Goal: Task Accomplishment & Management: Use online tool/utility

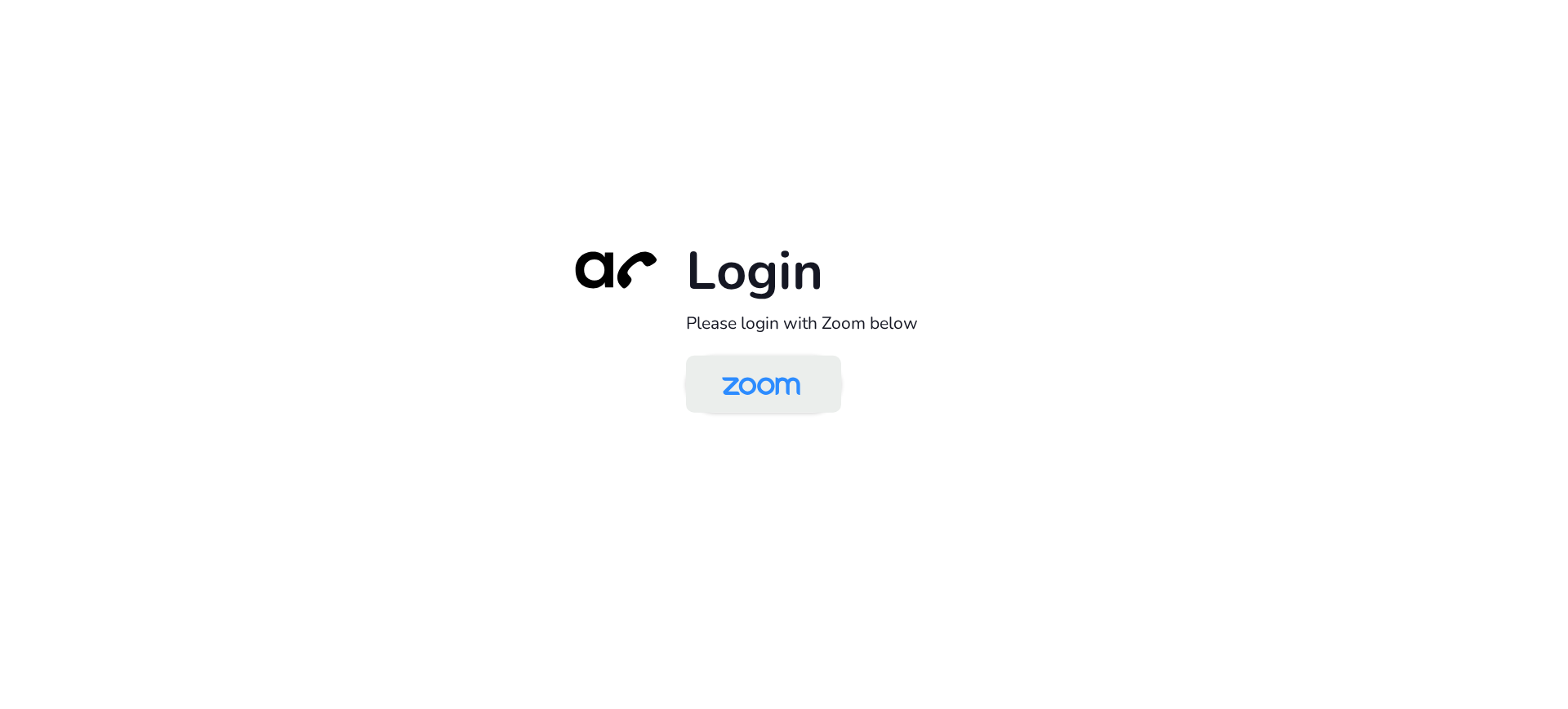
click at [781, 397] on img at bounding box center [761, 386] width 113 height 53
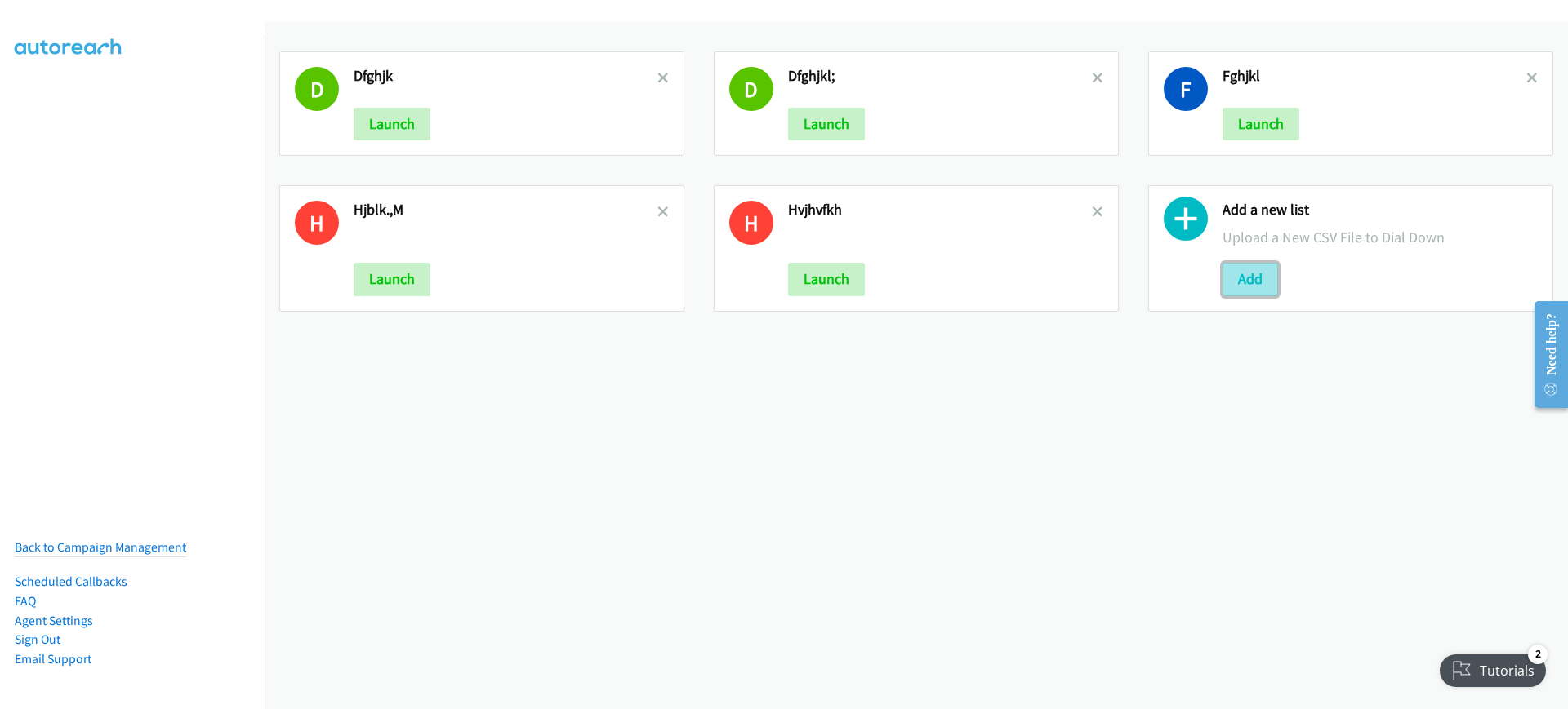
click at [1227, 272] on button "Add" at bounding box center [1250, 279] width 56 height 33
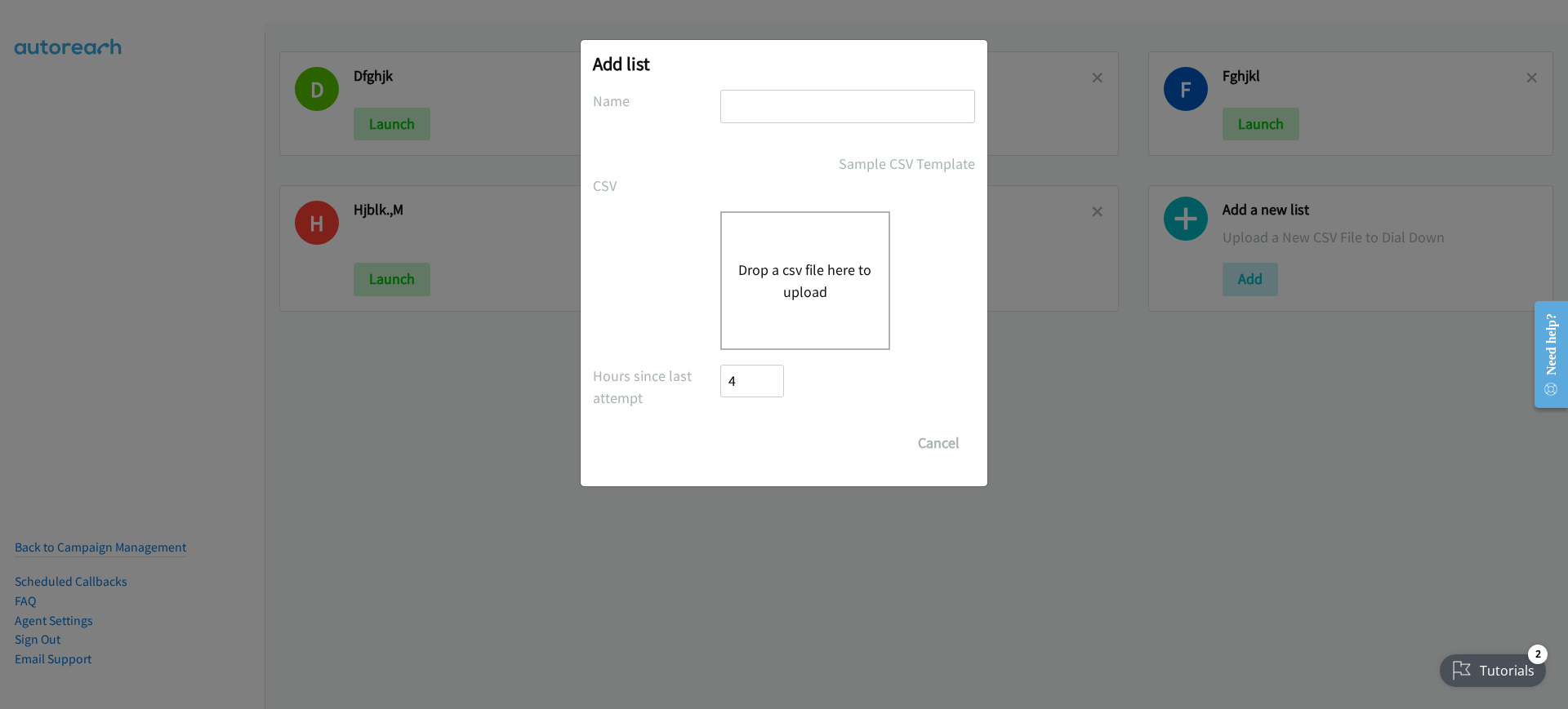
click at [815, 266] on button "Drop a csv file here to upload" at bounding box center [805, 281] width 134 height 44
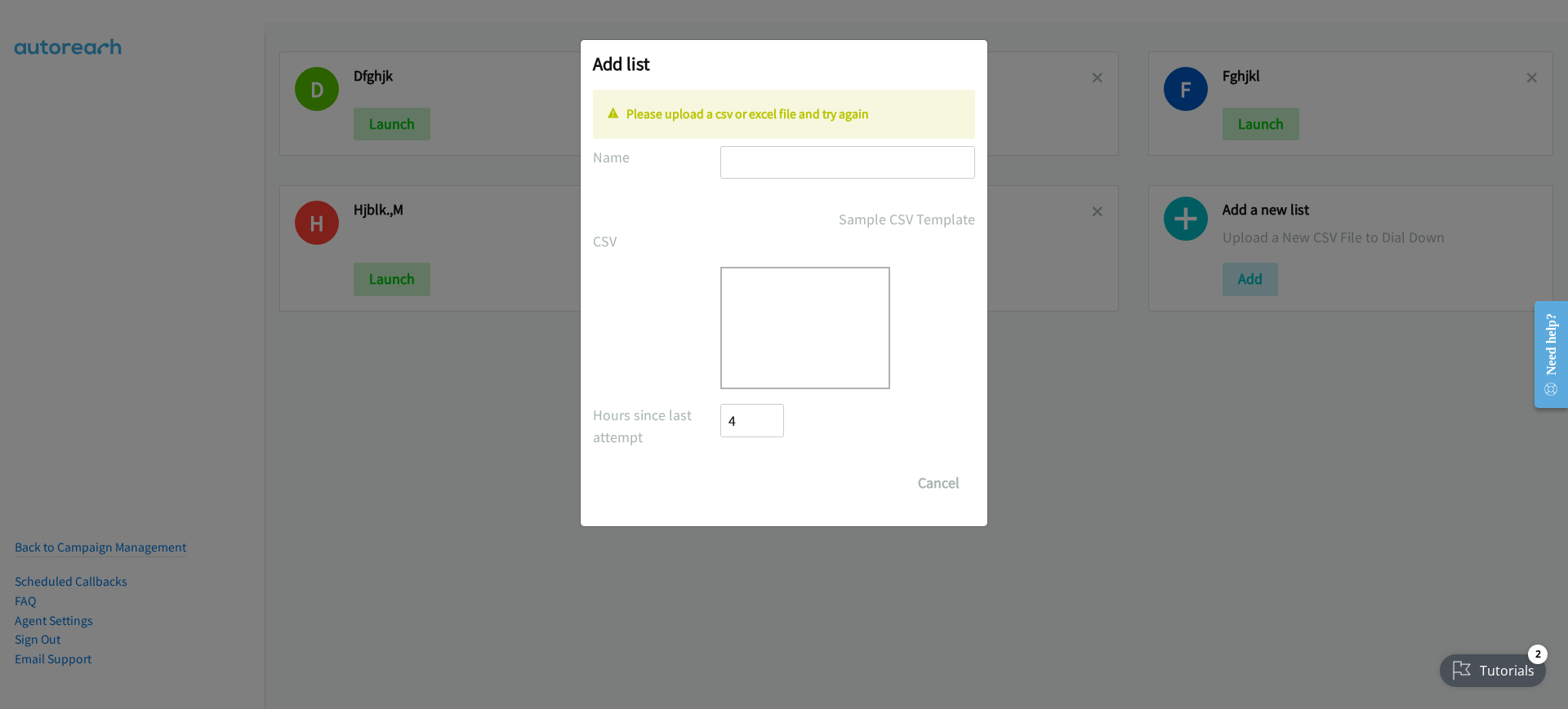
click at [796, 161] on input "text" at bounding box center [847, 163] width 255 height 34
type input "yjhgfd"
click at [813, 357] on div "Drop a csv file here to upload" at bounding box center [804, 328] width 170 height 122
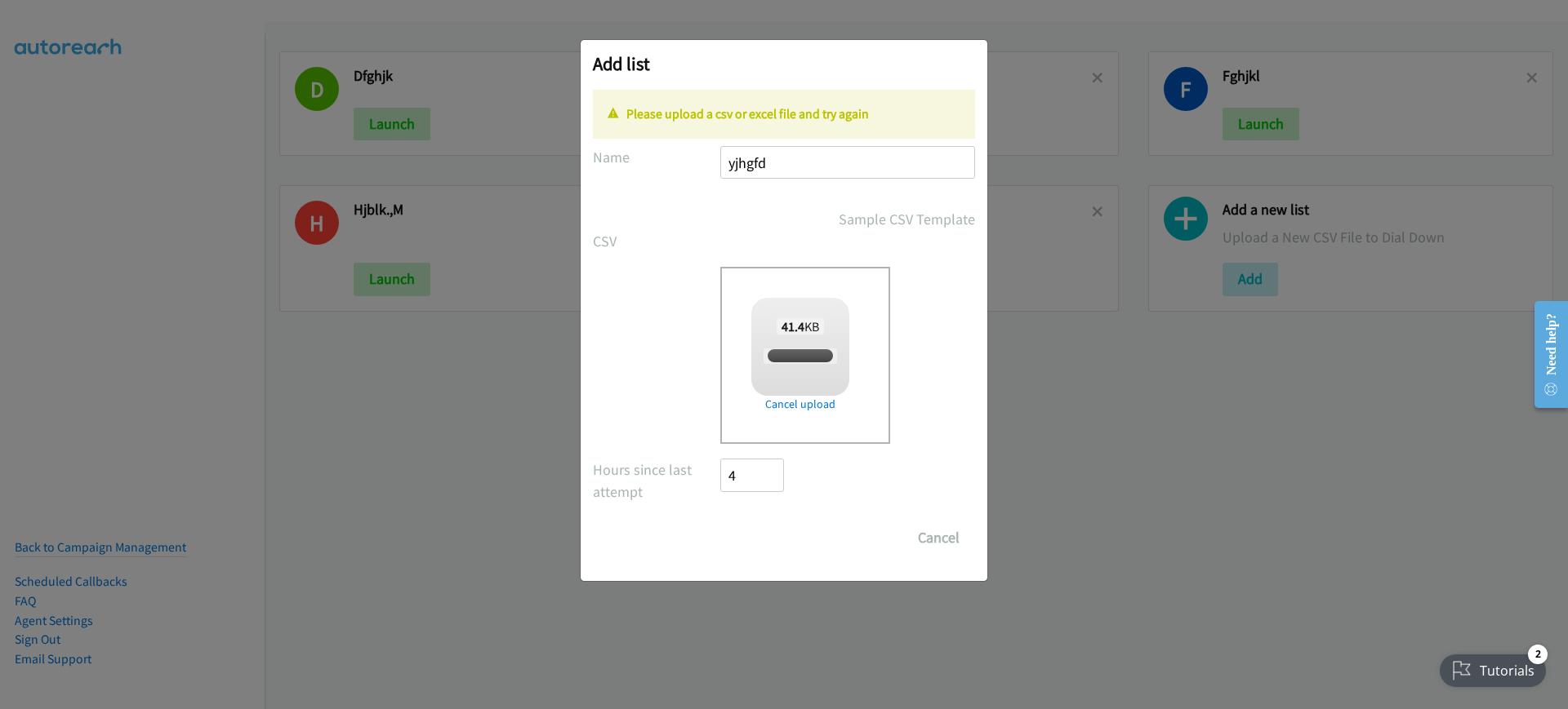
checkbox input "true"
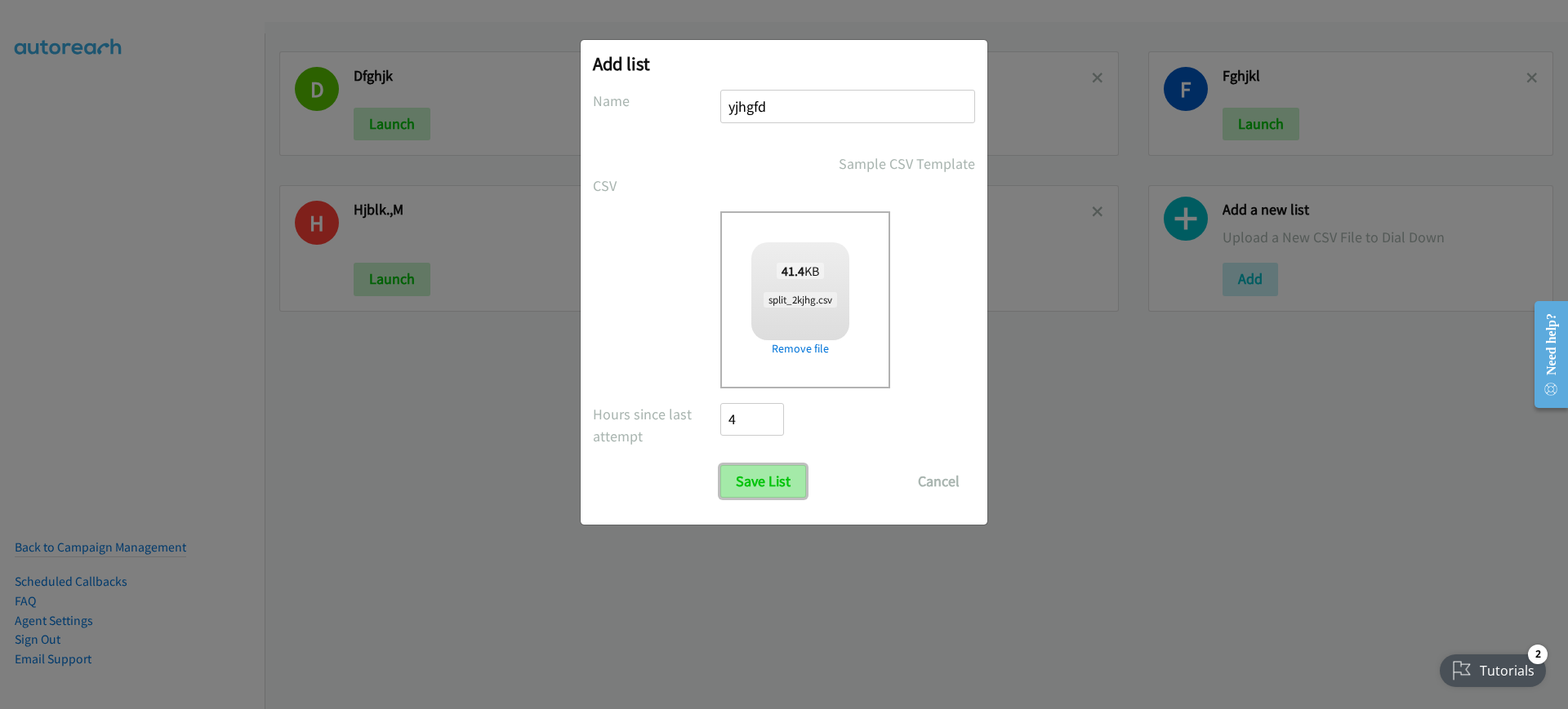
click at [746, 487] on input "Save List" at bounding box center [763, 481] width 86 height 33
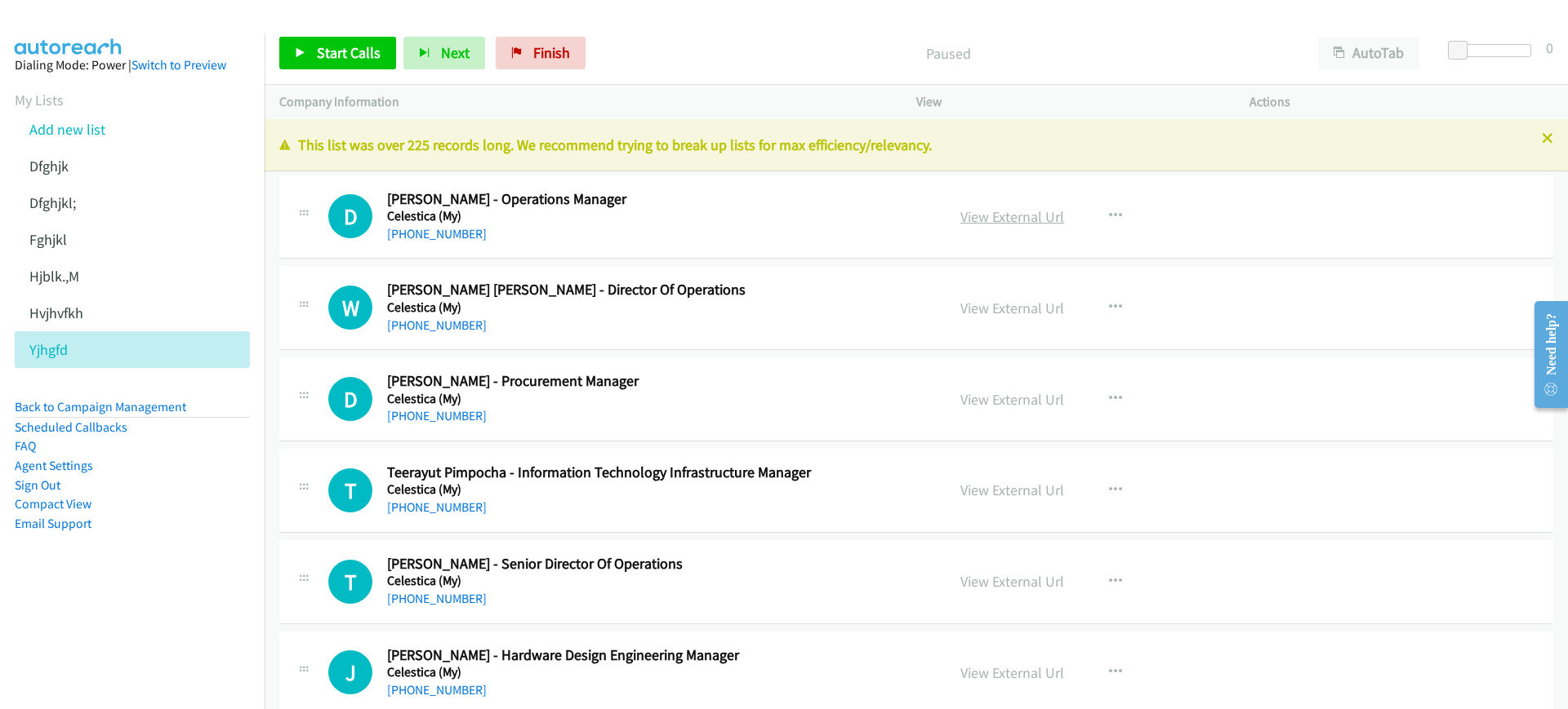
click at [1047, 218] on link "View External Url" at bounding box center [1012, 217] width 104 height 19
click at [1384, 66] on button "AutoTab" at bounding box center [1369, 52] width 101 height 33
click at [627, 43] on p "Paused" at bounding box center [946, 53] width 679 height 22
click at [321, 63] on link "Start Calls" at bounding box center [338, 52] width 117 height 33
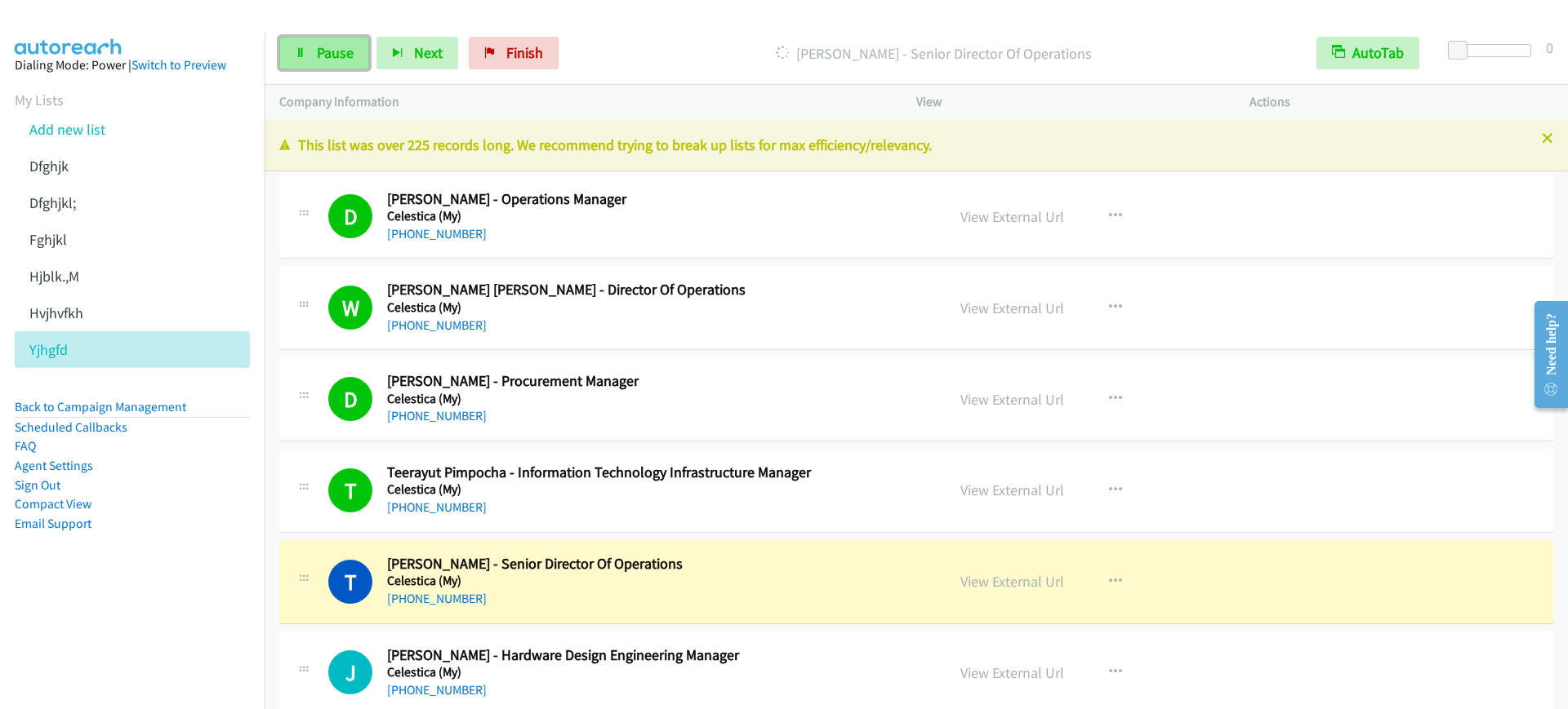
click at [328, 48] on span "Pause" at bounding box center [335, 52] width 36 height 19
click at [111, 612] on nav "Dialing Mode: Power | Switch to Preview My Lists Add new list [GEOGRAPHIC_DATA]…" at bounding box center [132, 388] width 265 height 709
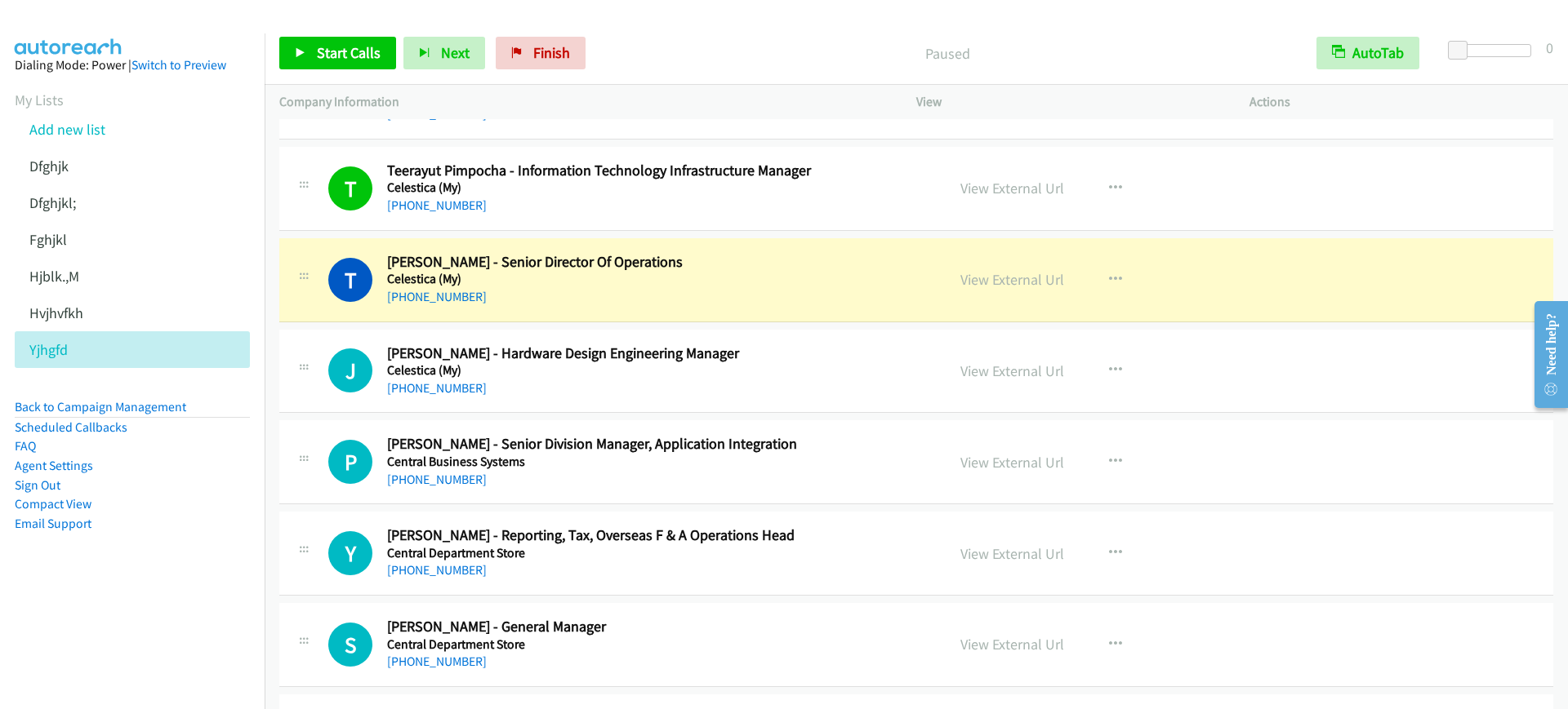
scroll to position [306, 0]
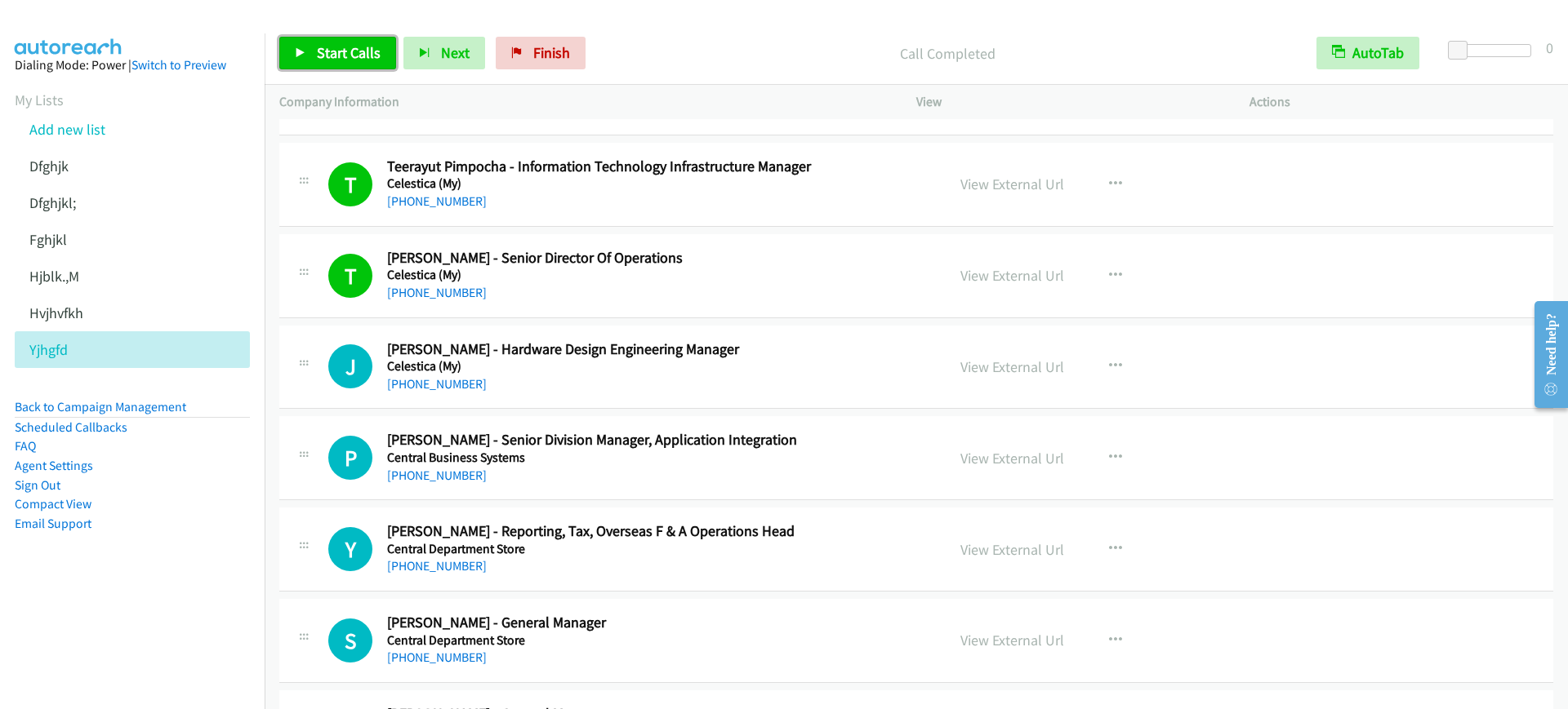
click at [332, 57] on span "Start Calls" at bounding box center [349, 52] width 64 height 19
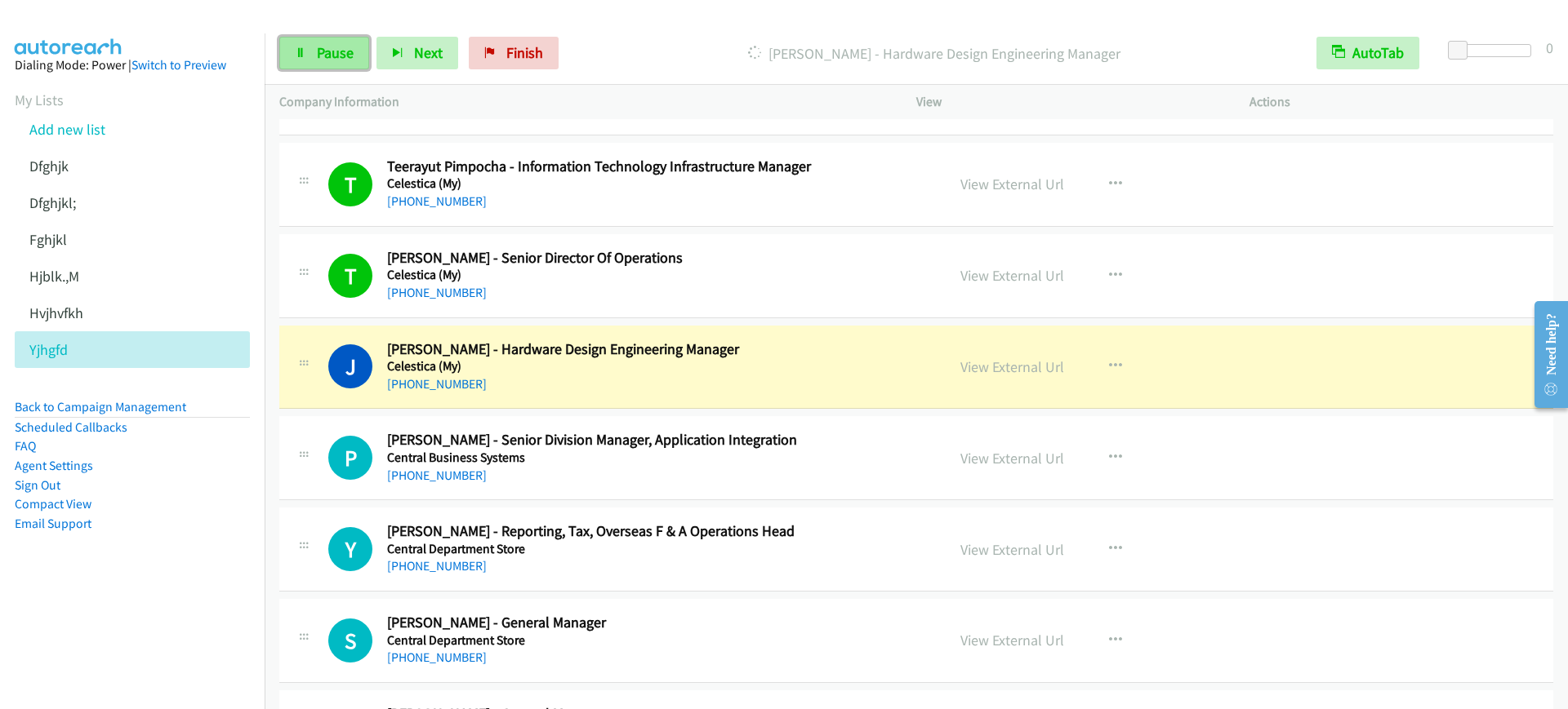
click at [333, 59] on span "Pause" at bounding box center [335, 52] width 36 height 19
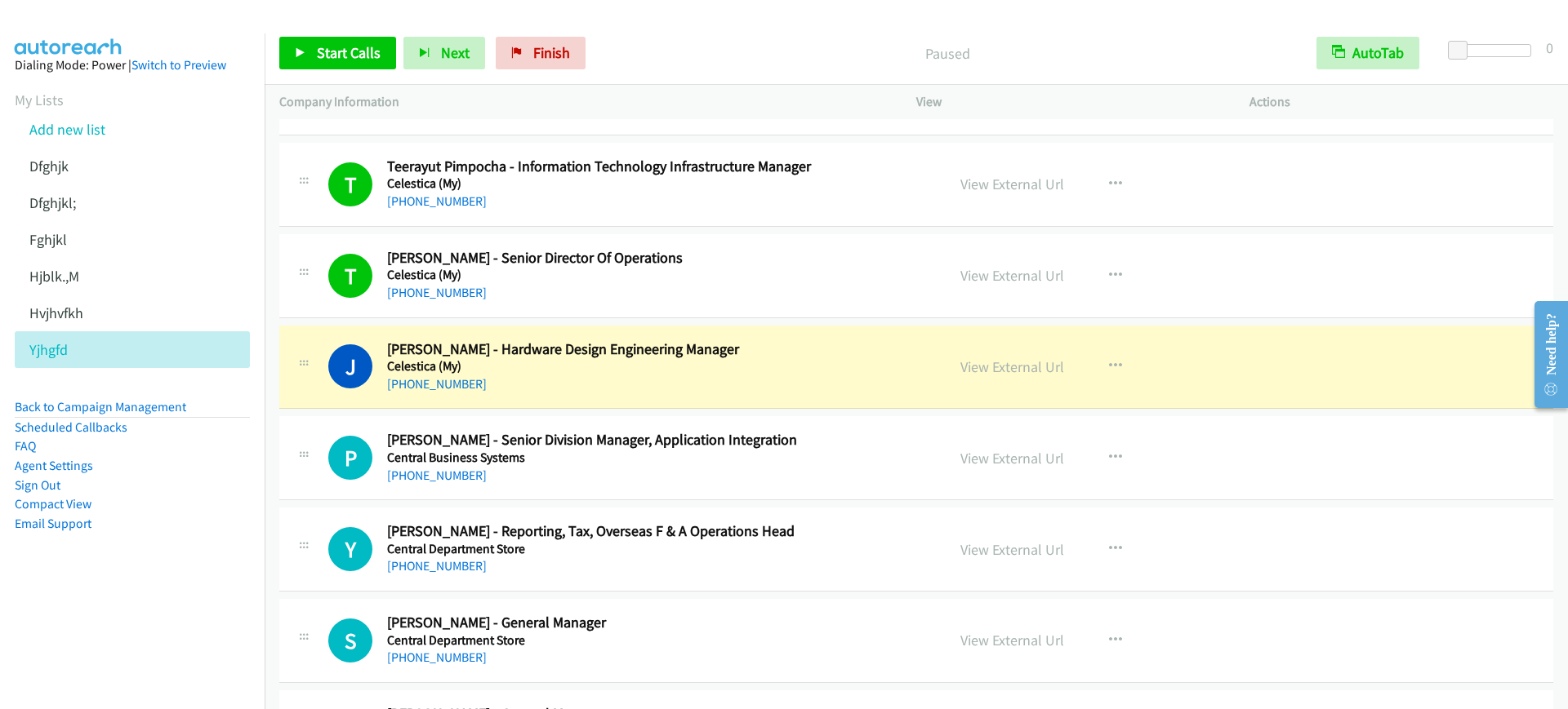
click at [147, 571] on aside "Dialing Mode: Power | Switch to Preview My Lists Add new list [GEOGRAPHIC_DATA]…" at bounding box center [132, 320] width 265 height 574
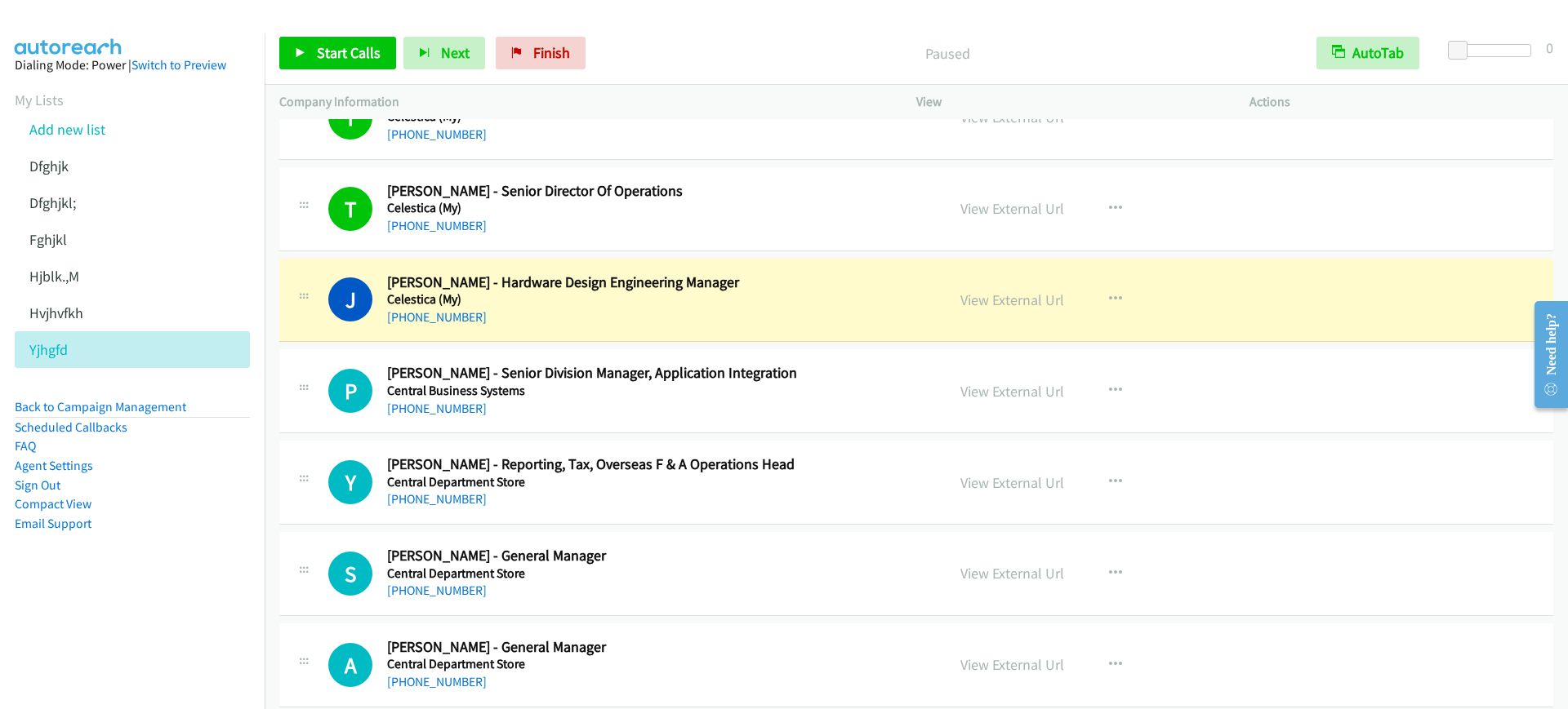
scroll to position [408, 0]
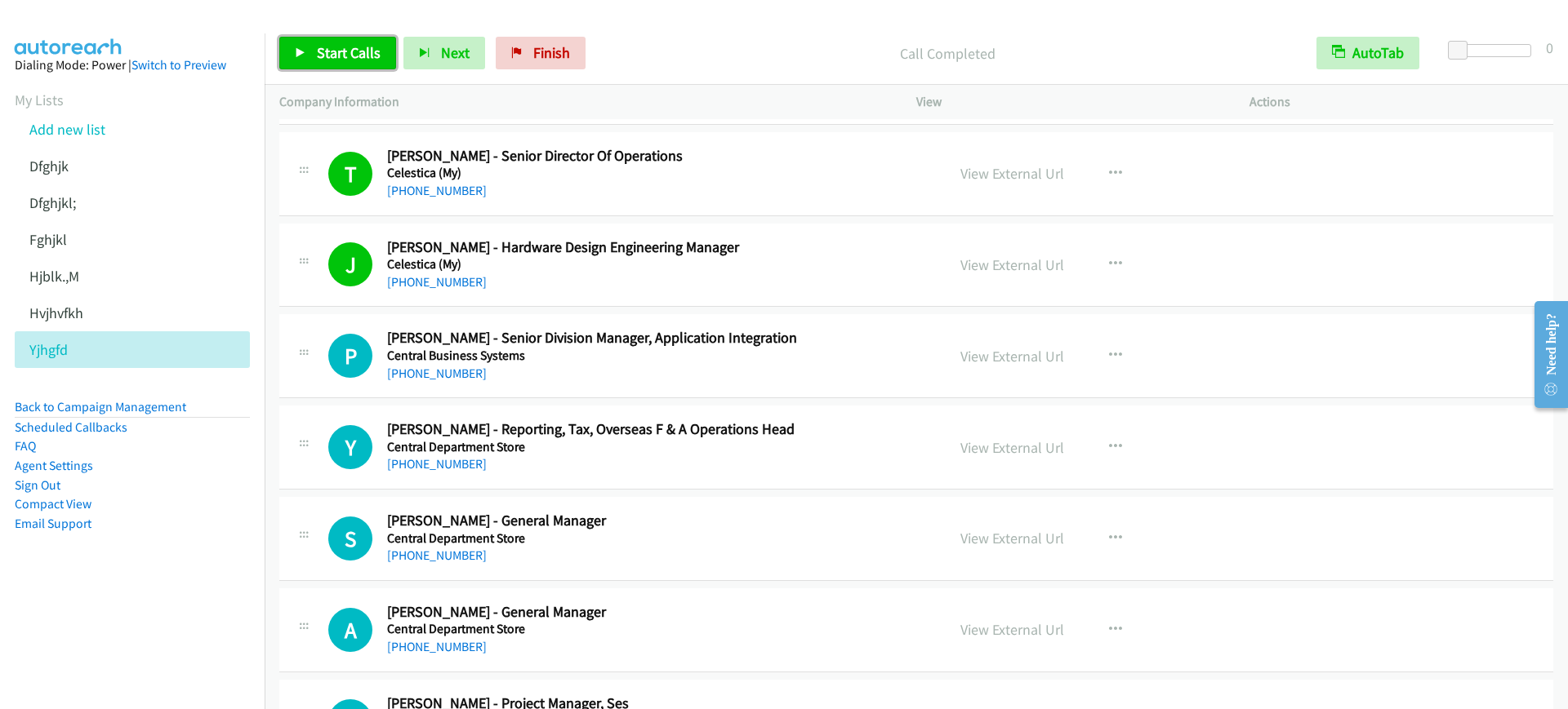
click at [344, 50] on span "Start Calls" at bounding box center [349, 52] width 64 height 19
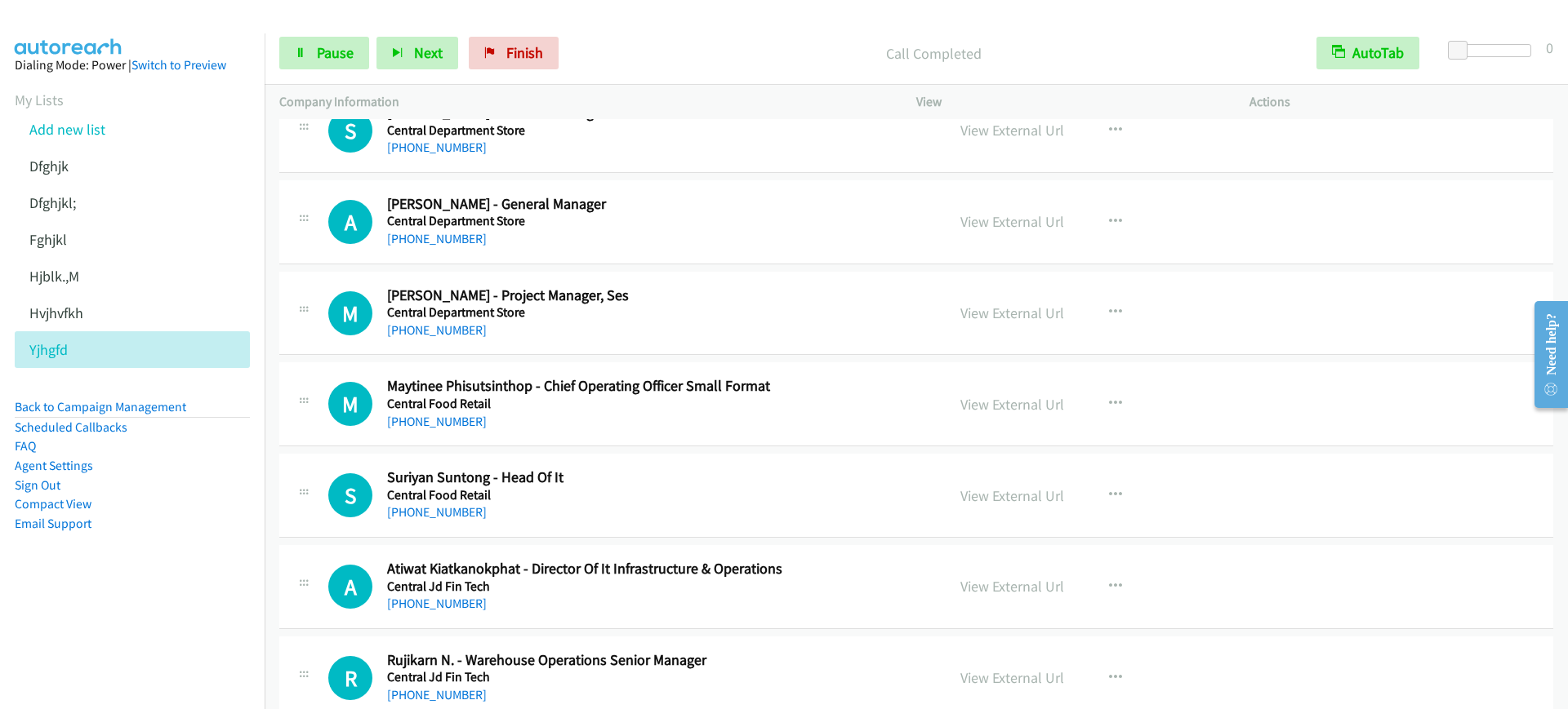
scroll to position [714, 0]
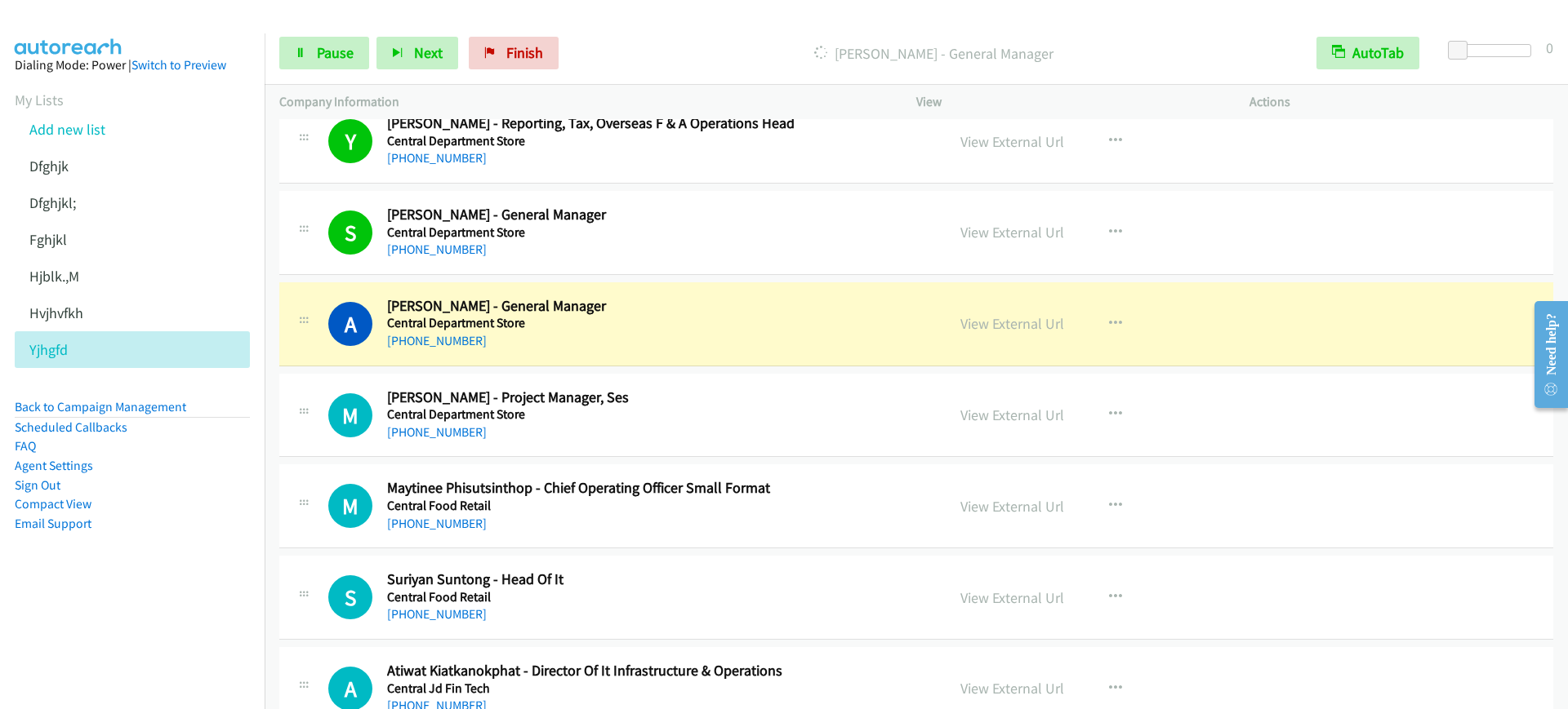
click at [336, 69] on div "Start Calls Pause Next Finish [PERSON_NAME] - General Manager AutoTab AutoTab 0" at bounding box center [916, 53] width 1303 height 63
click at [348, 56] on span "Pause" at bounding box center [335, 52] width 36 height 19
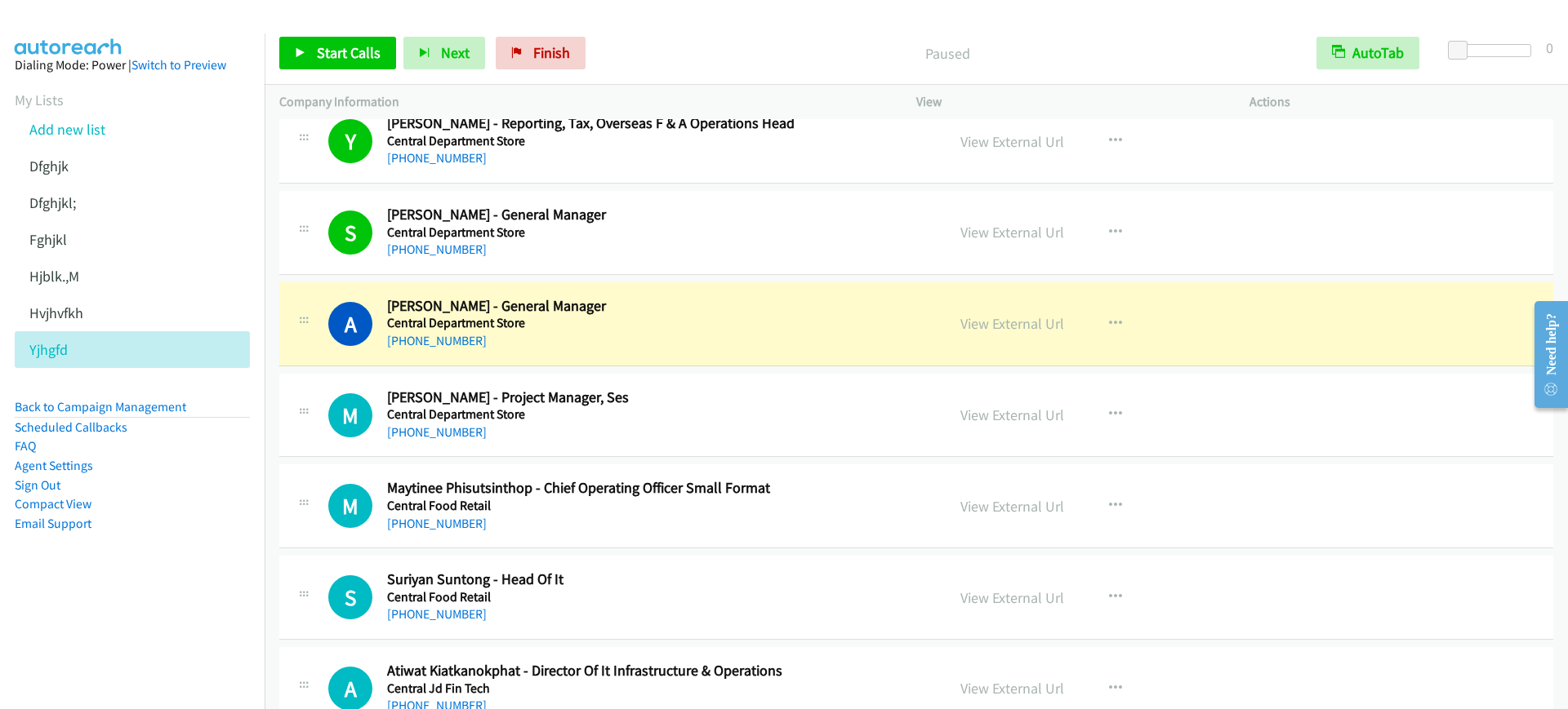
drag, startPoint x: 73, startPoint y: 637, endPoint x: 88, endPoint y: 627, distance: 18.0
click at [74, 637] on nav "Dialing Mode: Power | Switch to Preview My Lists Add new list [GEOGRAPHIC_DATA]…" at bounding box center [132, 388] width 265 height 709
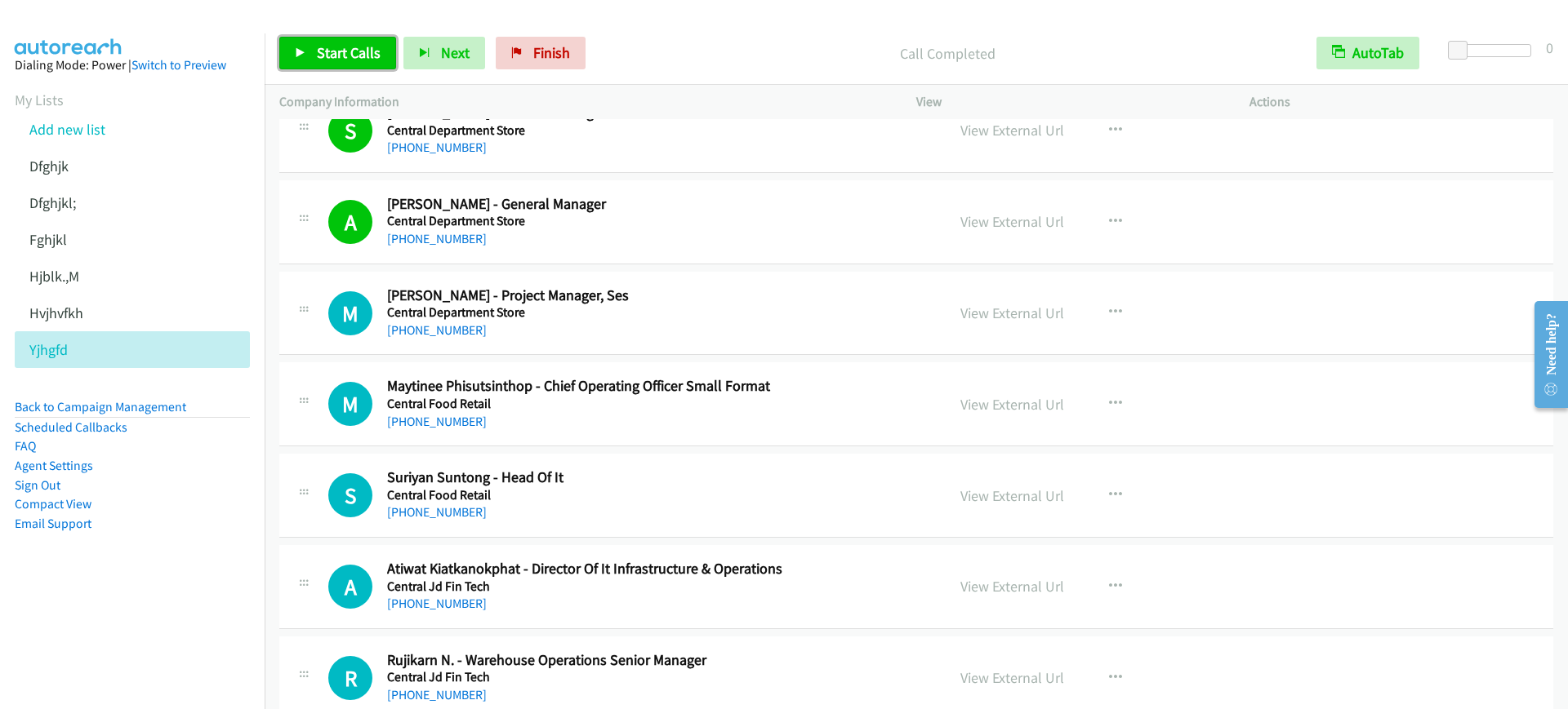
click at [350, 56] on span "Start Calls" at bounding box center [349, 52] width 64 height 19
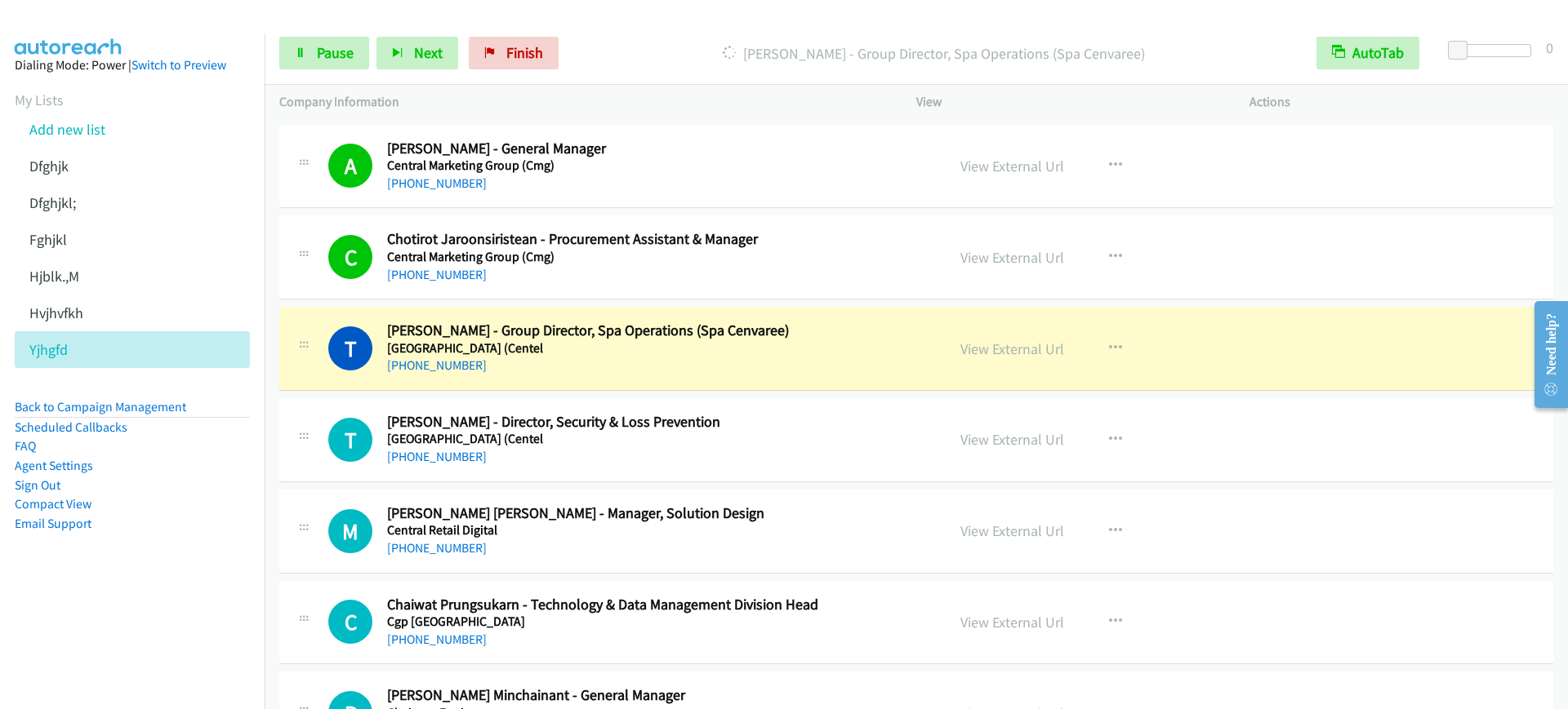
scroll to position [1633, 0]
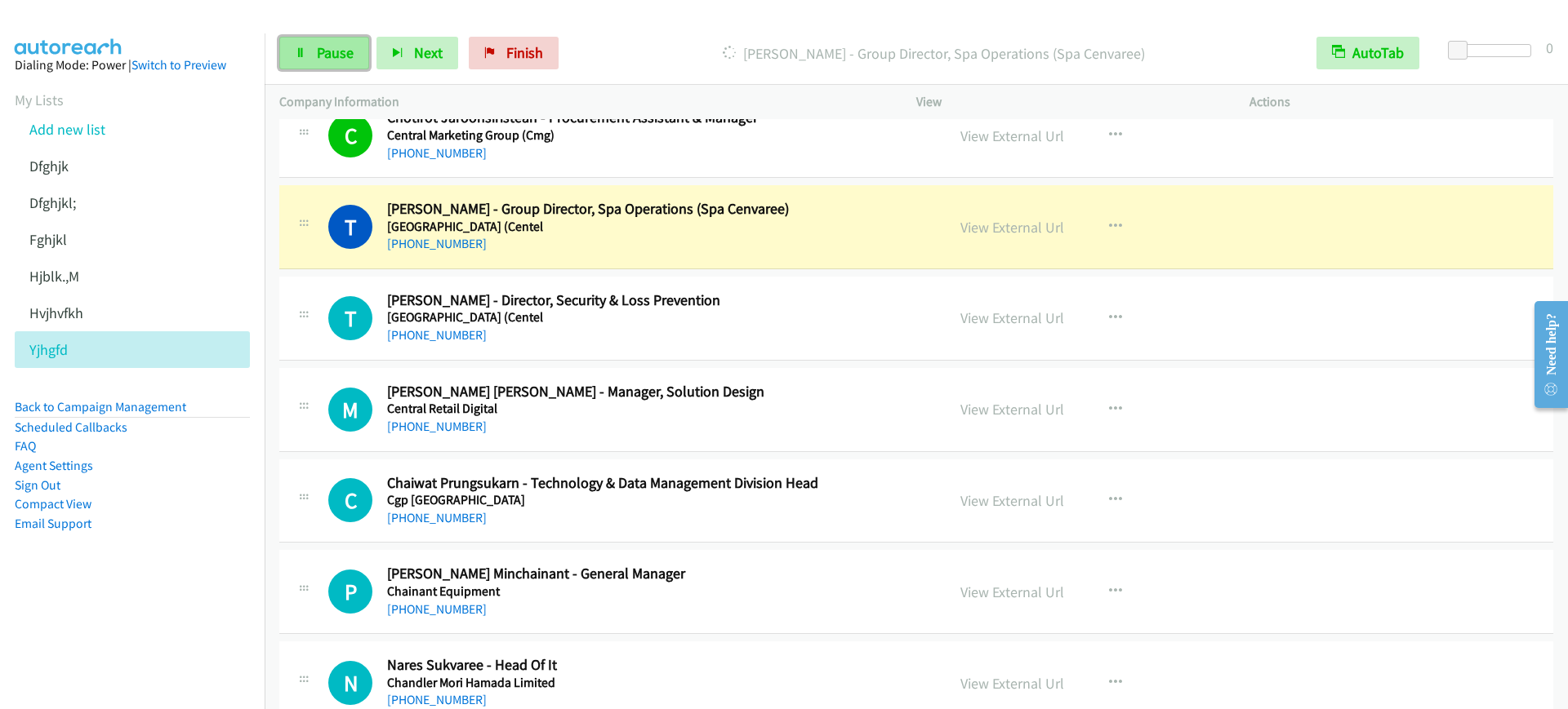
click at [310, 45] on link "Pause" at bounding box center [324, 52] width 90 height 33
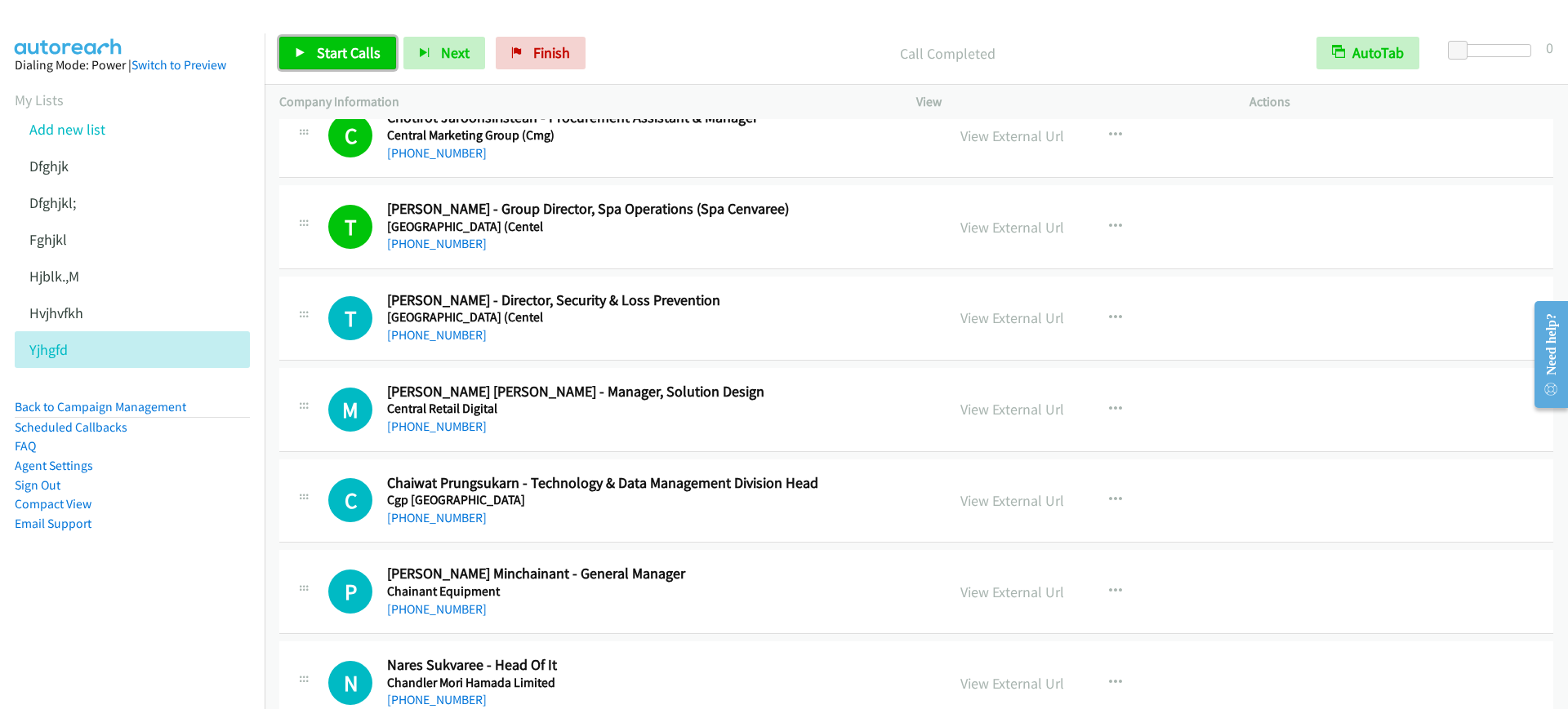
click at [362, 58] on span "Start Calls" at bounding box center [349, 52] width 64 height 19
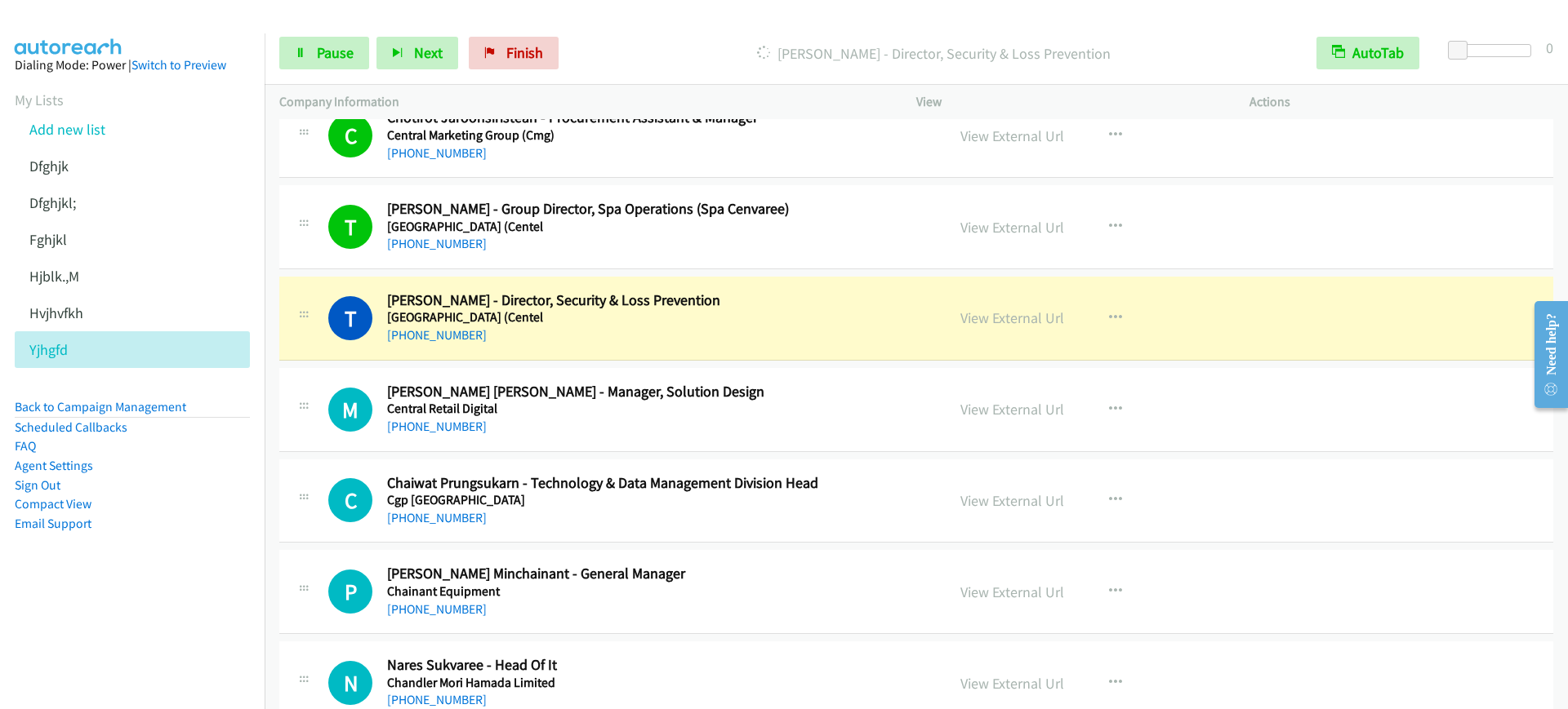
drag, startPoint x: 59, startPoint y: 646, endPoint x: 83, endPoint y: 636, distance: 26.0
click at [61, 646] on nav "Dialing Mode: Power | Switch to Preview My Lists Add new list [GEOGRAPHIC_DATA]…" at bounding box center [132, 388] width 265 height 709
click at [329, 57] on span "Pause" at bounding box center [335, 52] width 36 height 19
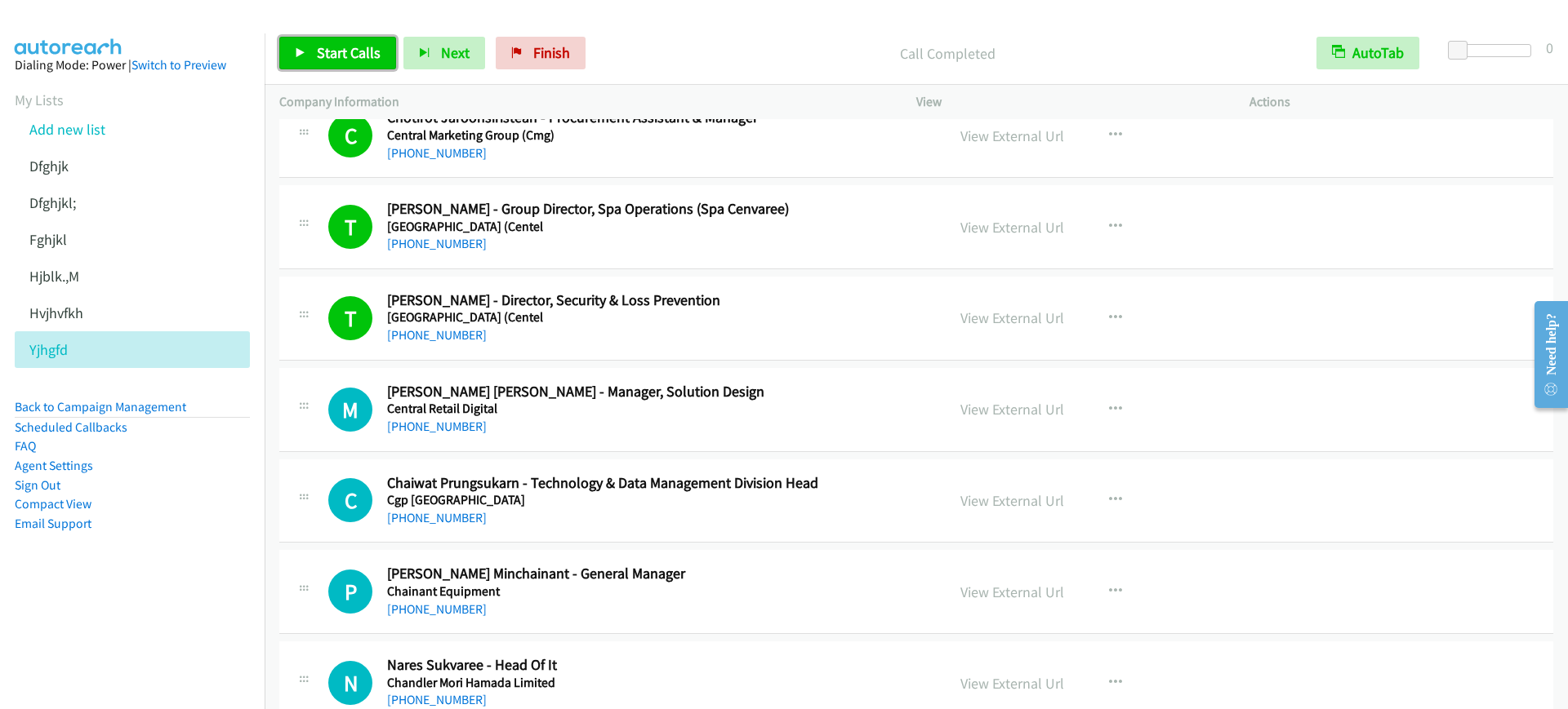
click at [374, 67] on link "Start Calls" at bounding box center [338, 52] width 117 height 33
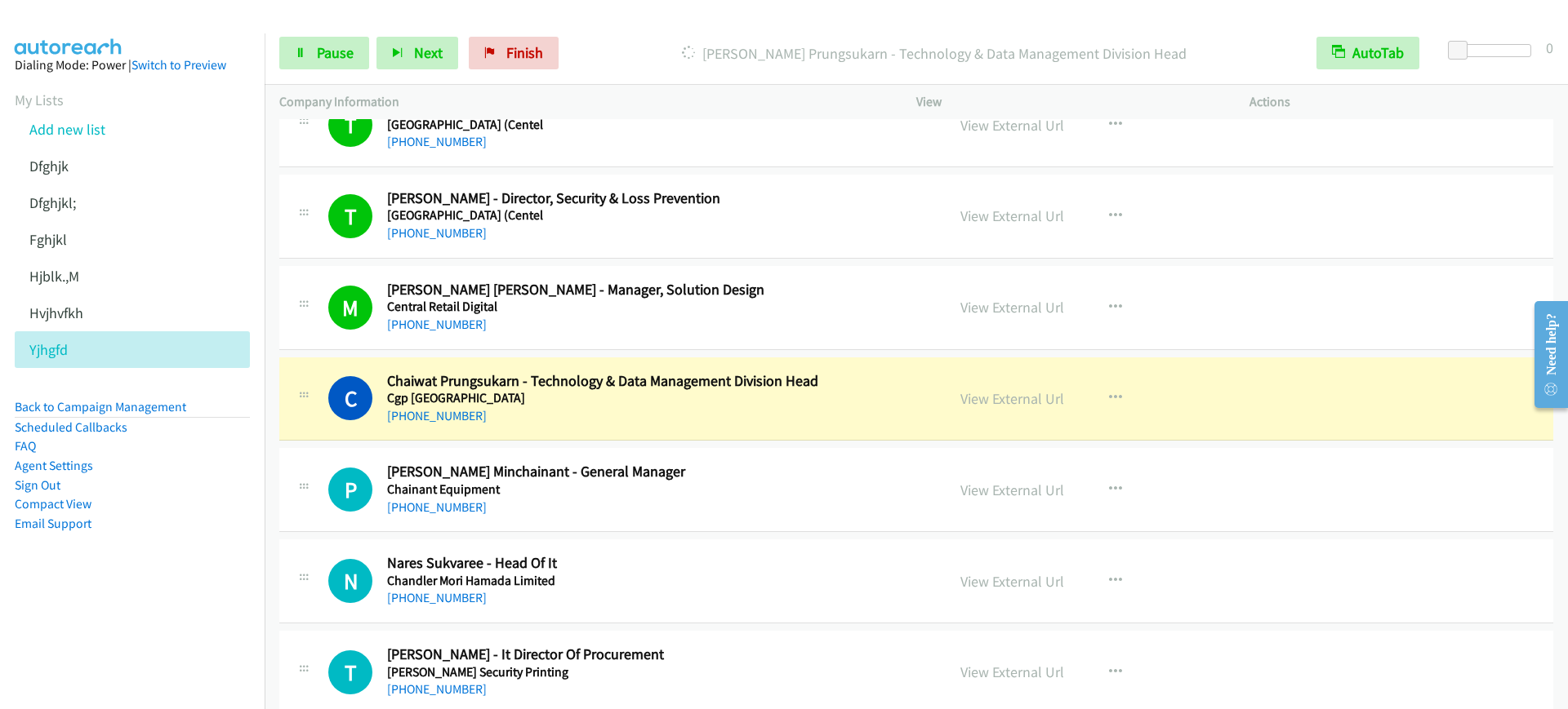
scroll to position [1837, 0]
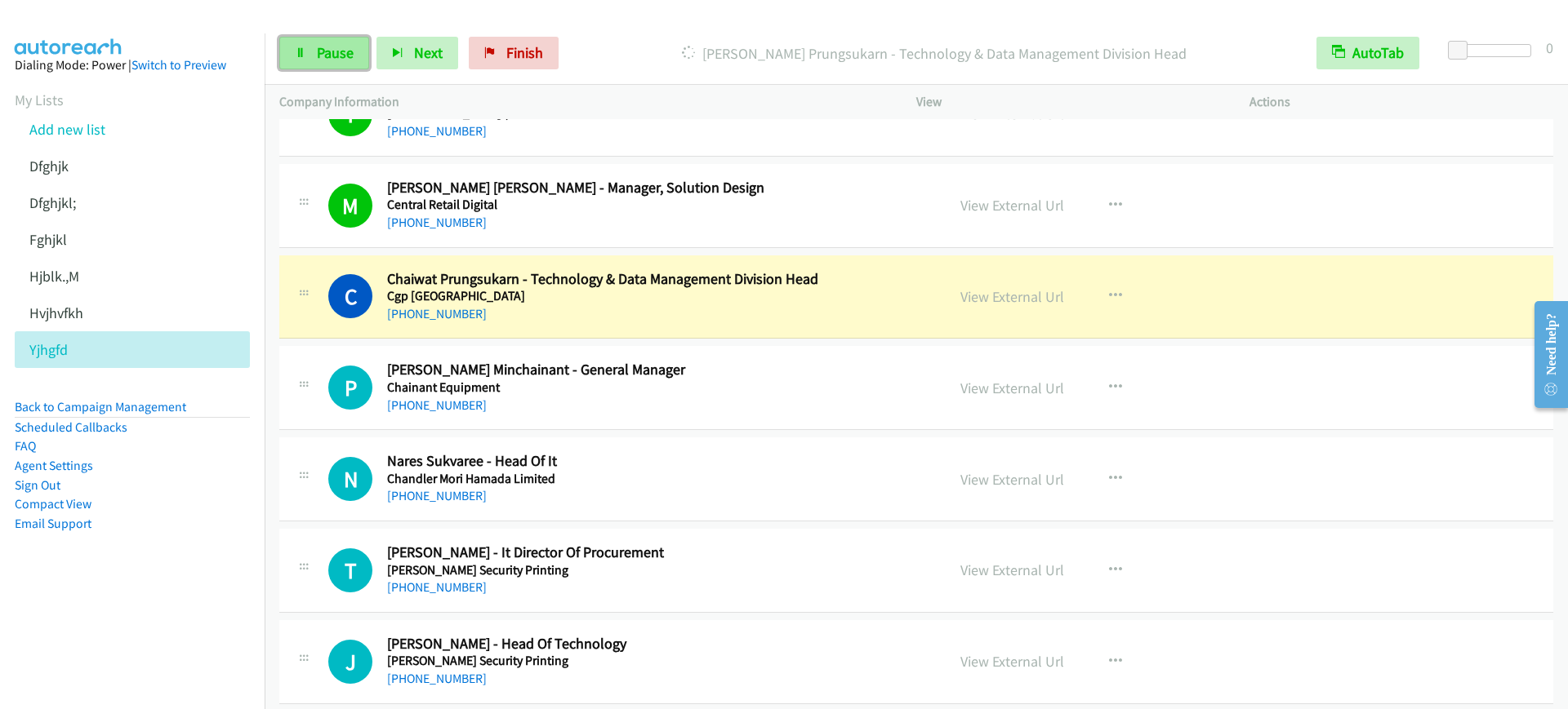
click at [307, 40] on link "Pause" at bounding box center [324, 52] width 90 height 33
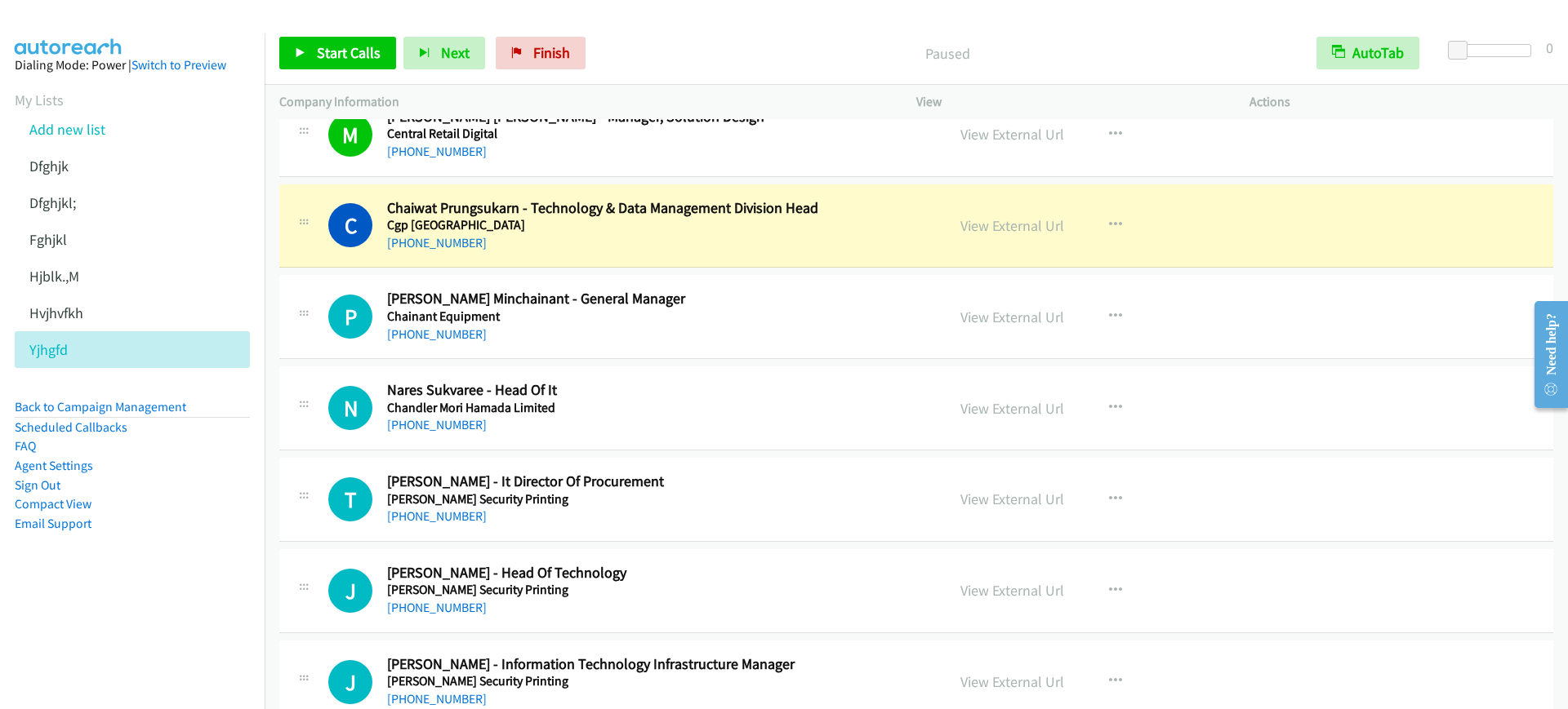
scroll to position [1939, 0]
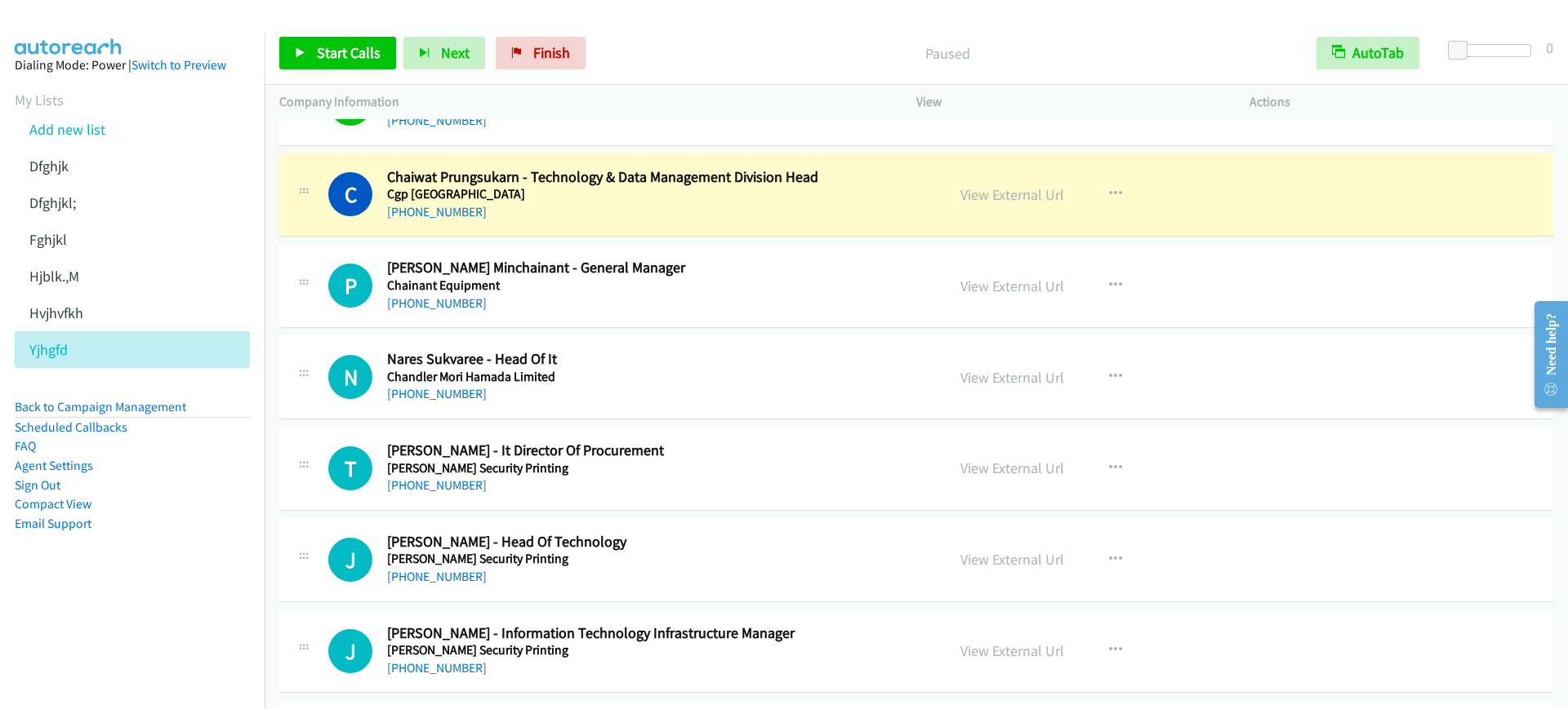
click at [745, 217] on div "[PHONE_NUMBER]" at bounding box center [655, 212] width 536 height 20
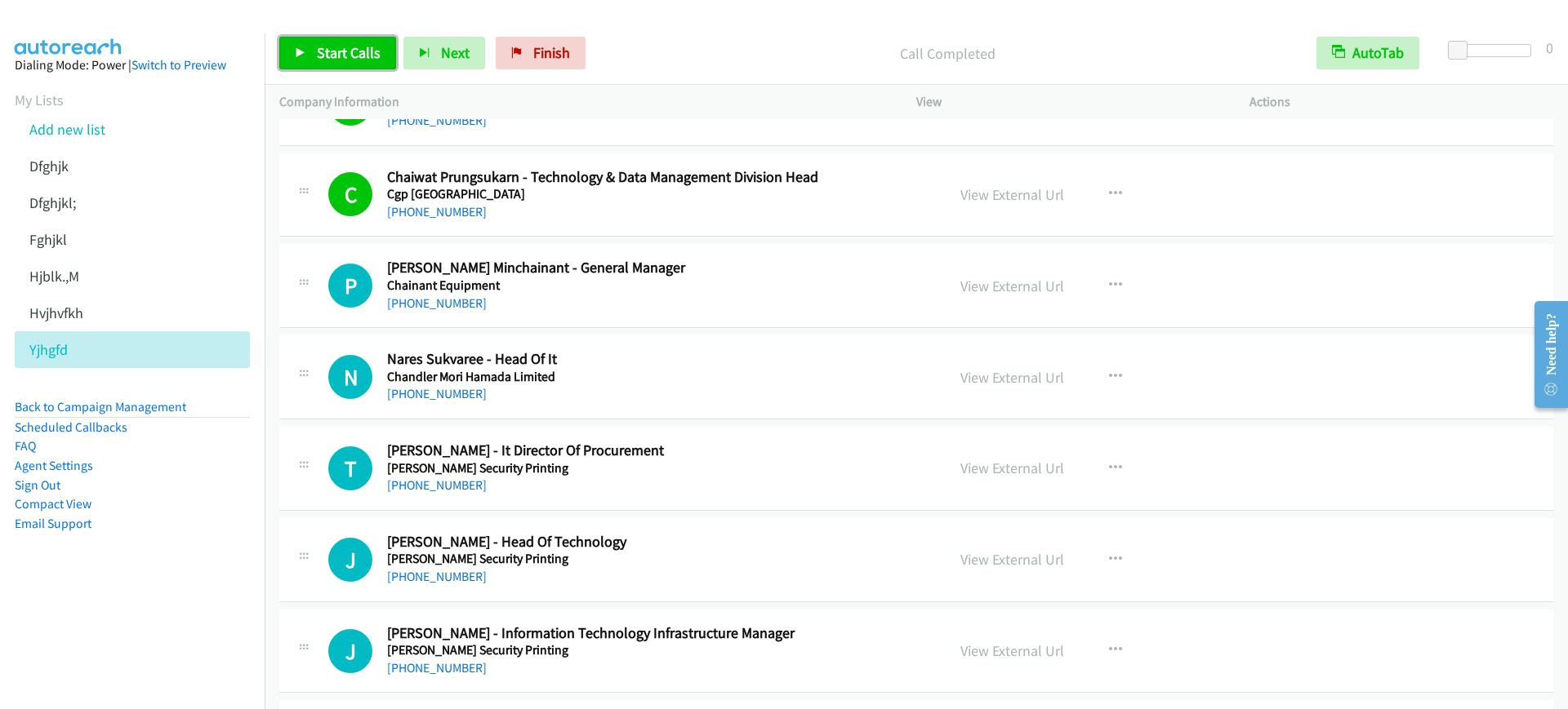
click at [342, 61] on span "Start Calls" at bounding box center [349, 52] width 64 height 19
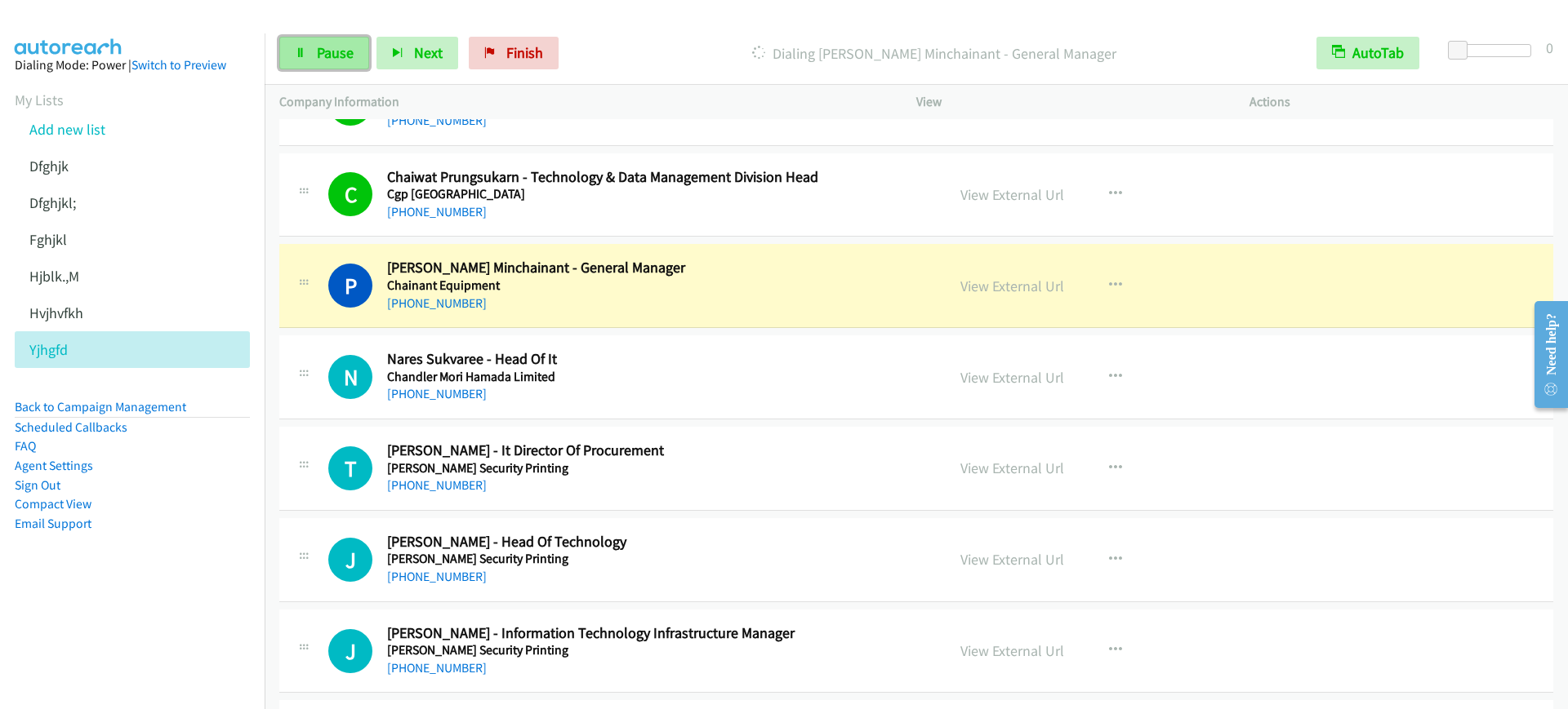
click at [341, 51] on span "Pause" at bounding box center [335, 52] width 36 height 19
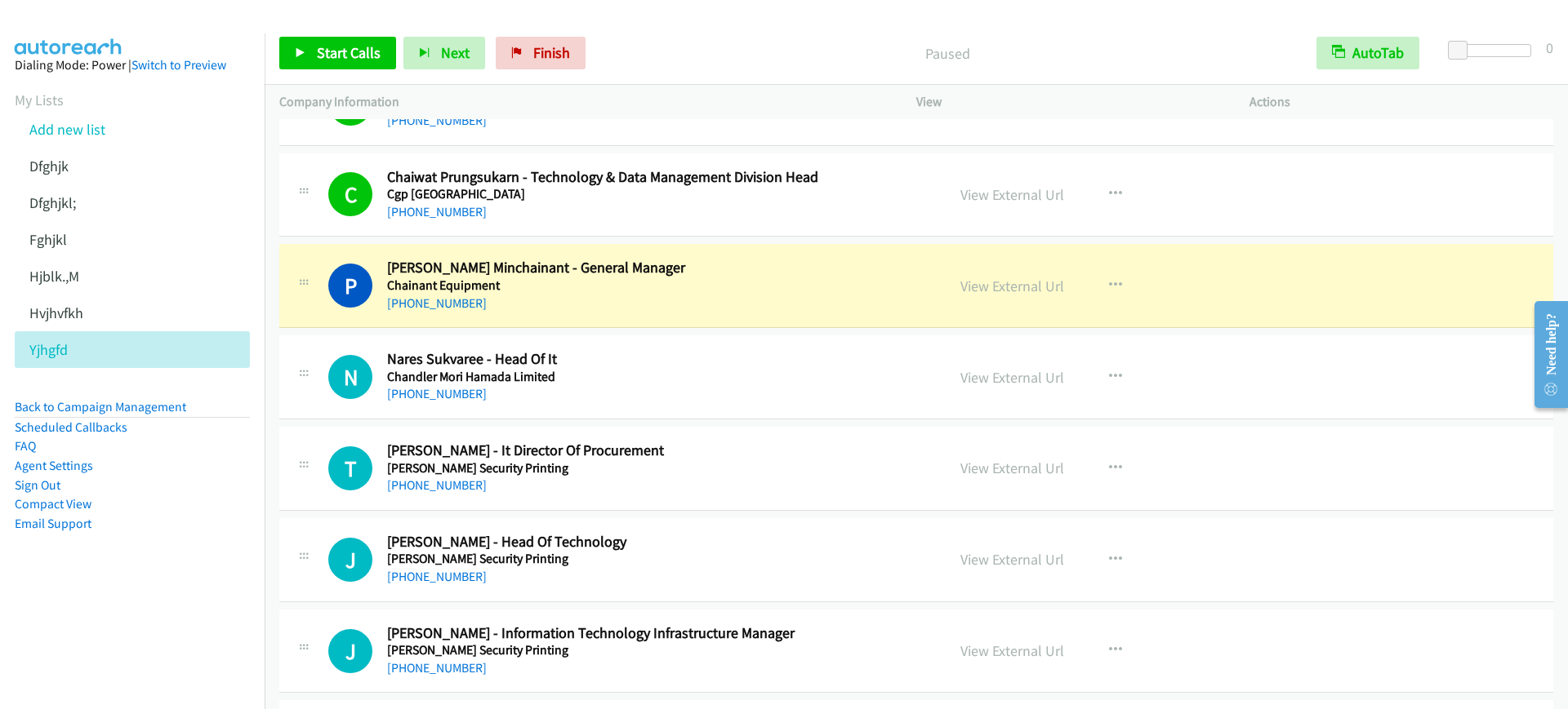
click at [733, 282] on h5 "Chainant Equipment" at bounding box center [655, 286] width 536 height 16
click at [1022, 198] on link "View External Url" at bounding box center [1012, 194] width 104 height 19
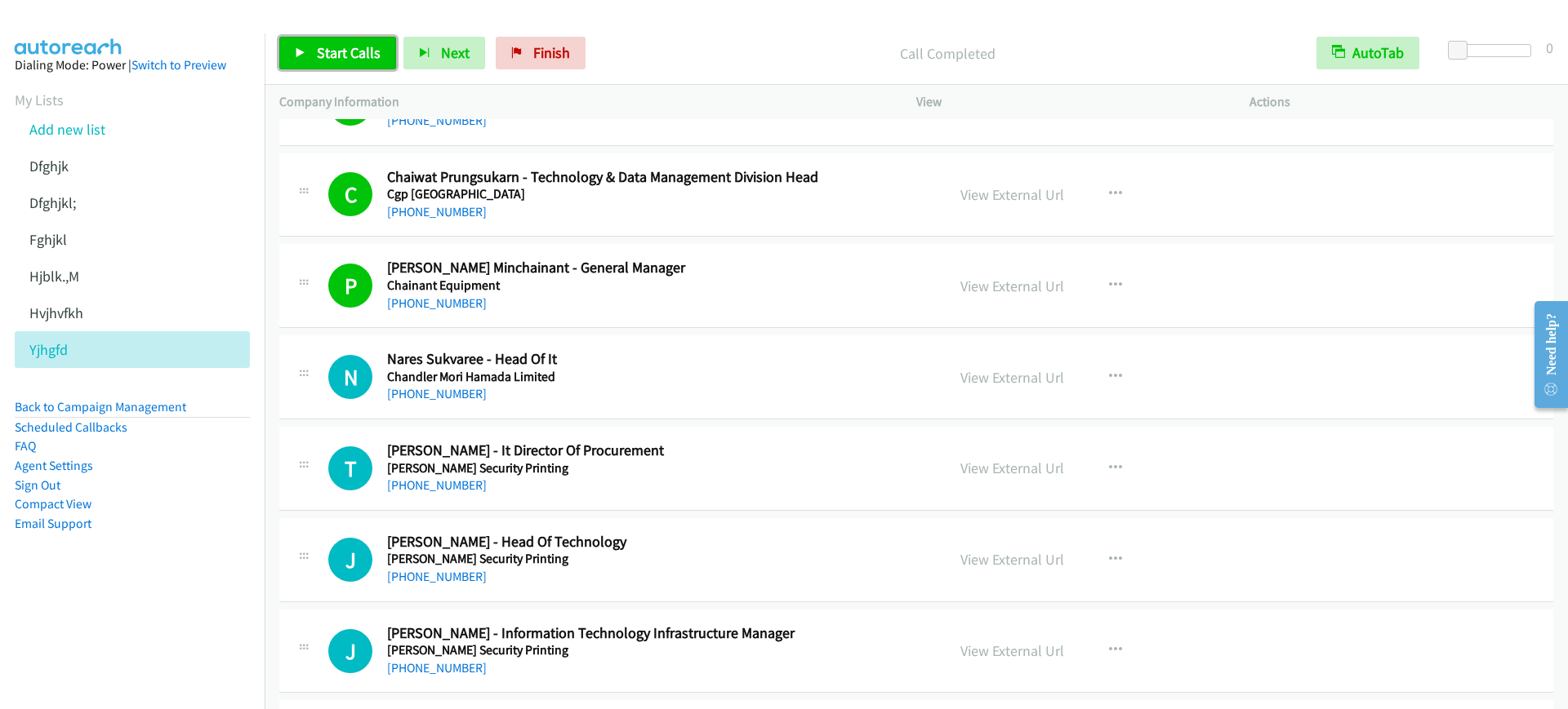
click at [317, 49] on span "Start Calls" at bounding box center [349, 52] width 64 height 19
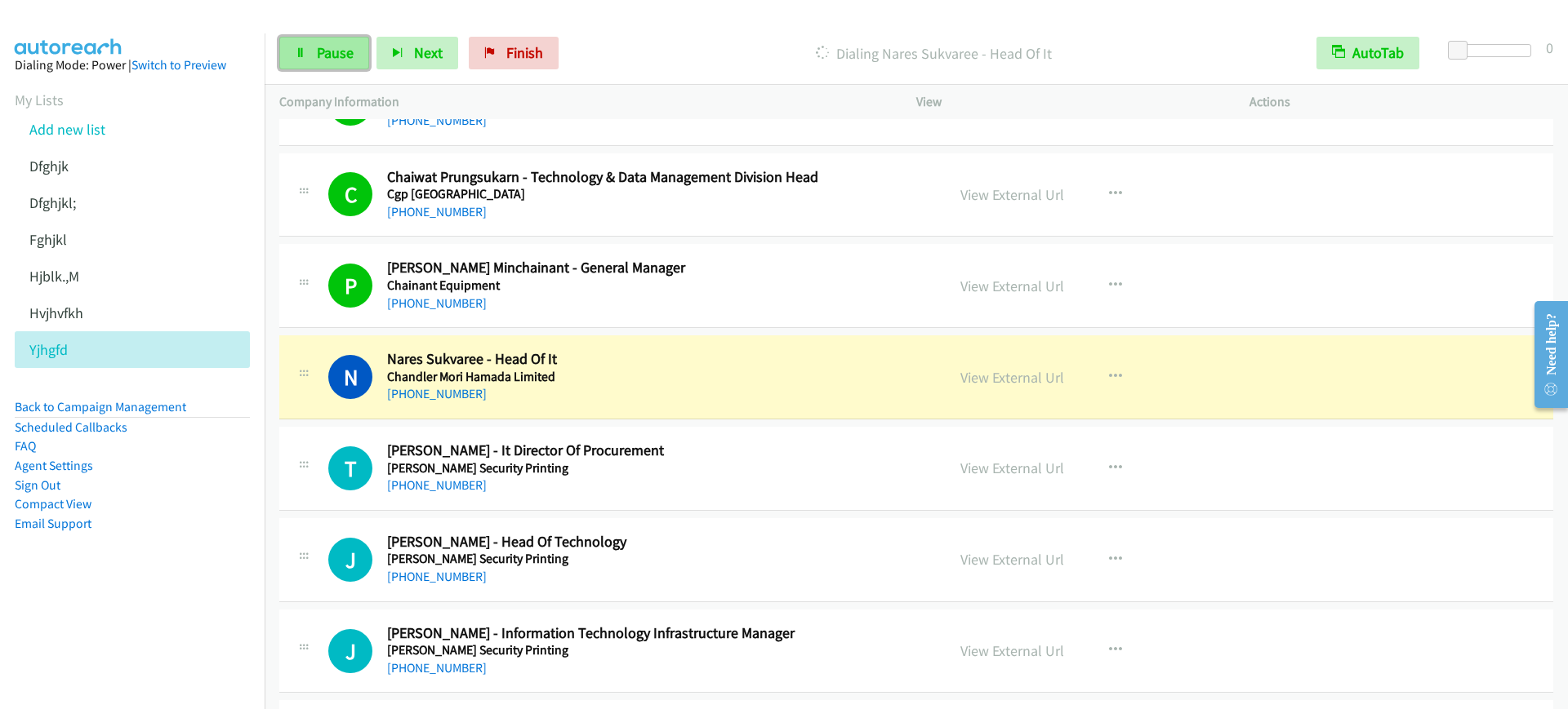
click at [322, 45] on span "Pause" at bounding box center [335, 52] width 36 height 19
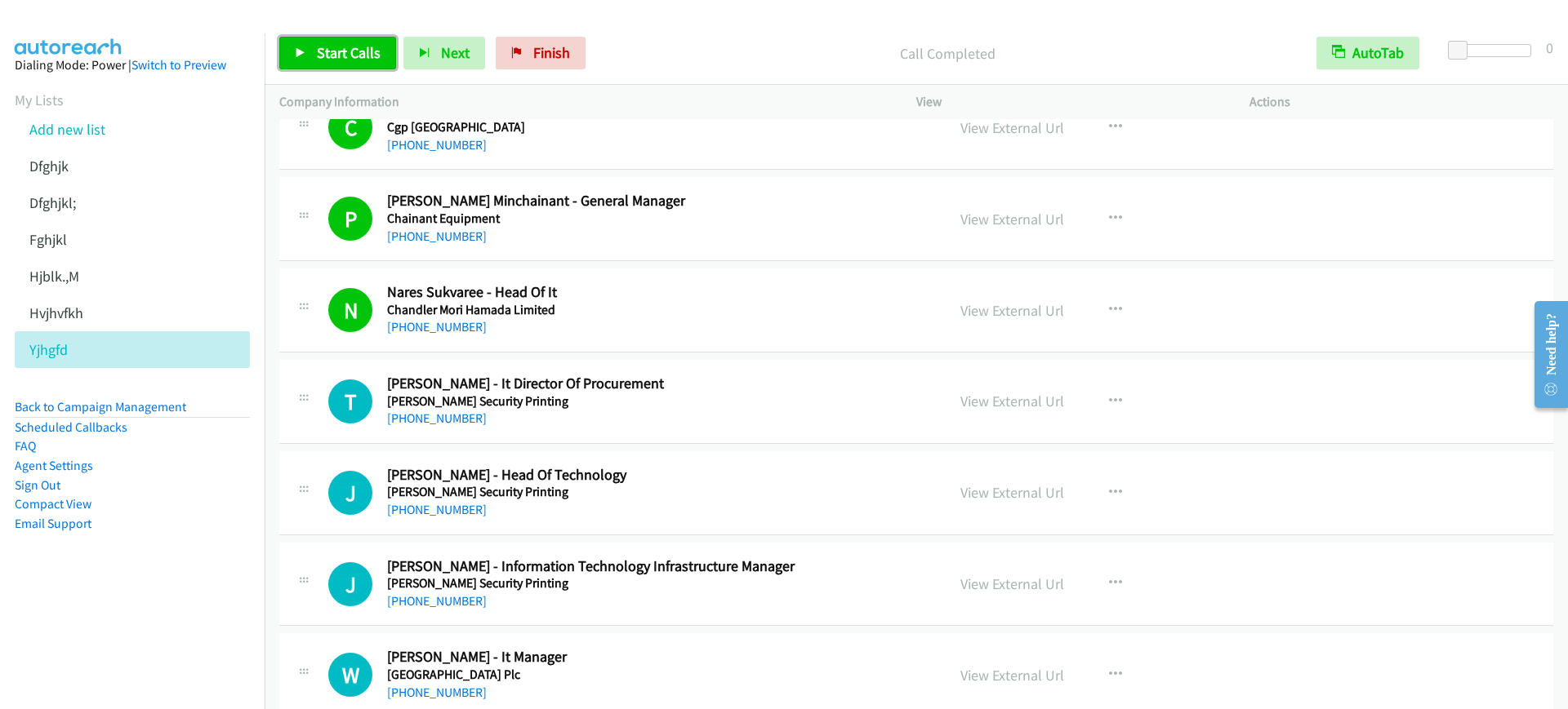
scroll to position [2041, 0]
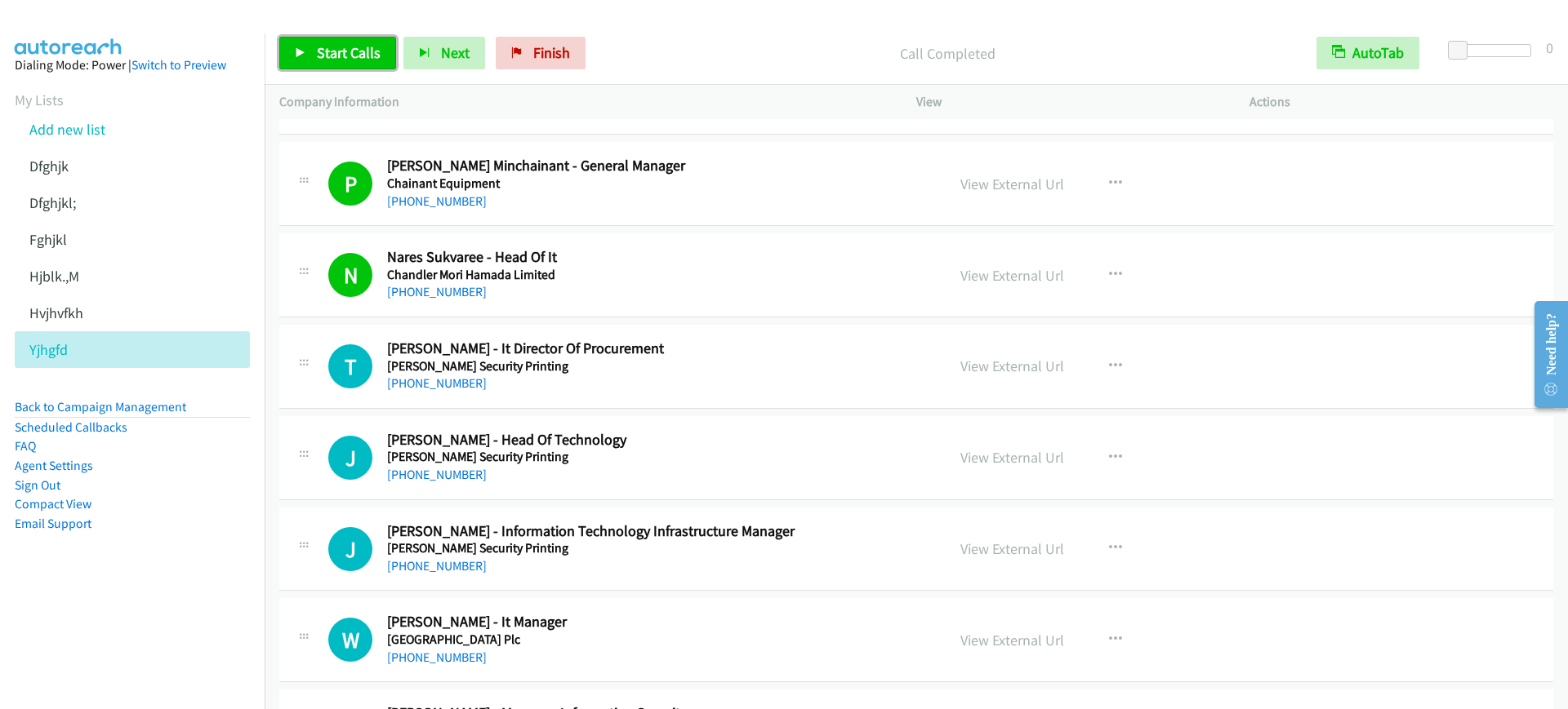
click at [366, 67] on link "Start Calls" at bounding box center [338, 52] width 117 height 33
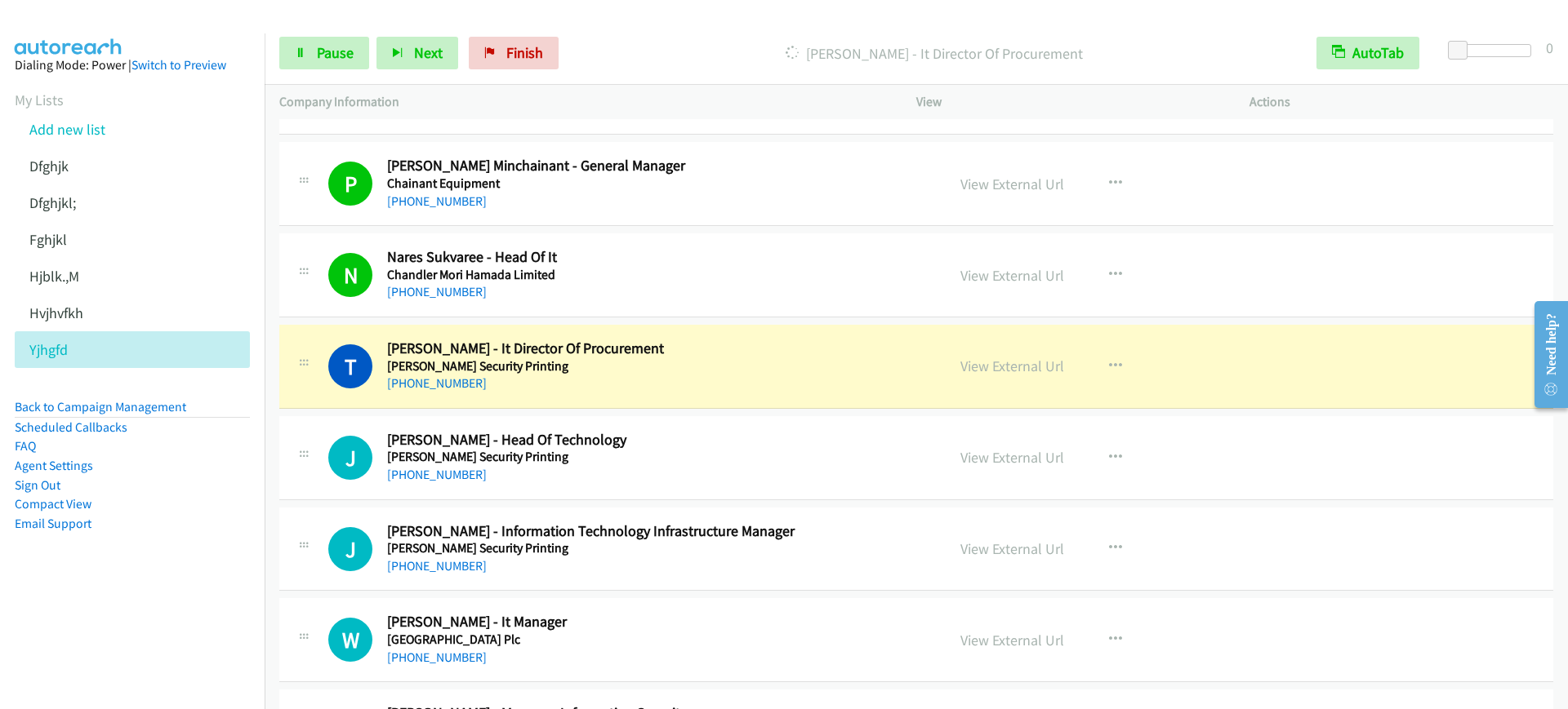
click at [681, 204] on div "[PHONE_NUMBER]" at bounding box center [655, 201] width 536 height 20
click at [1010, 185] on link "View External Url" at bounding box center [1012, 184] width 104 height 19
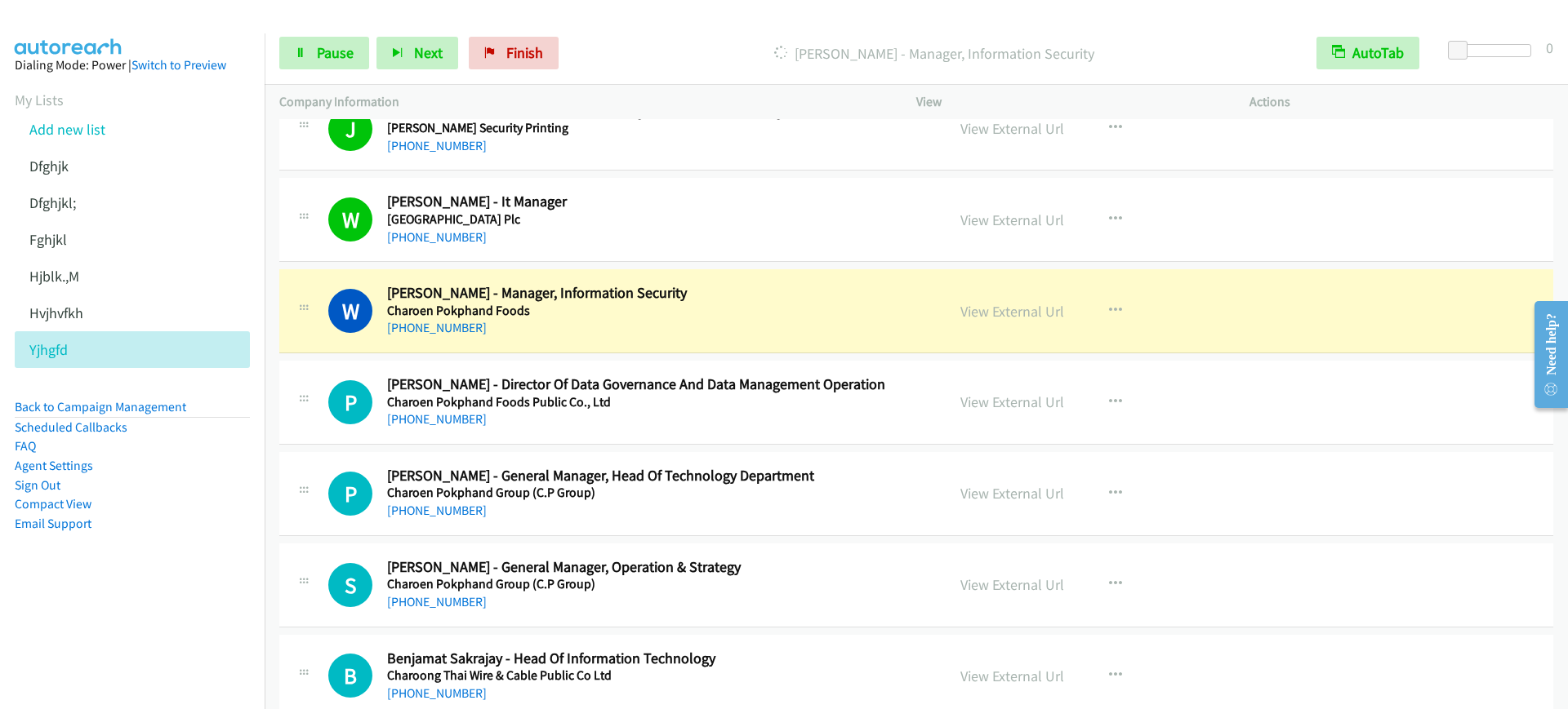
scroll to position [2551, 0]
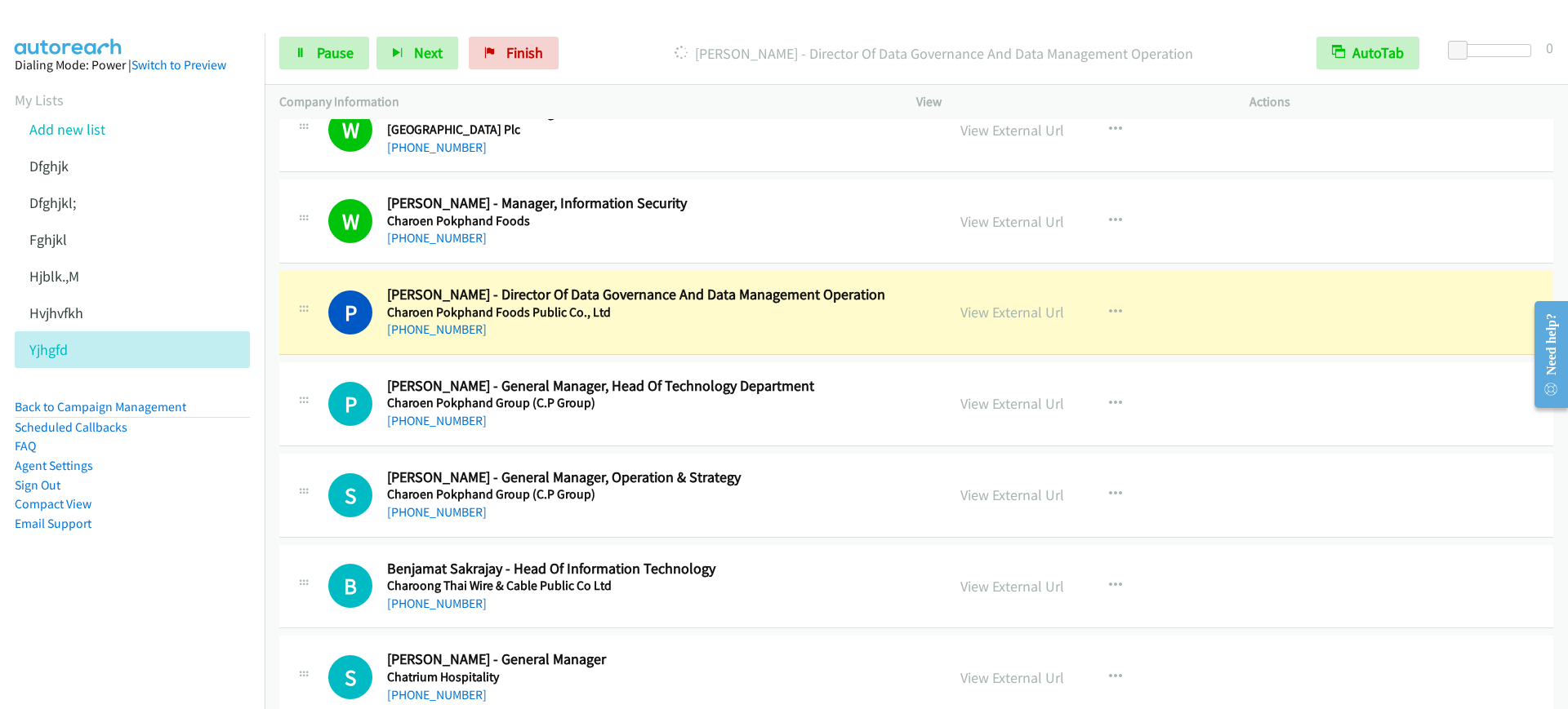
click at [632, 308] on h5 "Charoen Pokphand Foods Public Co., Ltd" at bounding box center [655, 312] width 536 height 16
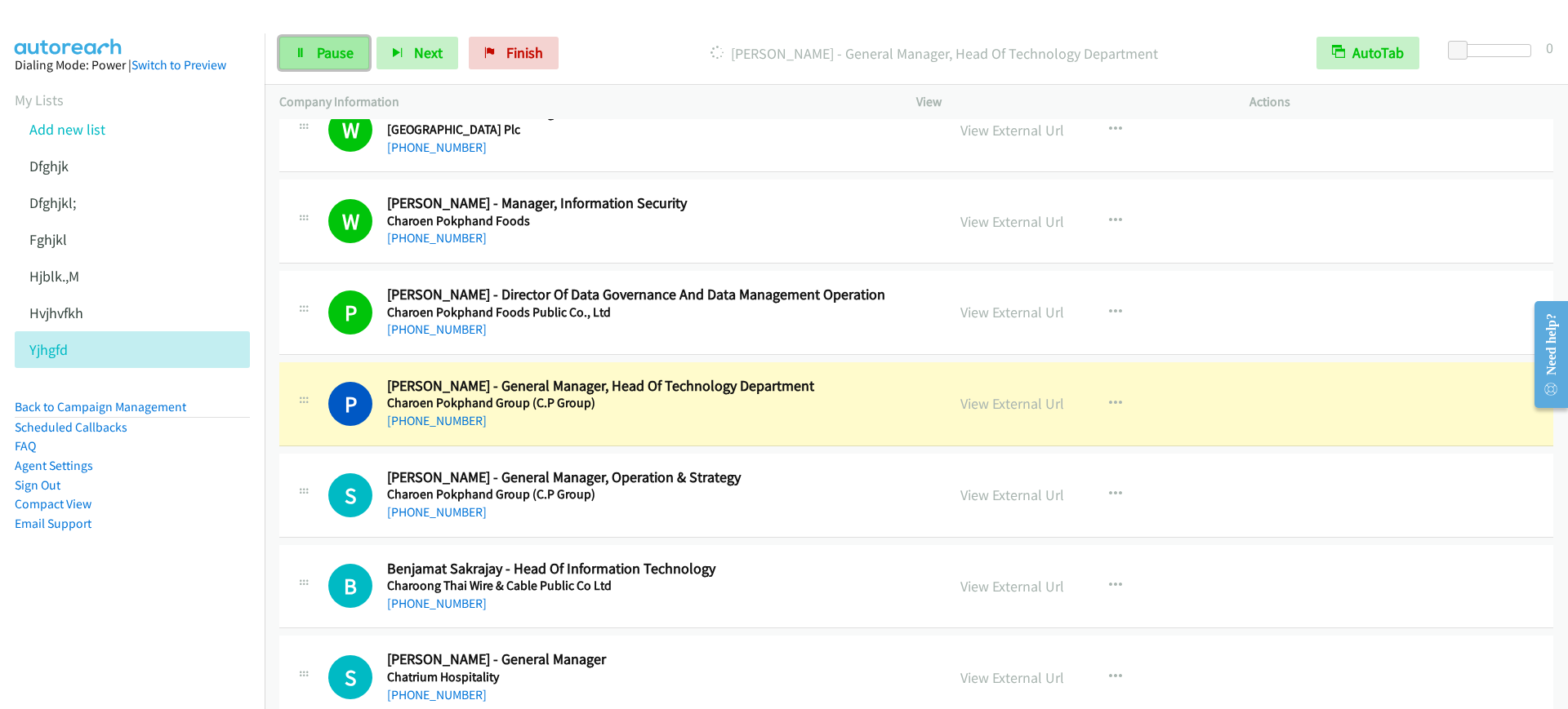
click at [321, 49] on span "Pause" at bounding box center [335, 52] width 36 height 19
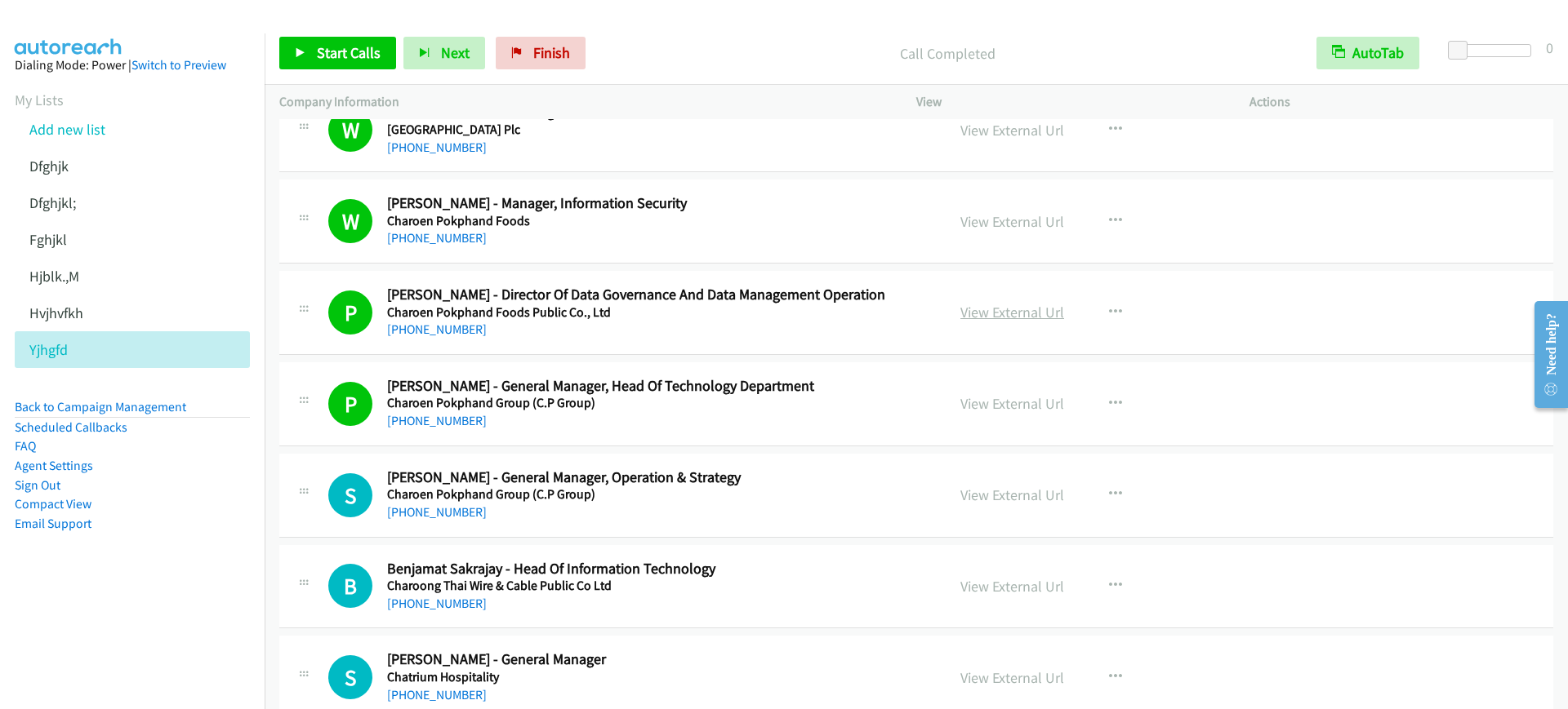
click at [1018, 313] on link "View External Url" at bounding box center [1012, 311] width 104 height 19
click at [345, 51] on span "Start Calls" at bounding box center [349, 52] width 64 height 19
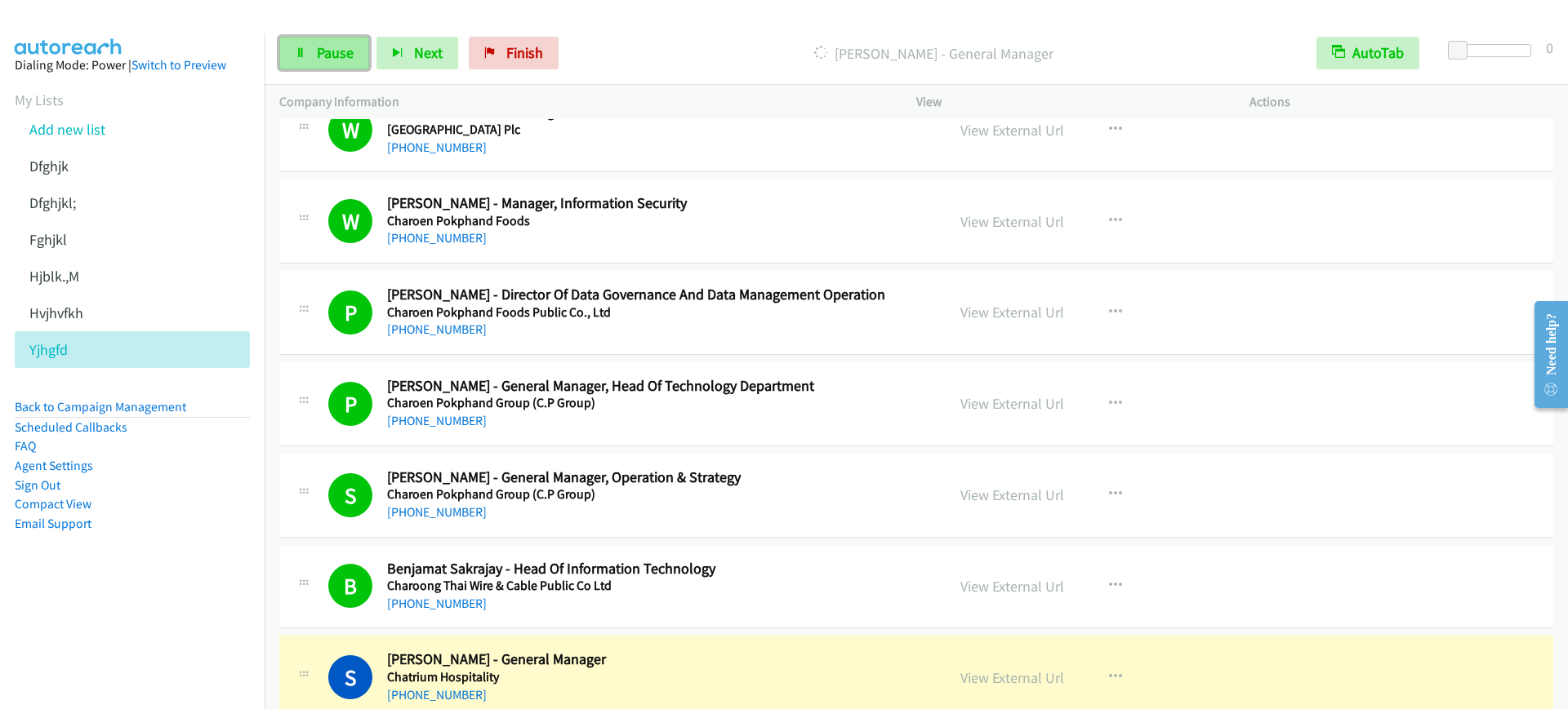
click at [317, 66] on link "Pause" at bounding box center [324, 52] width 90 height 33
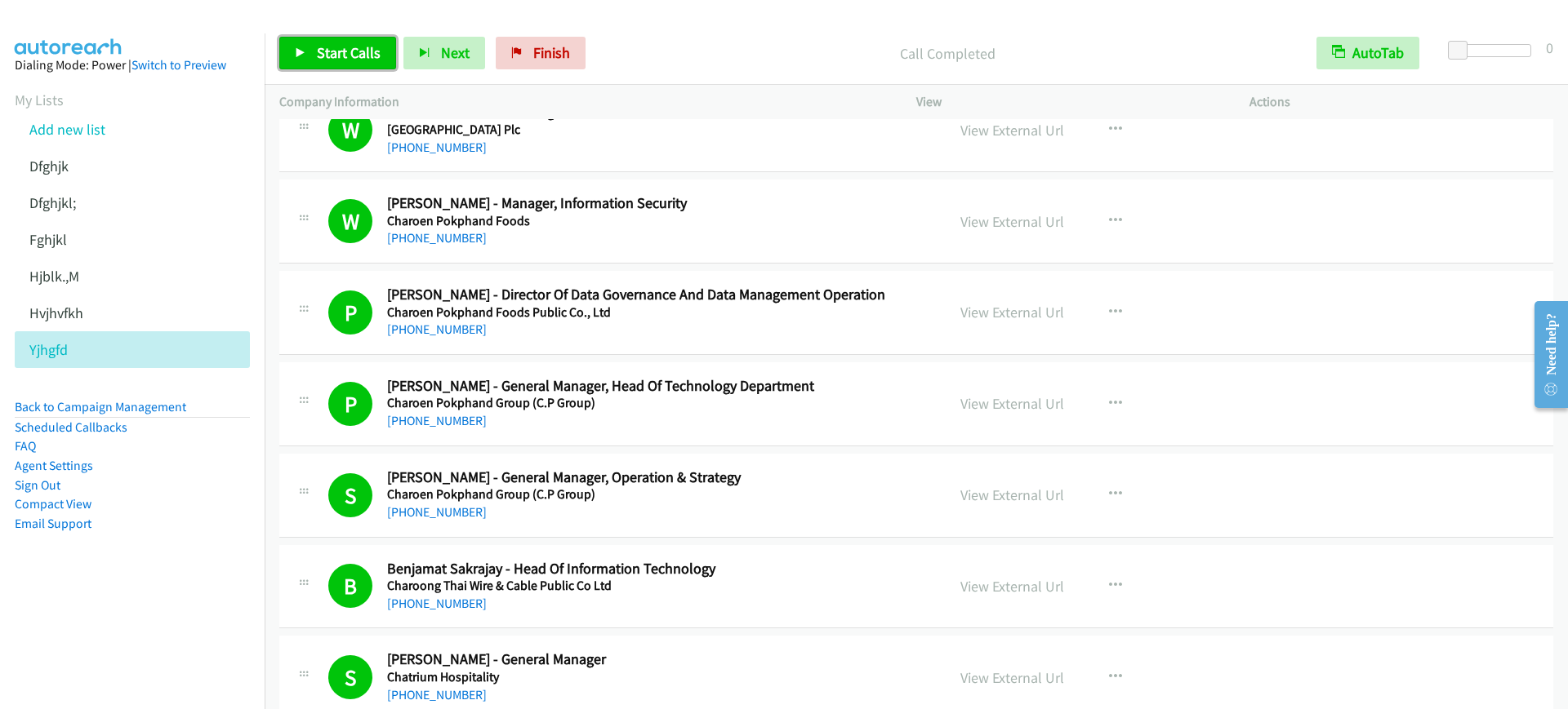
click at [320, 55] on span "Start Calls" at bounding box center [349, 52] width 64 height 19
click at [339, 57] on span "Pause" at bounding box center [335, 52] width 36 height 19
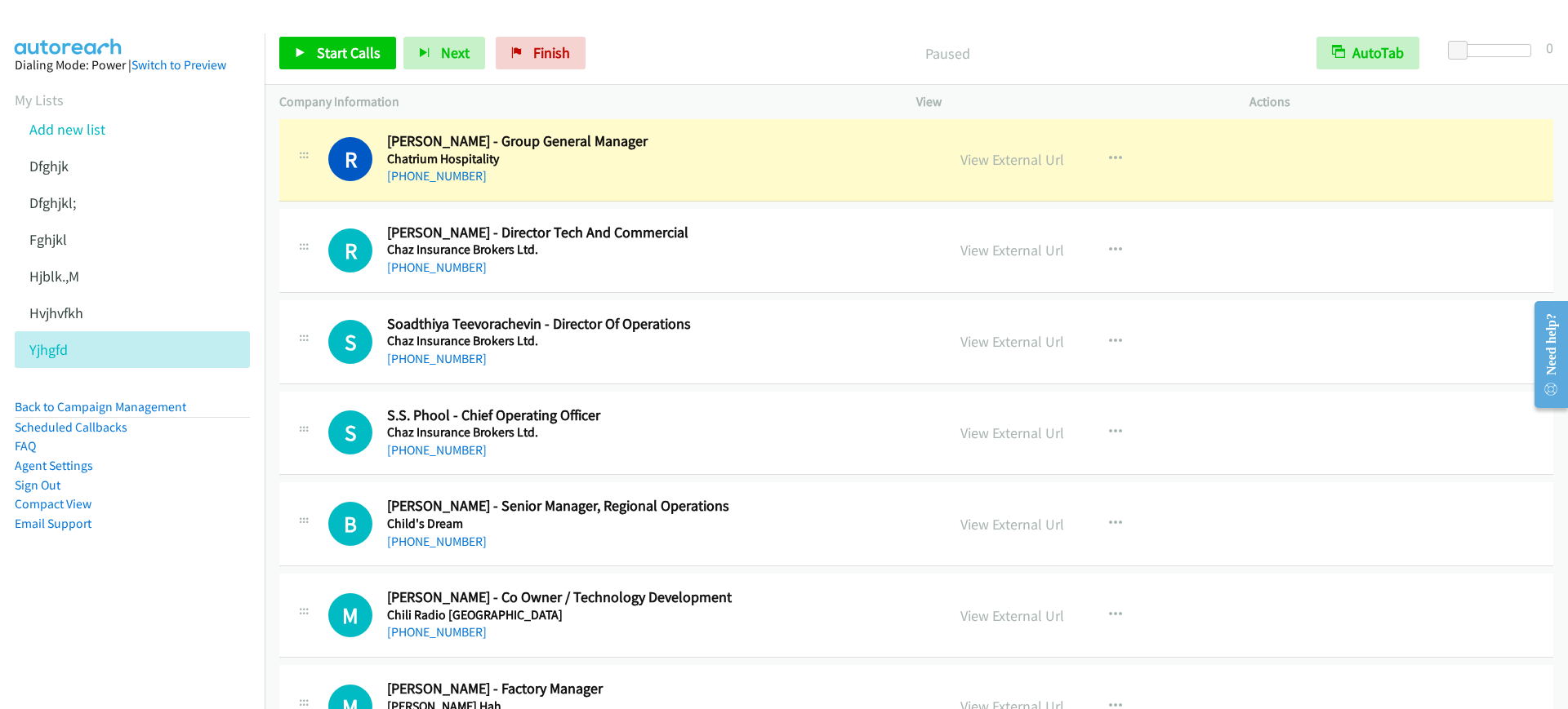
scroll to position [3163, 0]
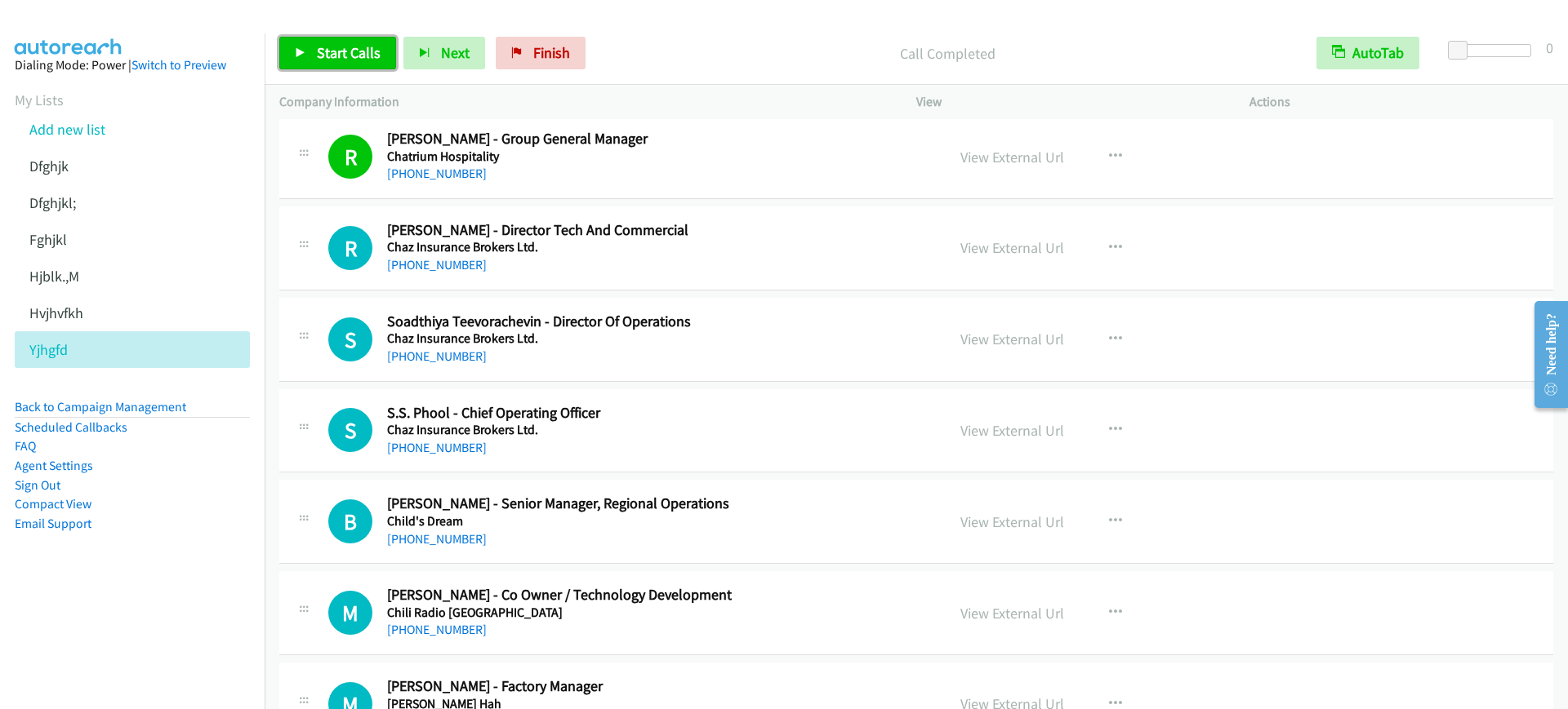
click at [313, 43] on link "Start Calls" at bounding box center [338, 52] width 117 height 33
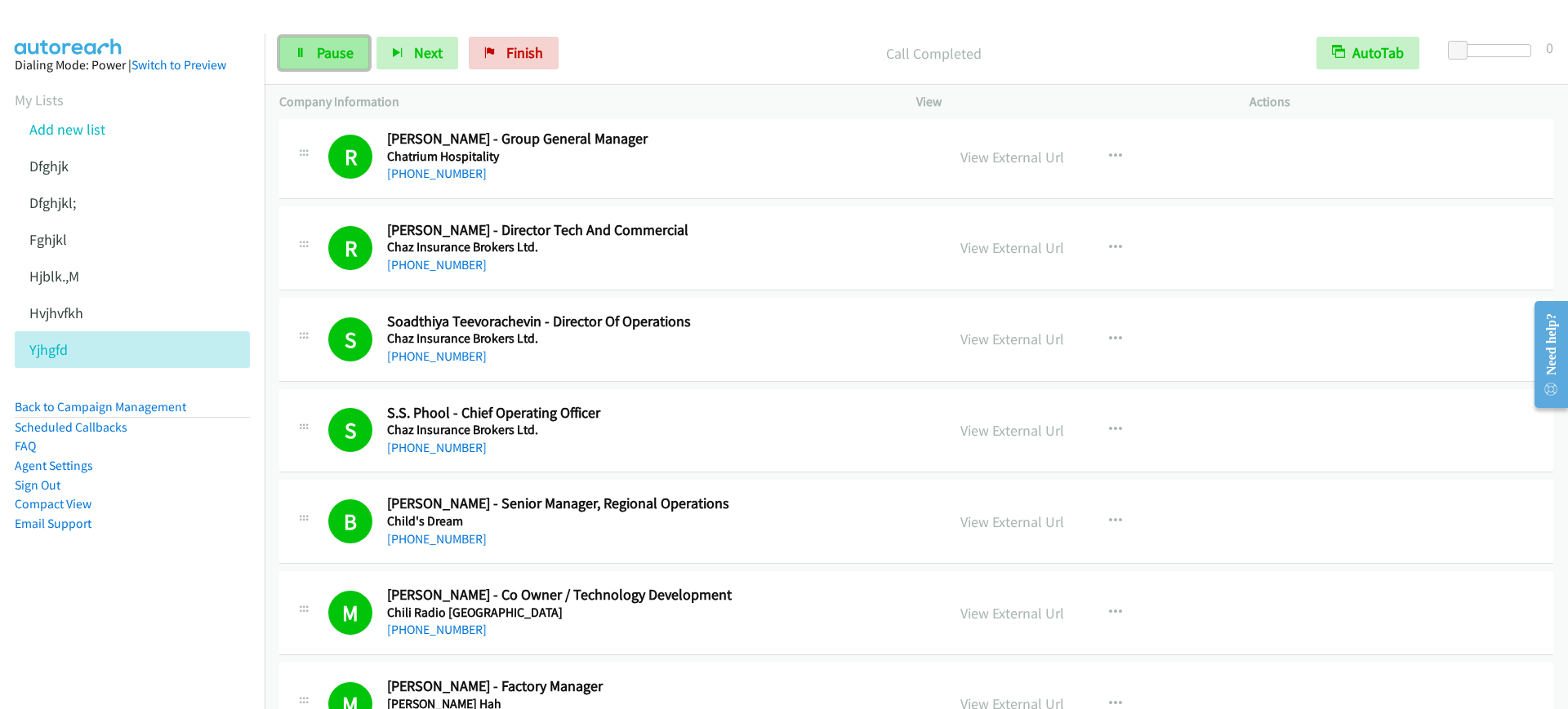
click at [316, 63] on link "Pause" at bounding box center [324, 52] width 90 height 33
click at [322, 43] on span "Start Calls" at bounding box center [349, 52] width 64 height 19
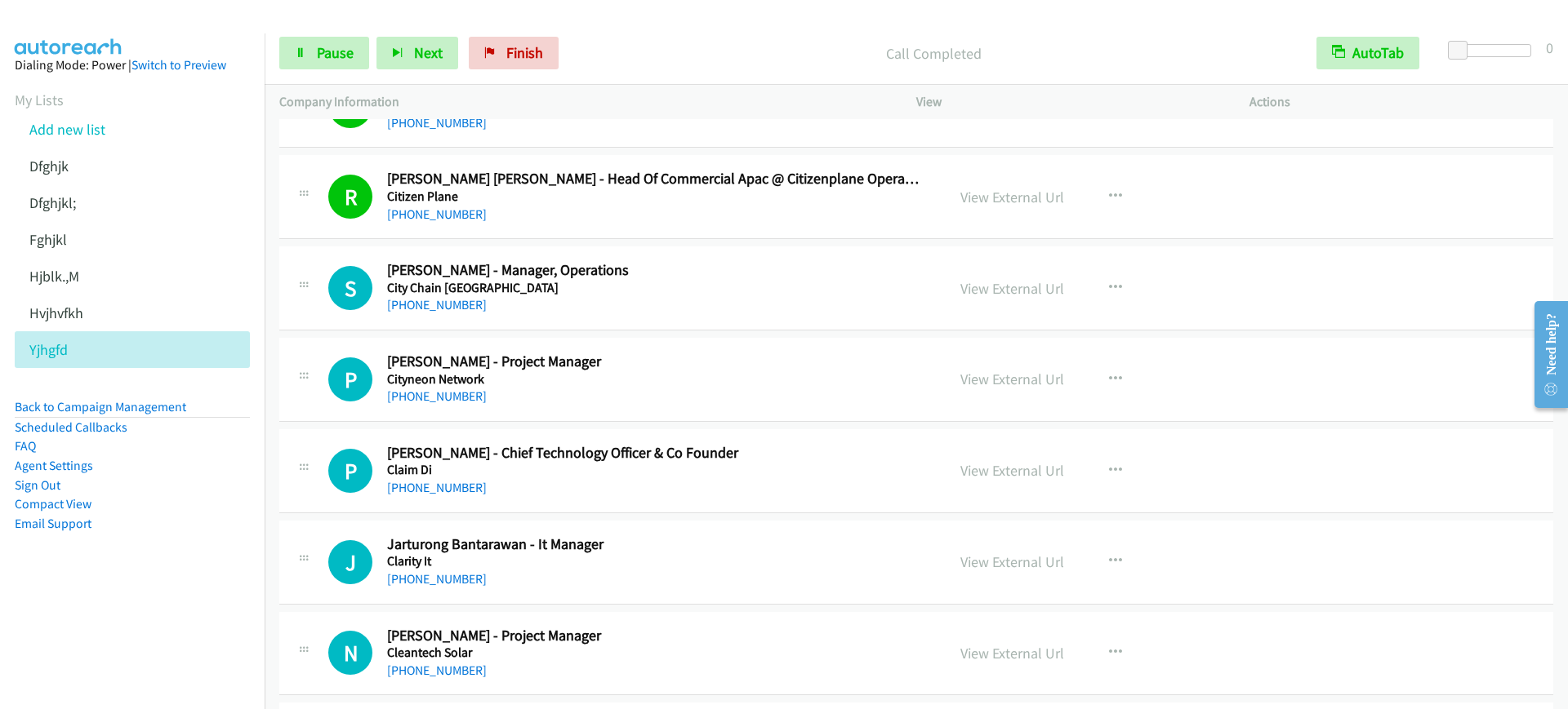
scroll to position [3979, 0]
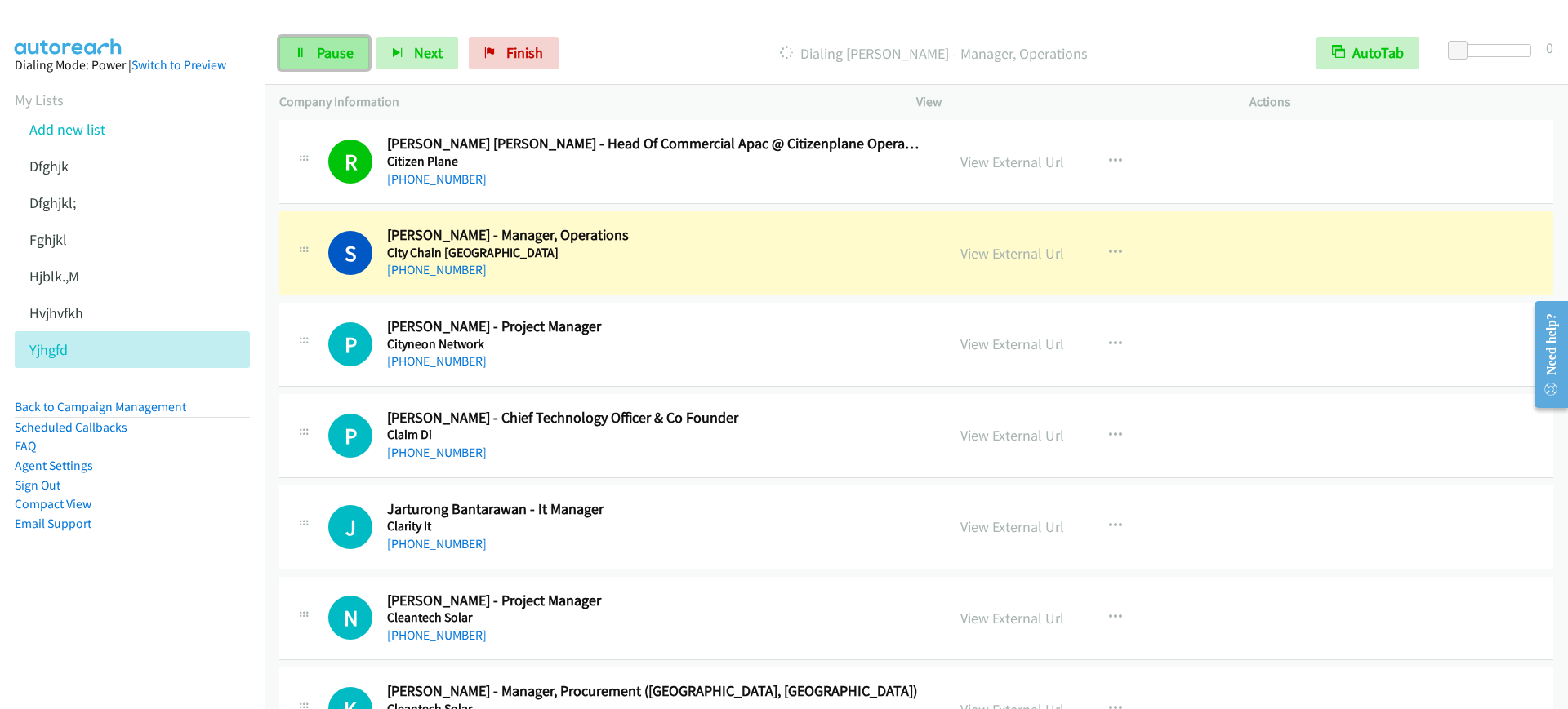
click at [339, 61] on span "Pause" at bounding box center [335, 52] width 36 height 19
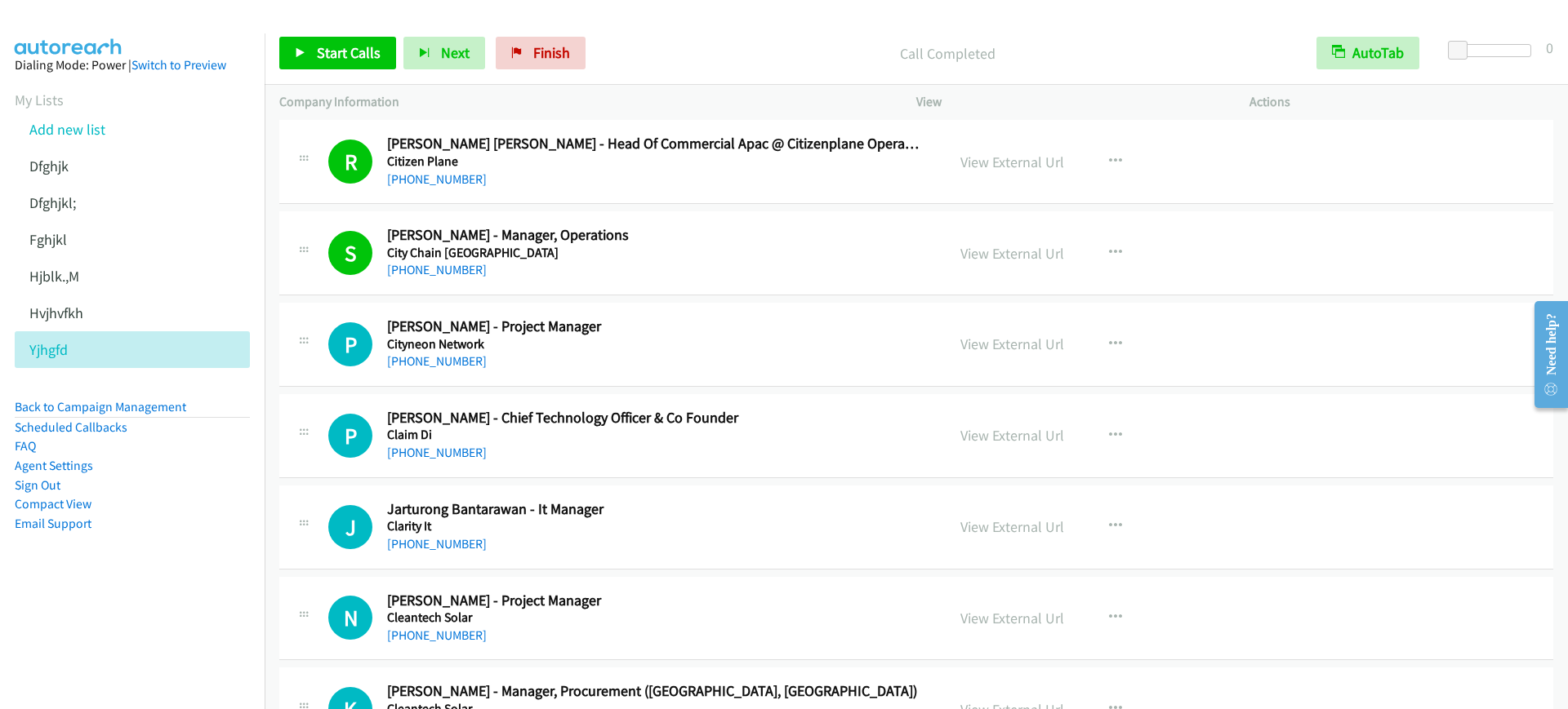
click at [704, 36] on div "Call Completed" at bounding box center [947, 52] width 709 height 33
click at [350, 58] on span "Start Calls" at bounding box center [349, 52] width 64 height 19
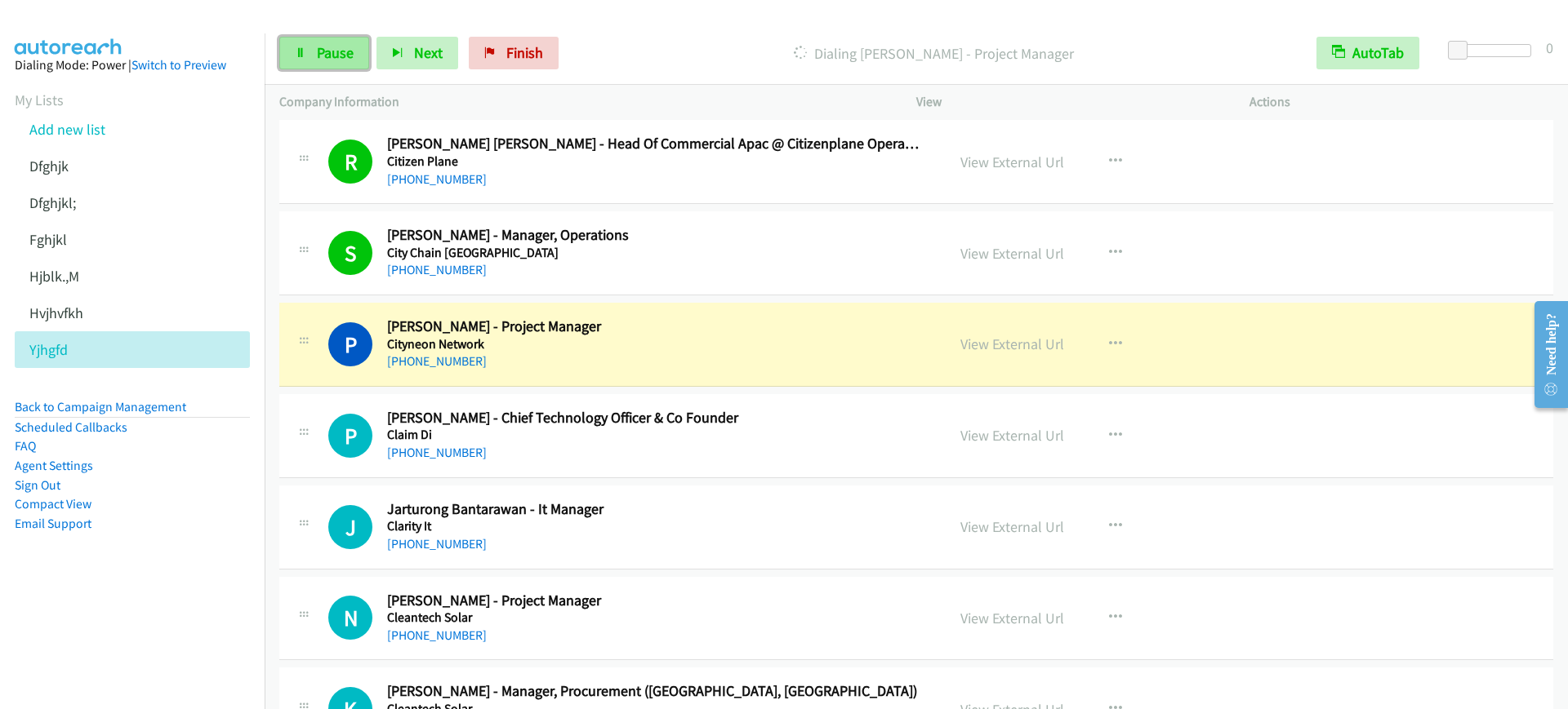
click at [304, 48] on icon at bounding box center [300, 53] width 12 height 12
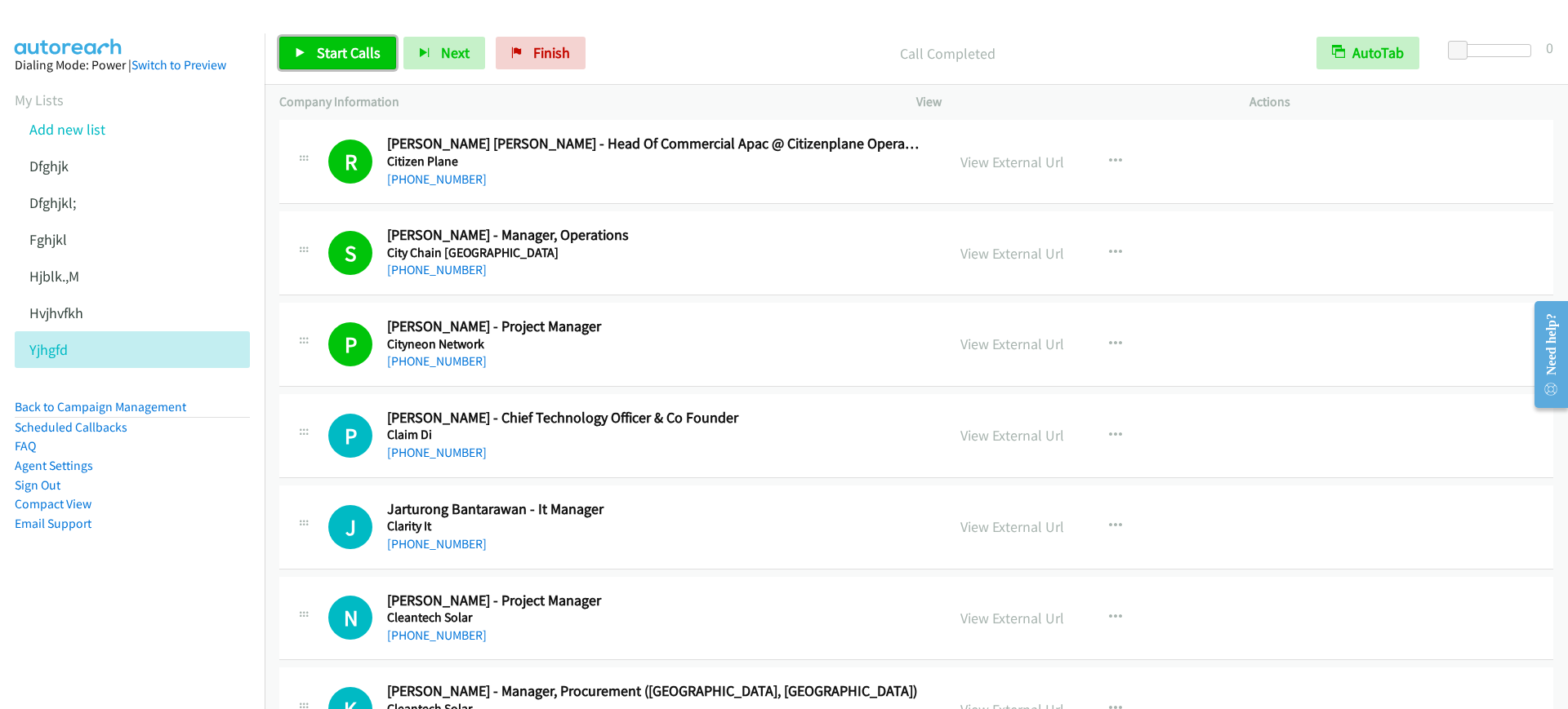
click at [352, 59] on span "Start Calls" at bounding box center [349, 52] width 64 height 19
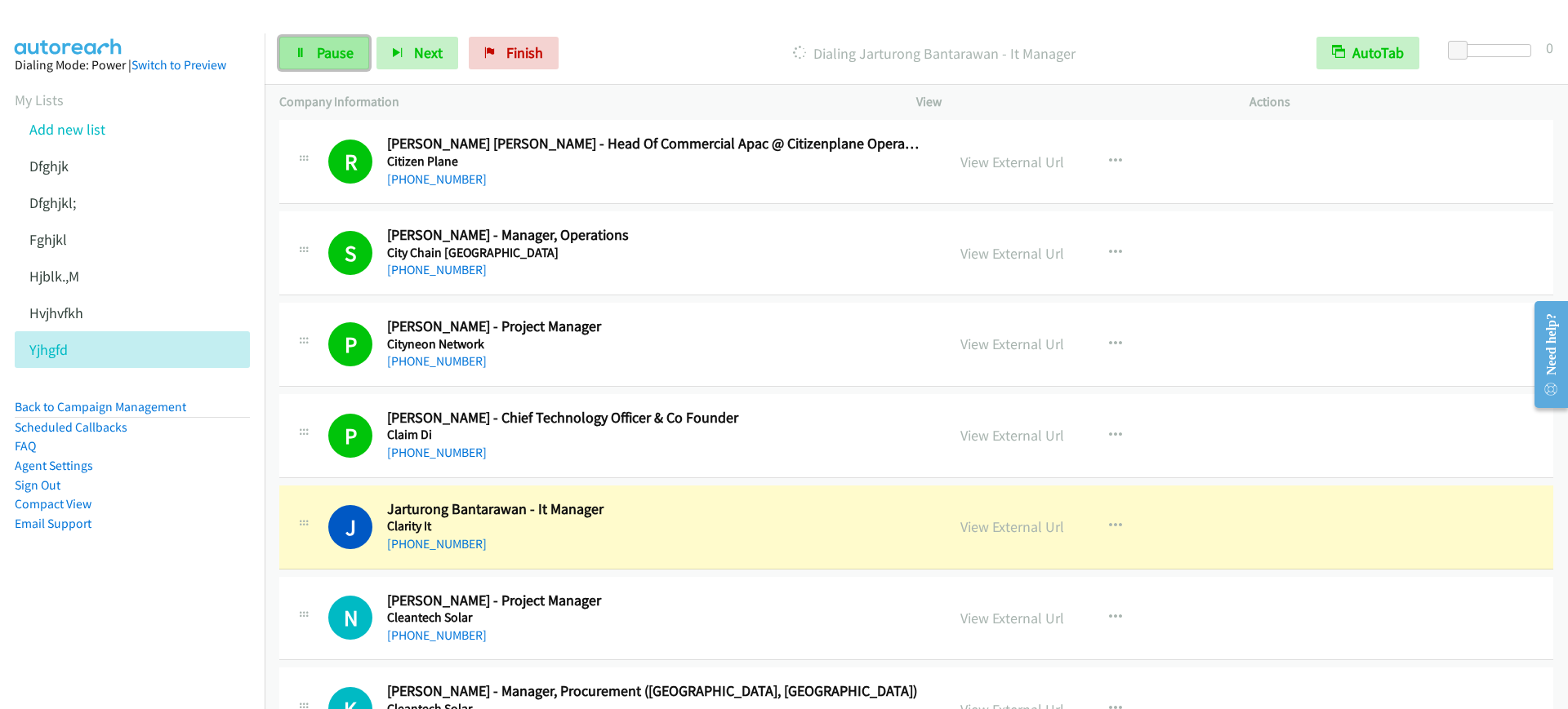
click at [291, 59] on link "Pause" at bounding box center [324, 52] width 90 height 33
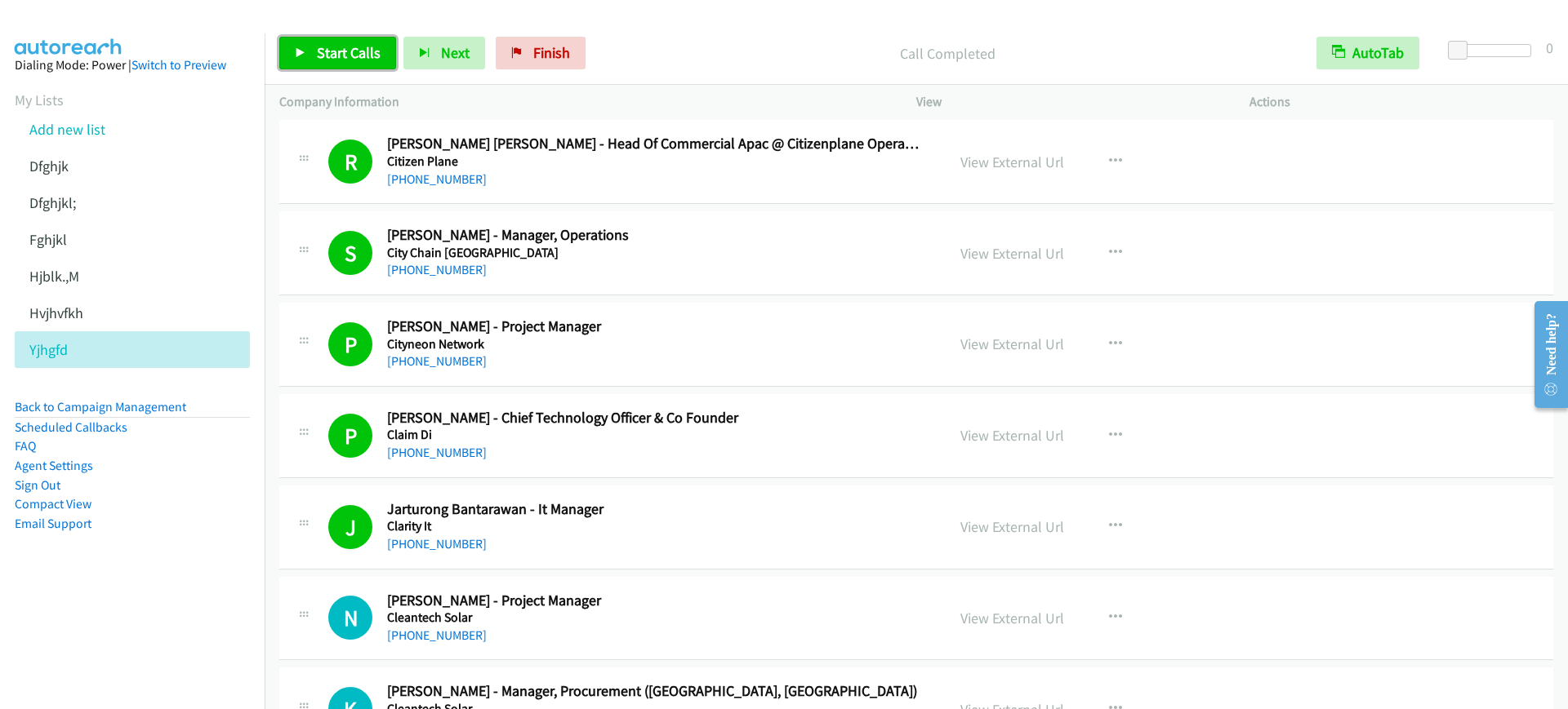
click at [321, 53] on span "Start Calls" at bounding box center [349, 52] width 64 height 19
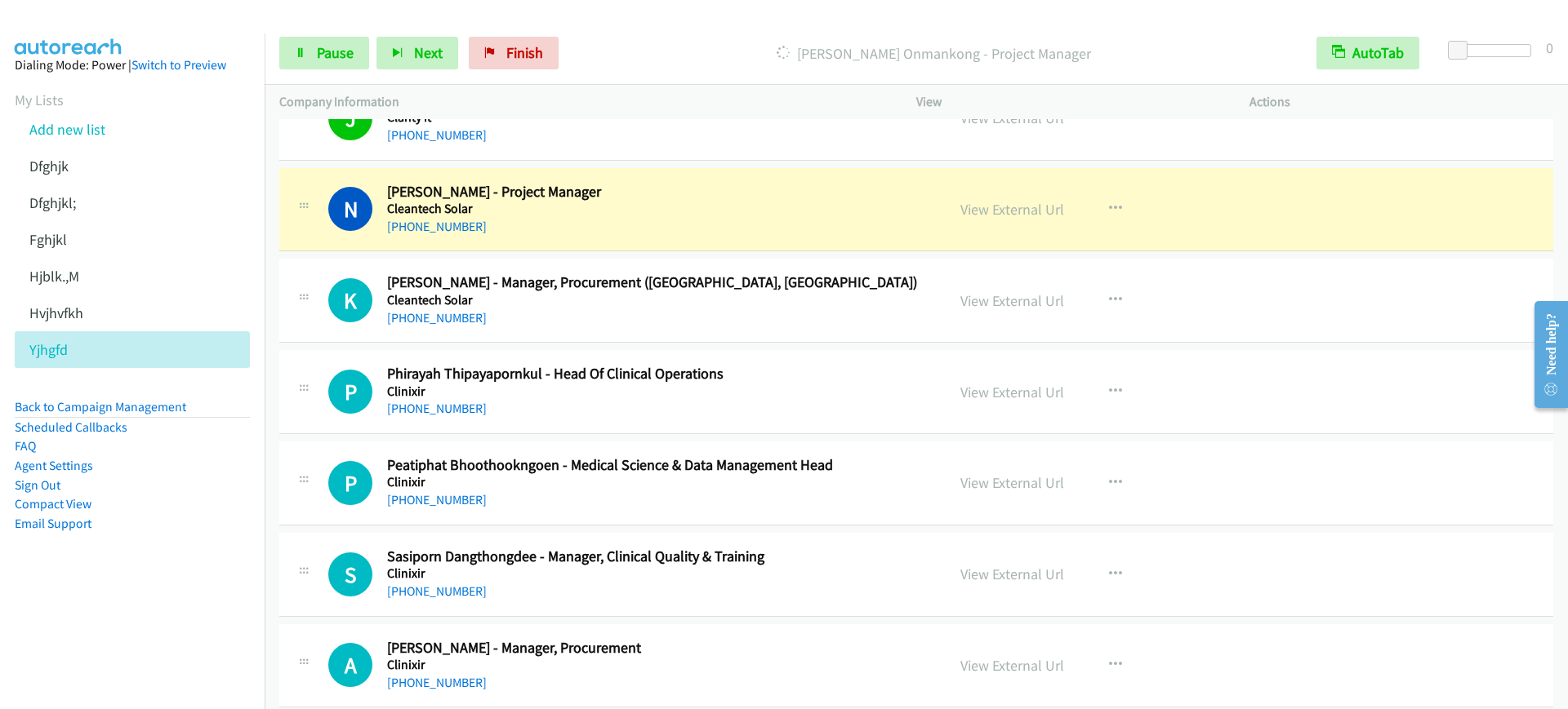
scroll to position [4387, 0]
click at [341, 58] on span "Pause" at bounding box center [335, 52] width 36 height 19
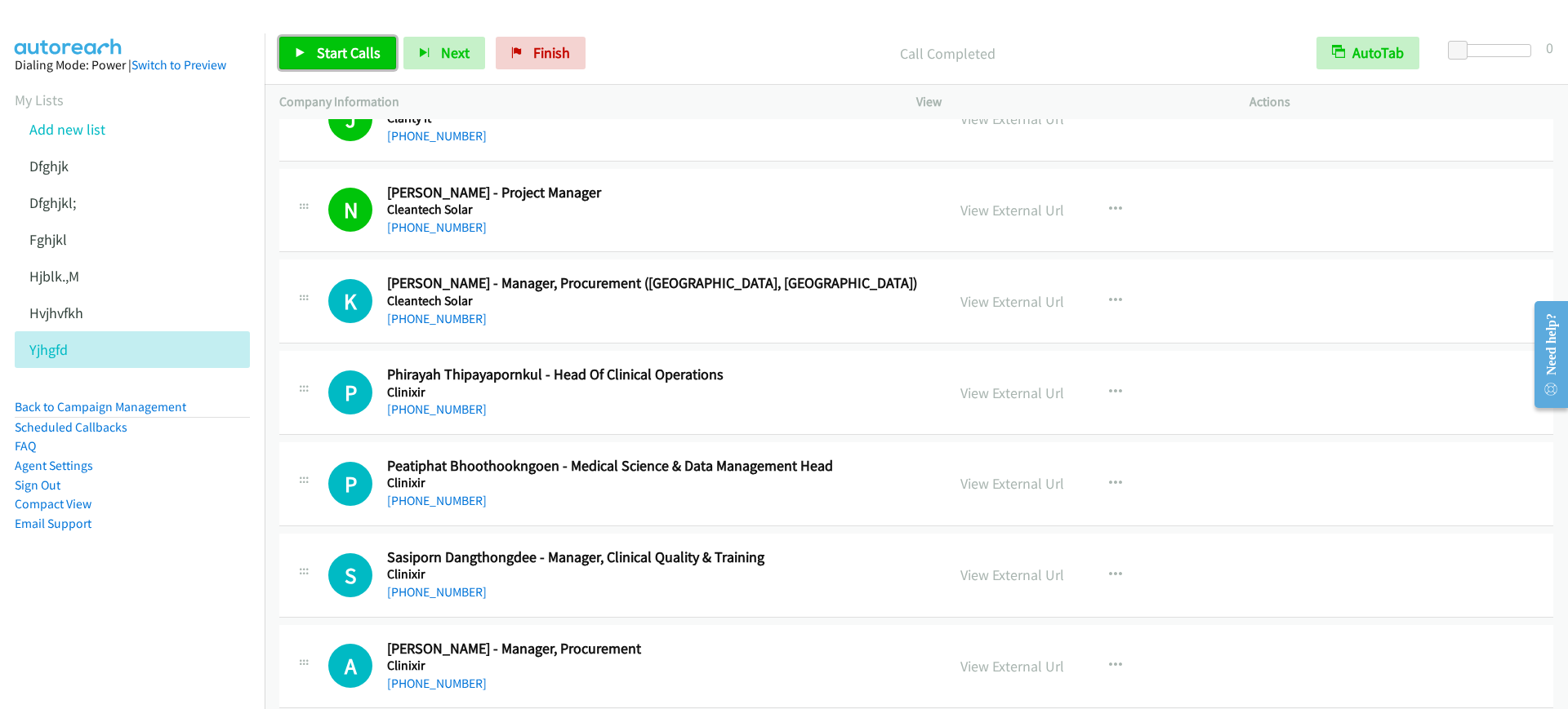
click at [331, 52] on span "Start Calls" at bounding box center [349, 52] width 64 height 19
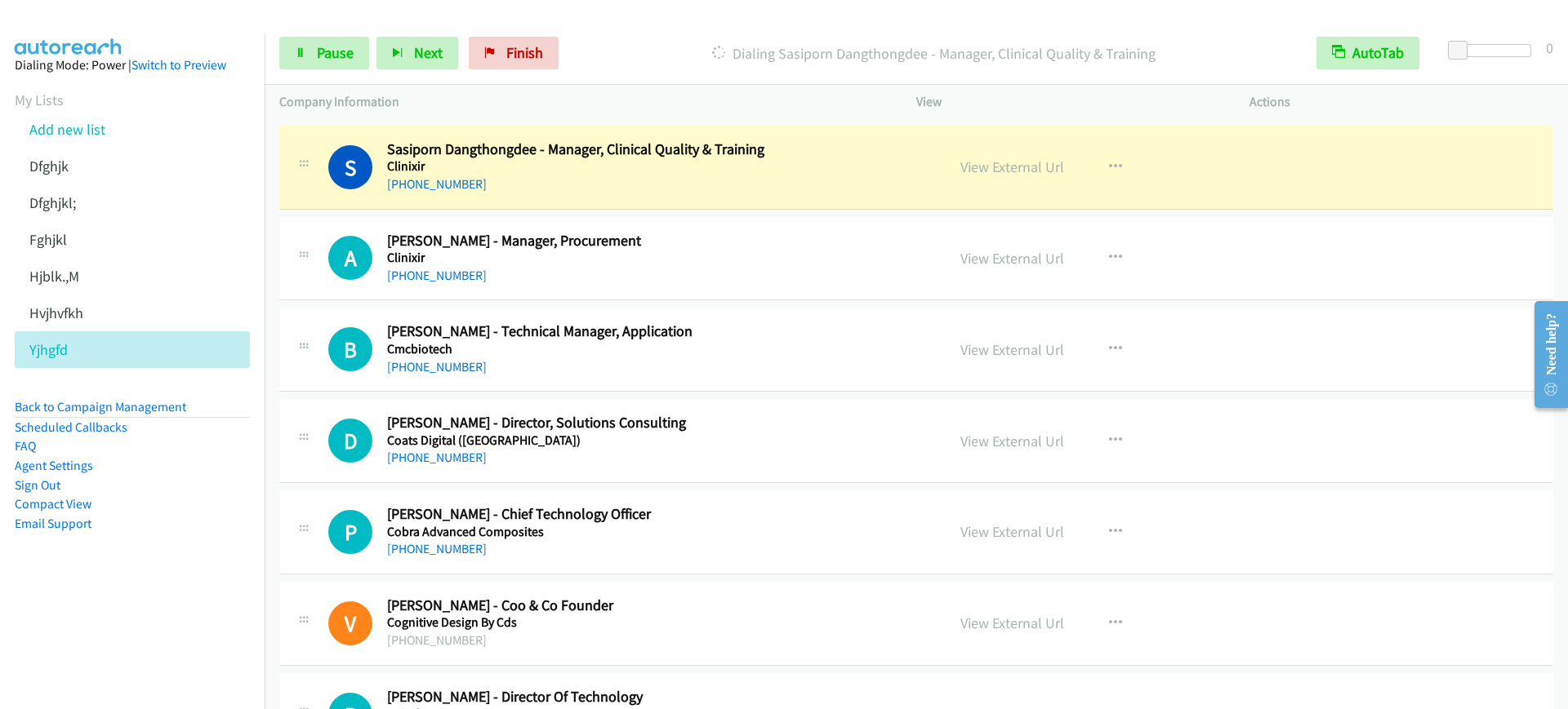
scroll to position [4897, 0]
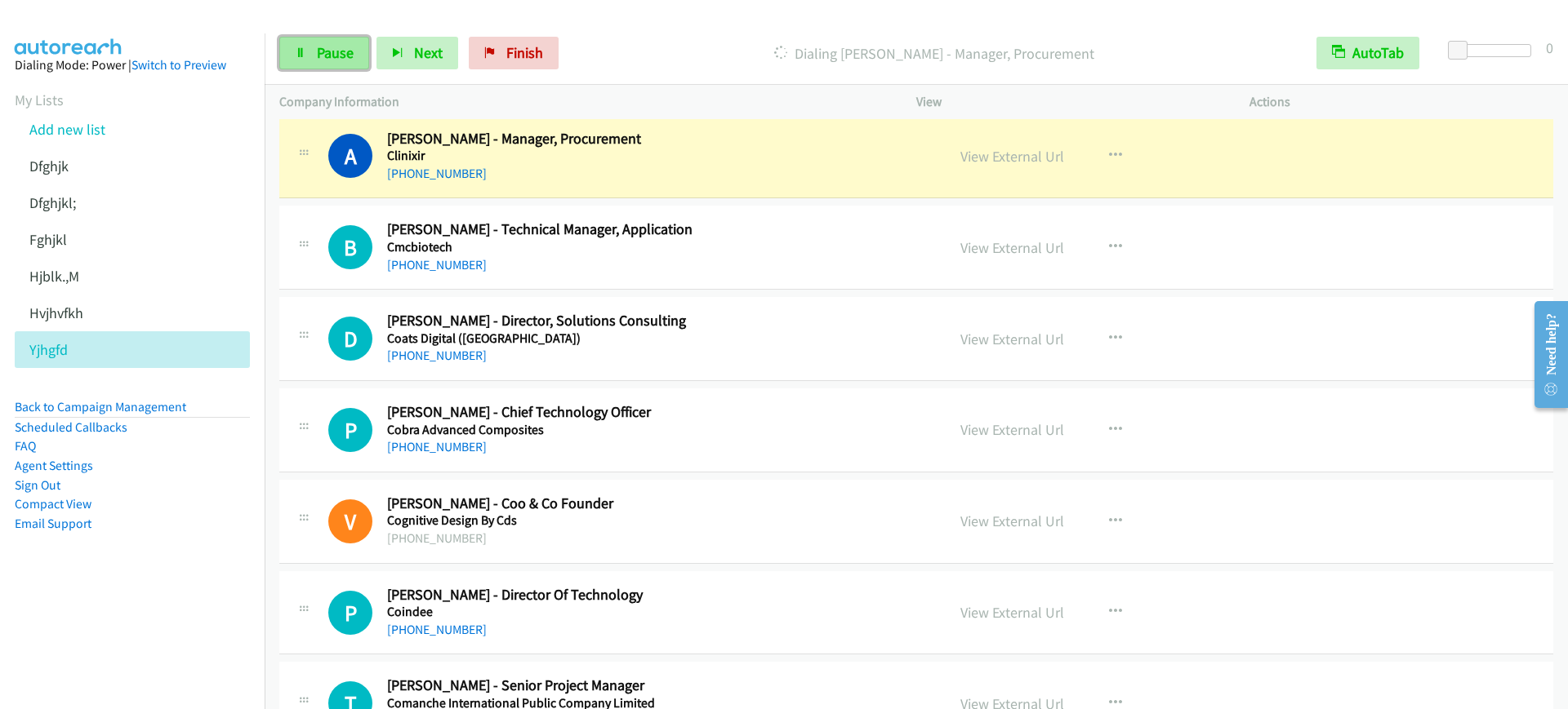
click at [313, 51] on link "Pause" at bounding box center [324, 52] width 90 height 33
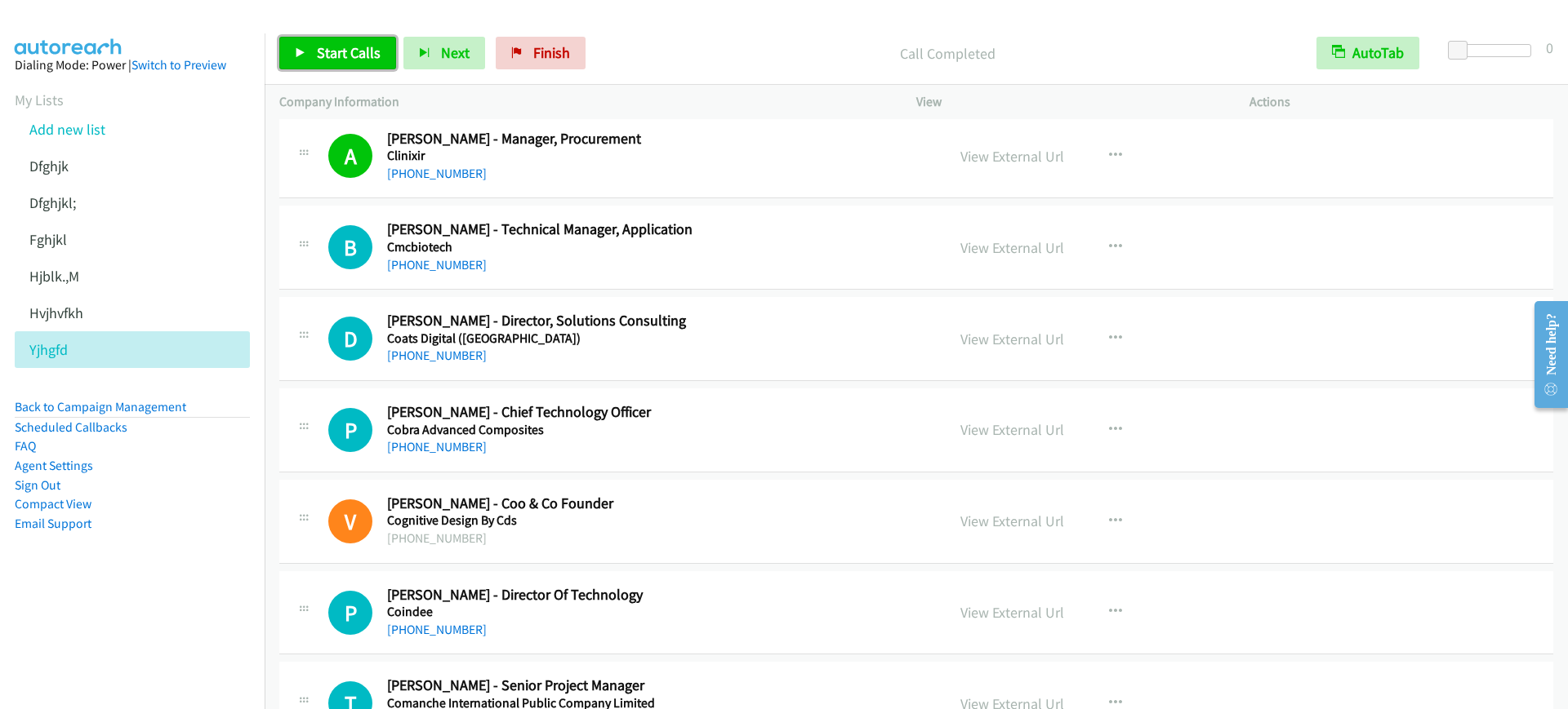
click at [324, 53] on span "Start Calls" at bounding box center [349, 52] width 64 height 19
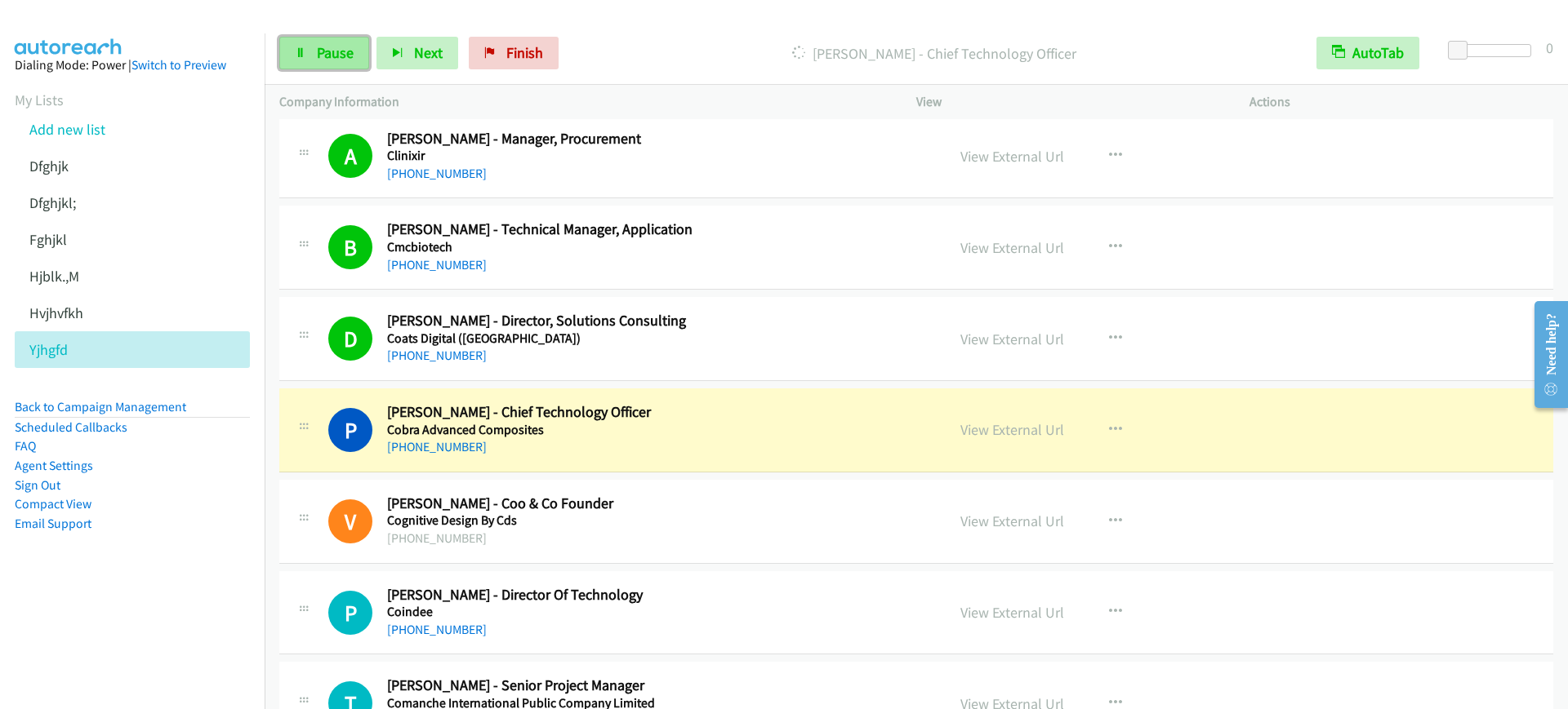
click at [337, 43] on link "Pause" at bounding box center [324, 52] width 90 height 33
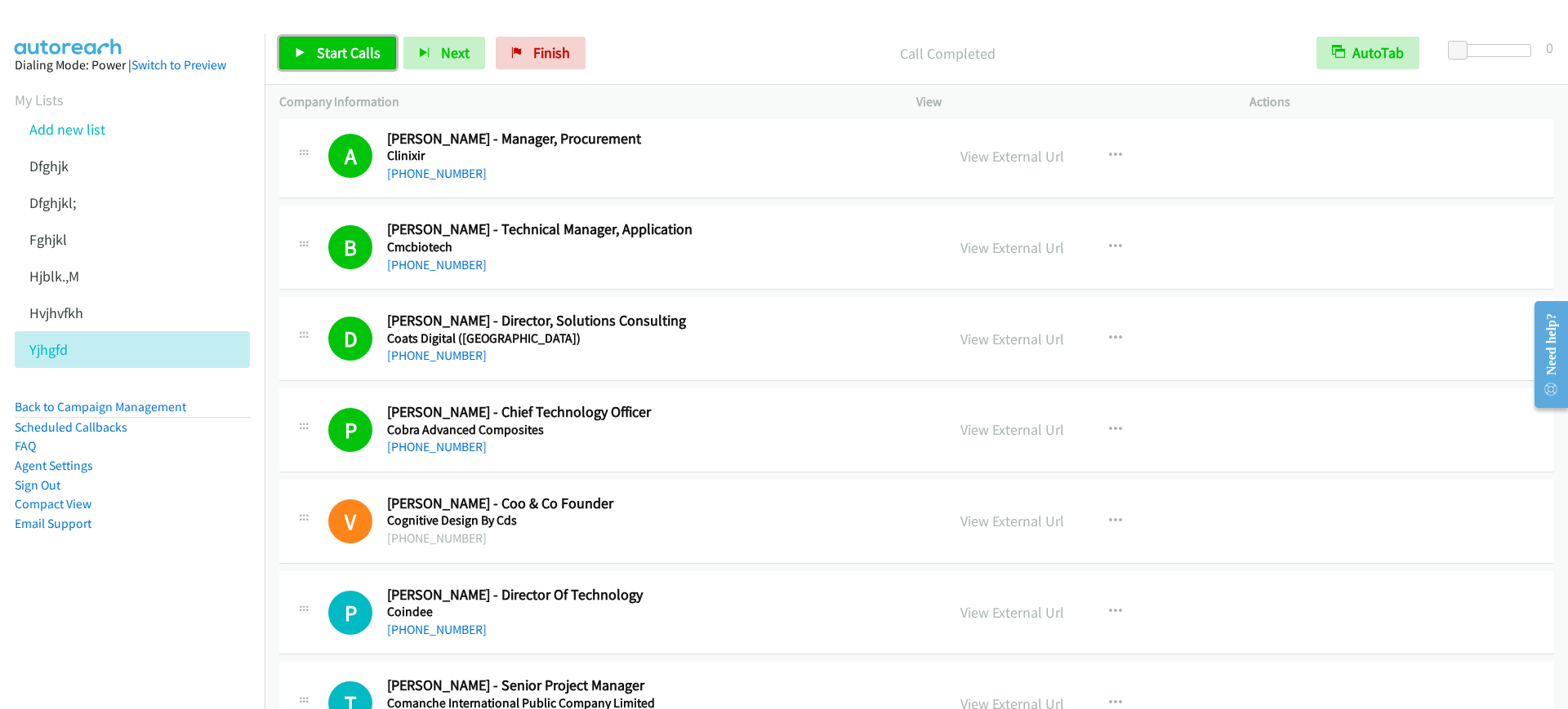
click at [320, 48] on span "Start Calls" at bounding box center [349, 52] width 64 height 19
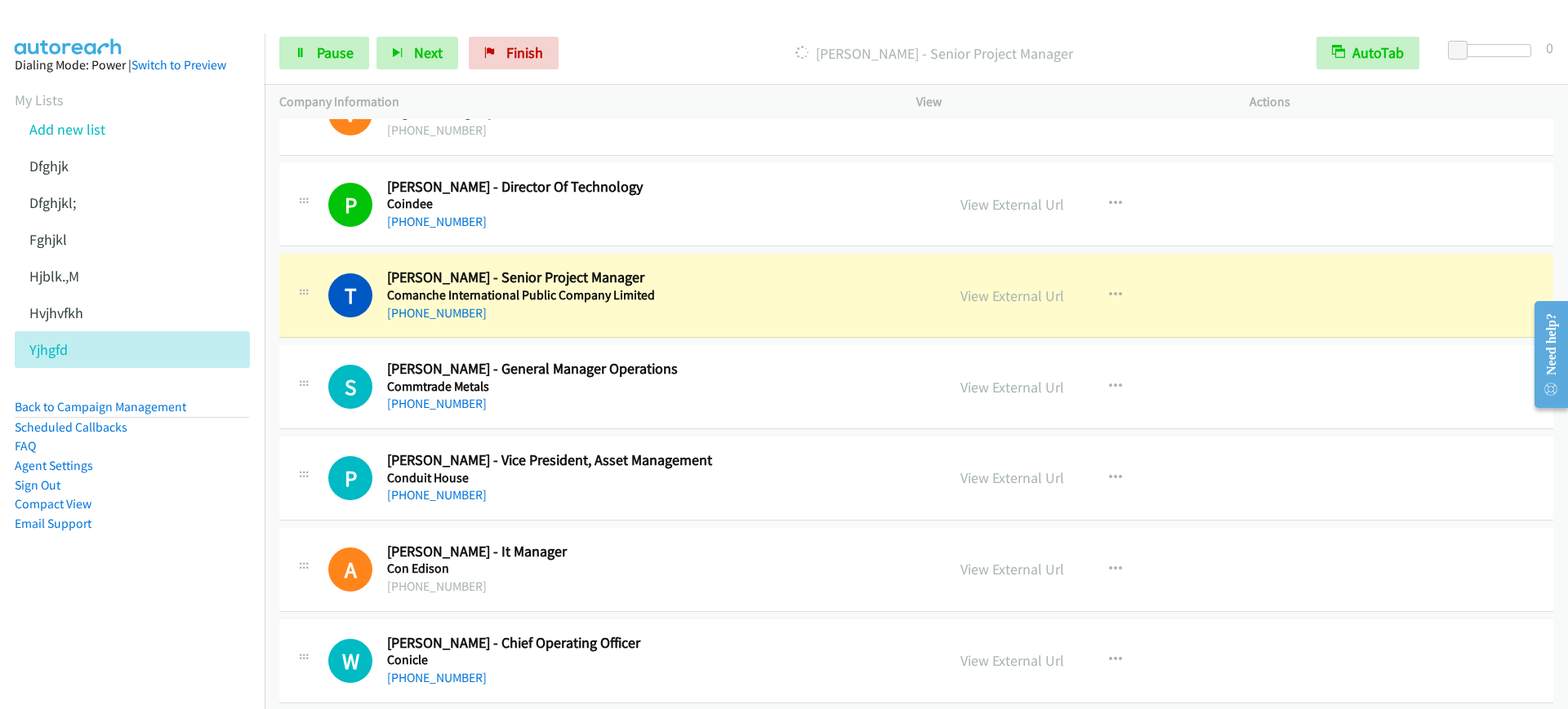
scroll to position [5408, 0]
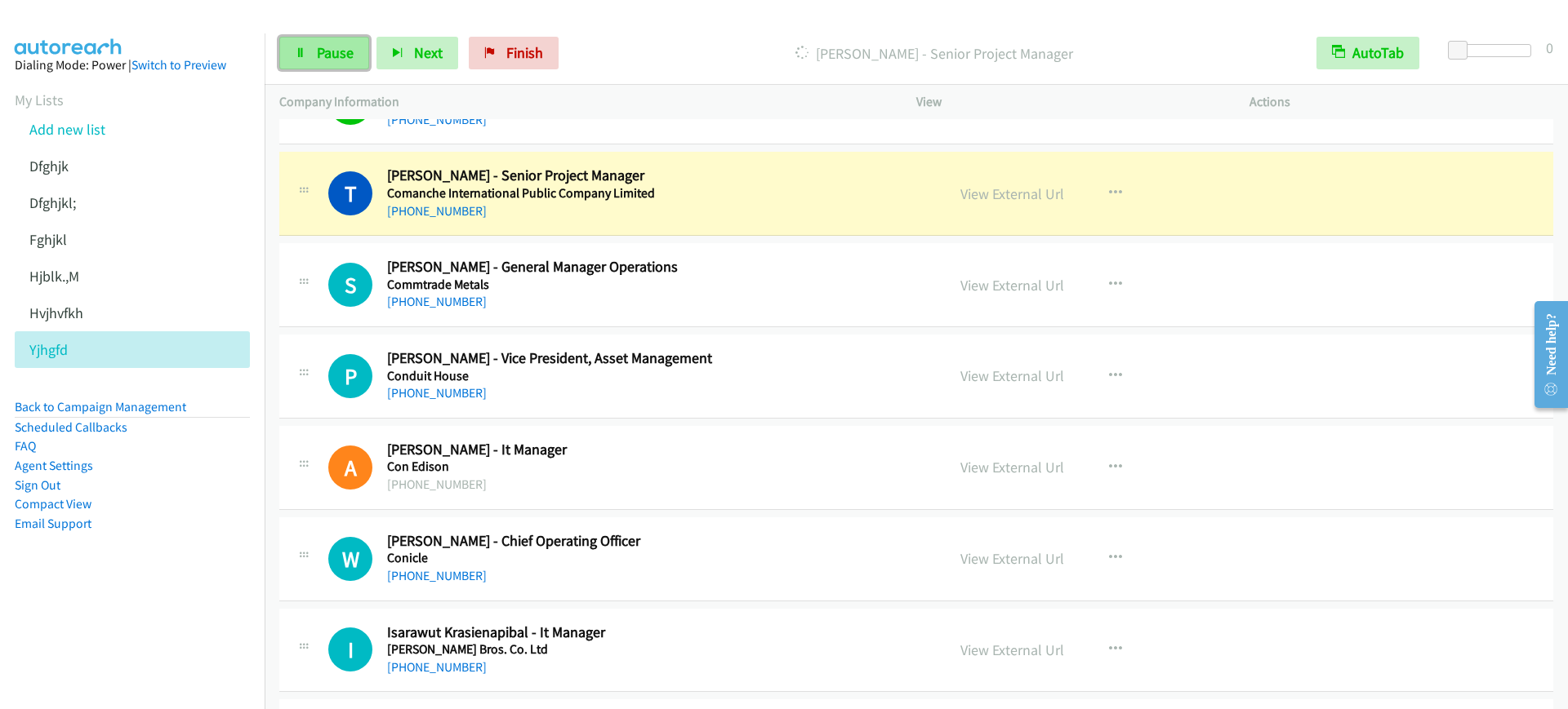
click at [331, 58] on span "Pause" at bounding box center [335, 52] width 36 height 19
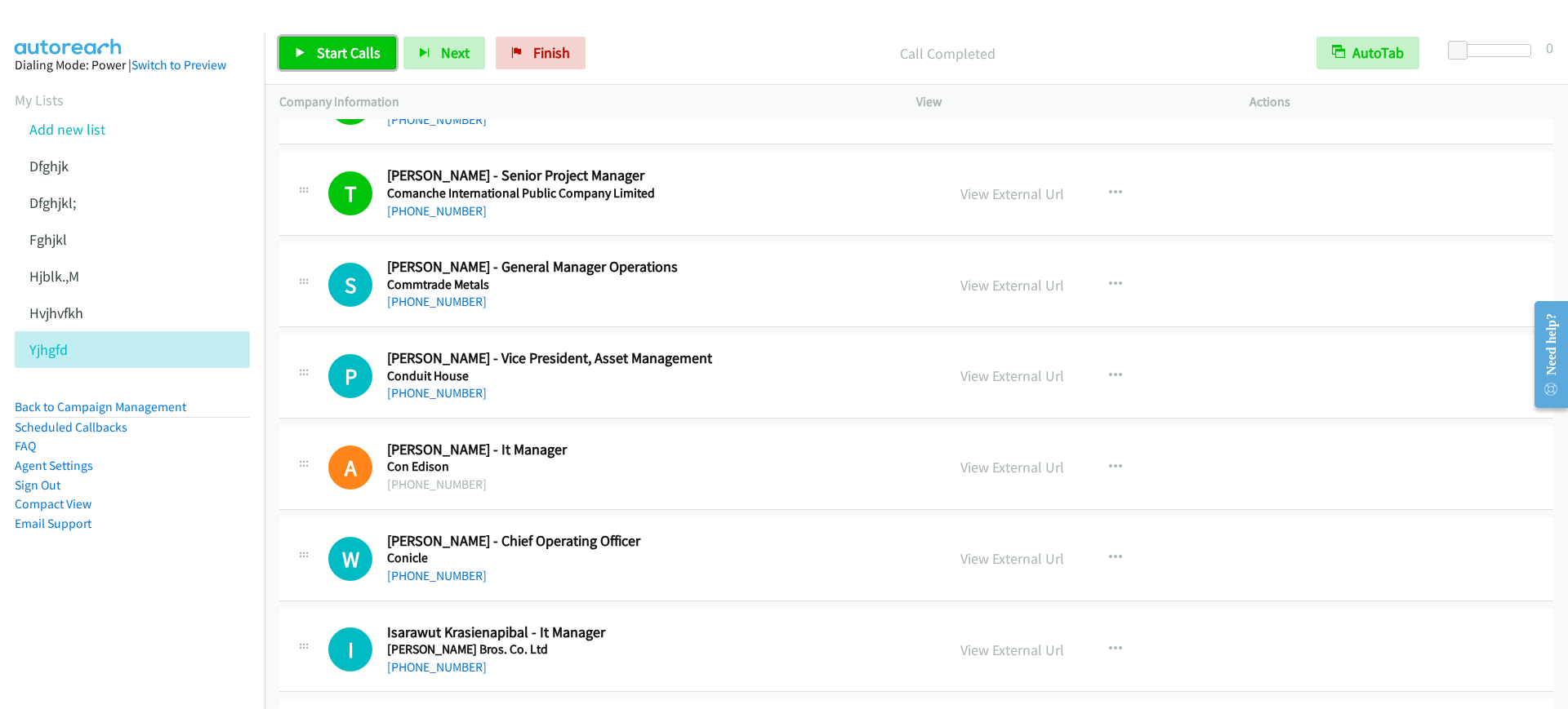
click at [328, 37] on link "Start Calls" at bounding box center [338, 52] width 117 height 33
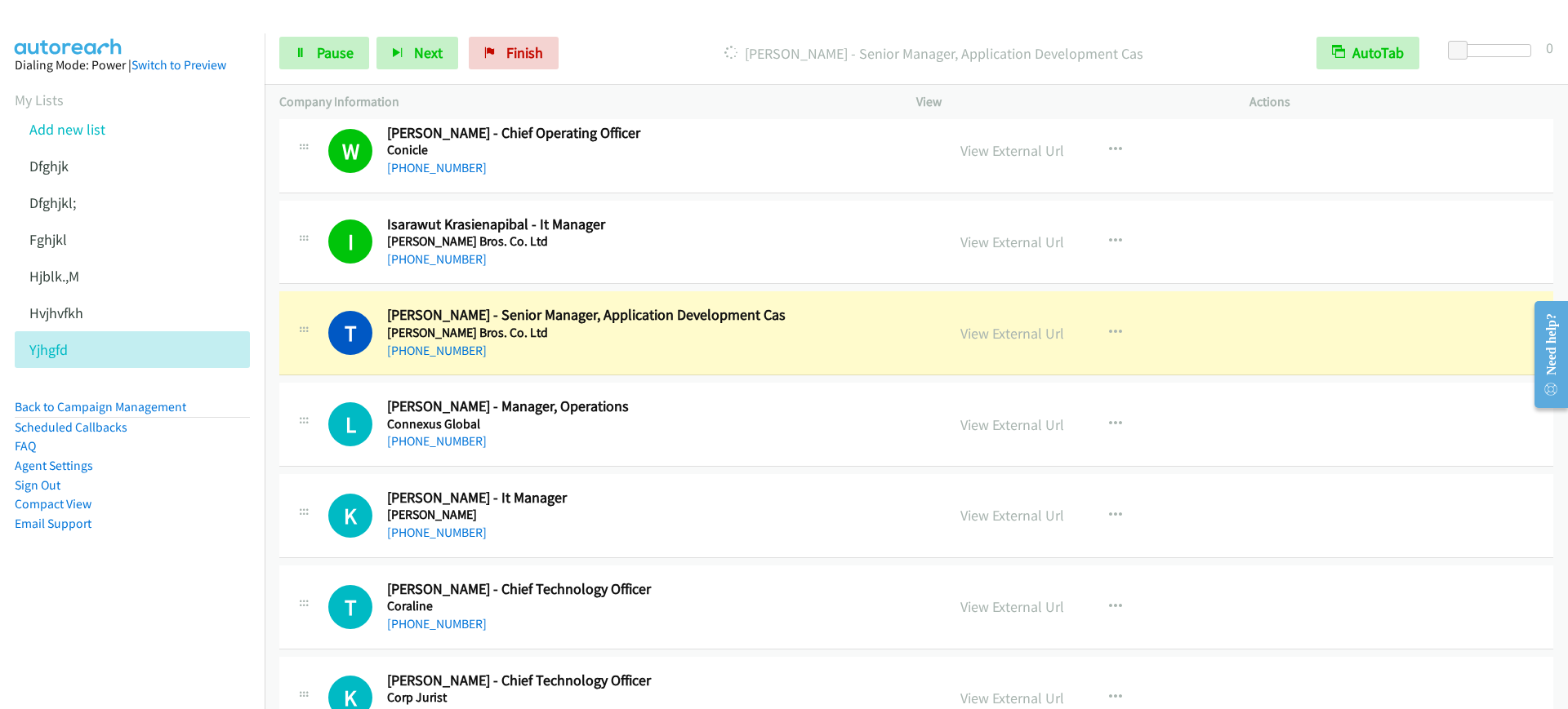
scroll to position [5918, 0]
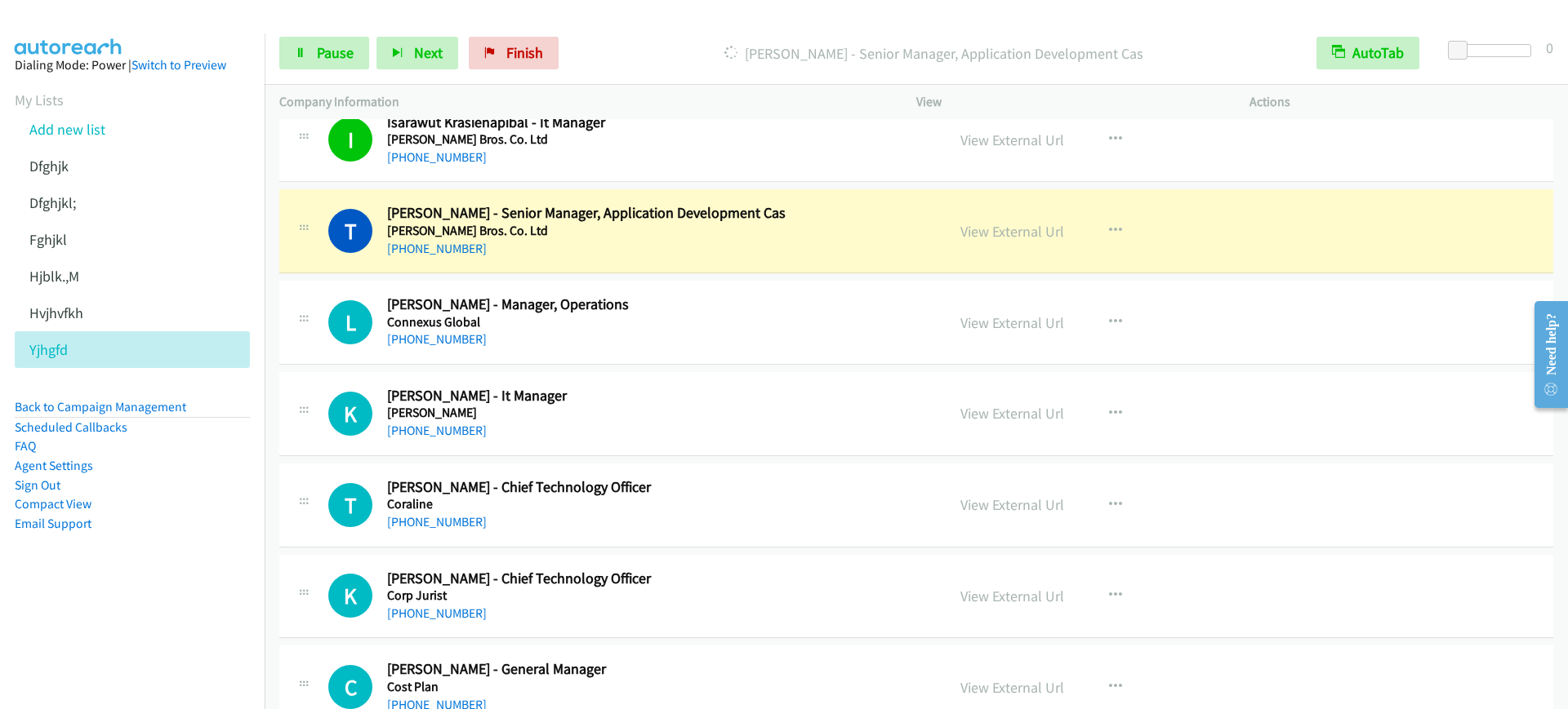
click at [613, 248] on div "[PHONE_NUMBER]" at bounding box center [655, 249] width 536 height 20
click at [359, 56] on link "Pause" at bounding box center [324, 52] width 90 height 33
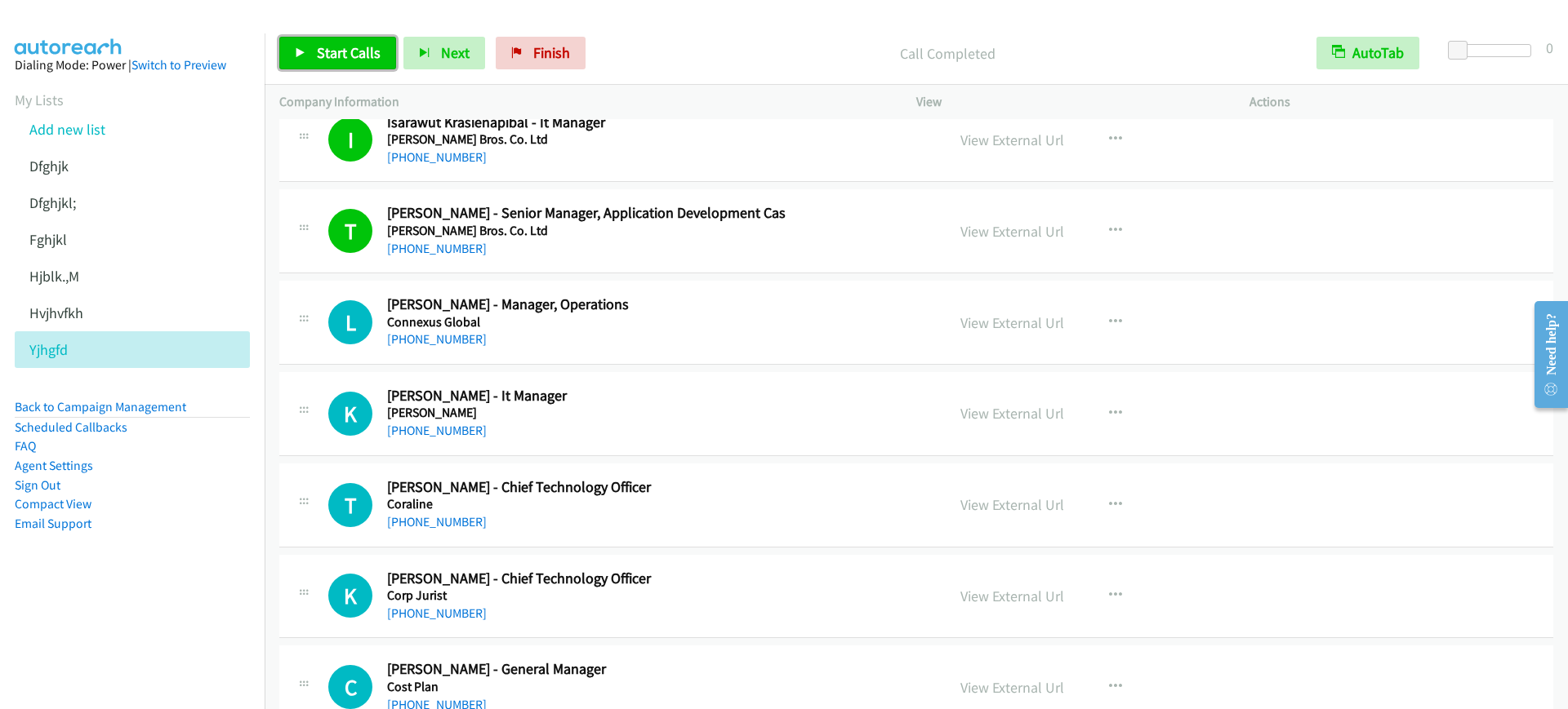
click at [320, 36] on link "Start Calls" at bounding box center [338, 52] width 117 height 33
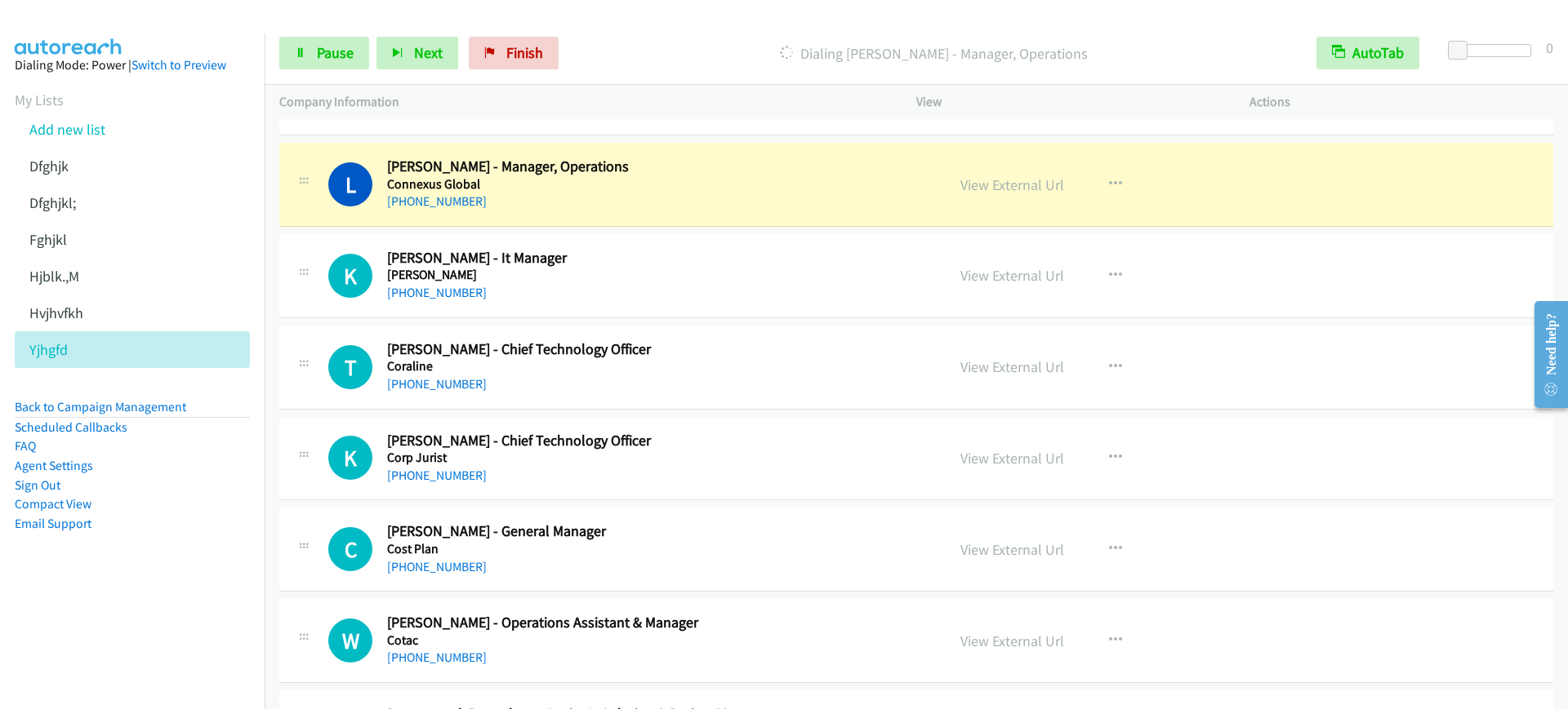
scroll to position [6020, 0]
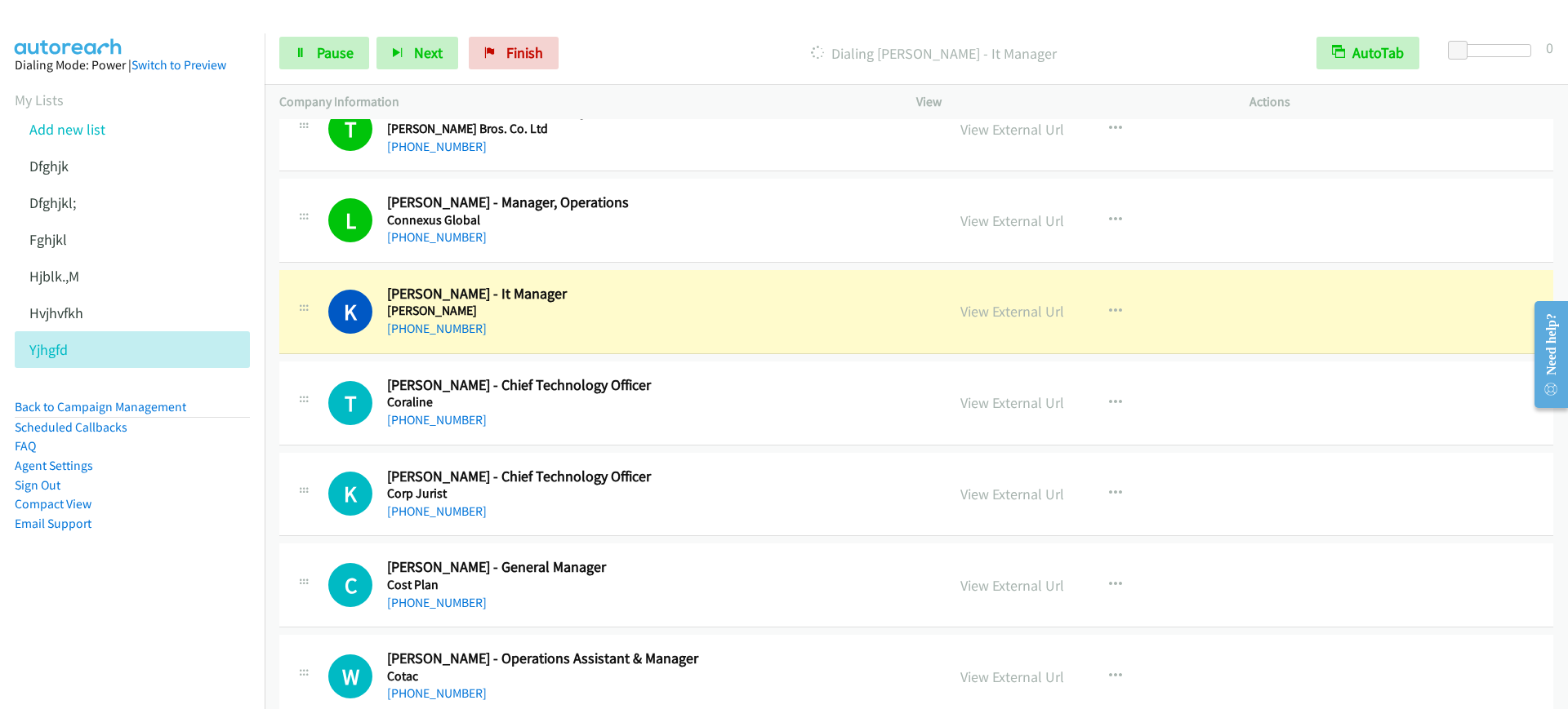
click at [264, 28] on div at bounding box center [777, 31] width 1554 height 63
click at [321, 34] on div "Start Calls Pause Next Finish Dialing [PERSON_NAME] - It Manager AutoTab AutoTa…" at bounding box center [916, 53] width 1303 height 63
click at [322, 43] on span "Pause" at bounding box center [335, 52] width 36 height 19
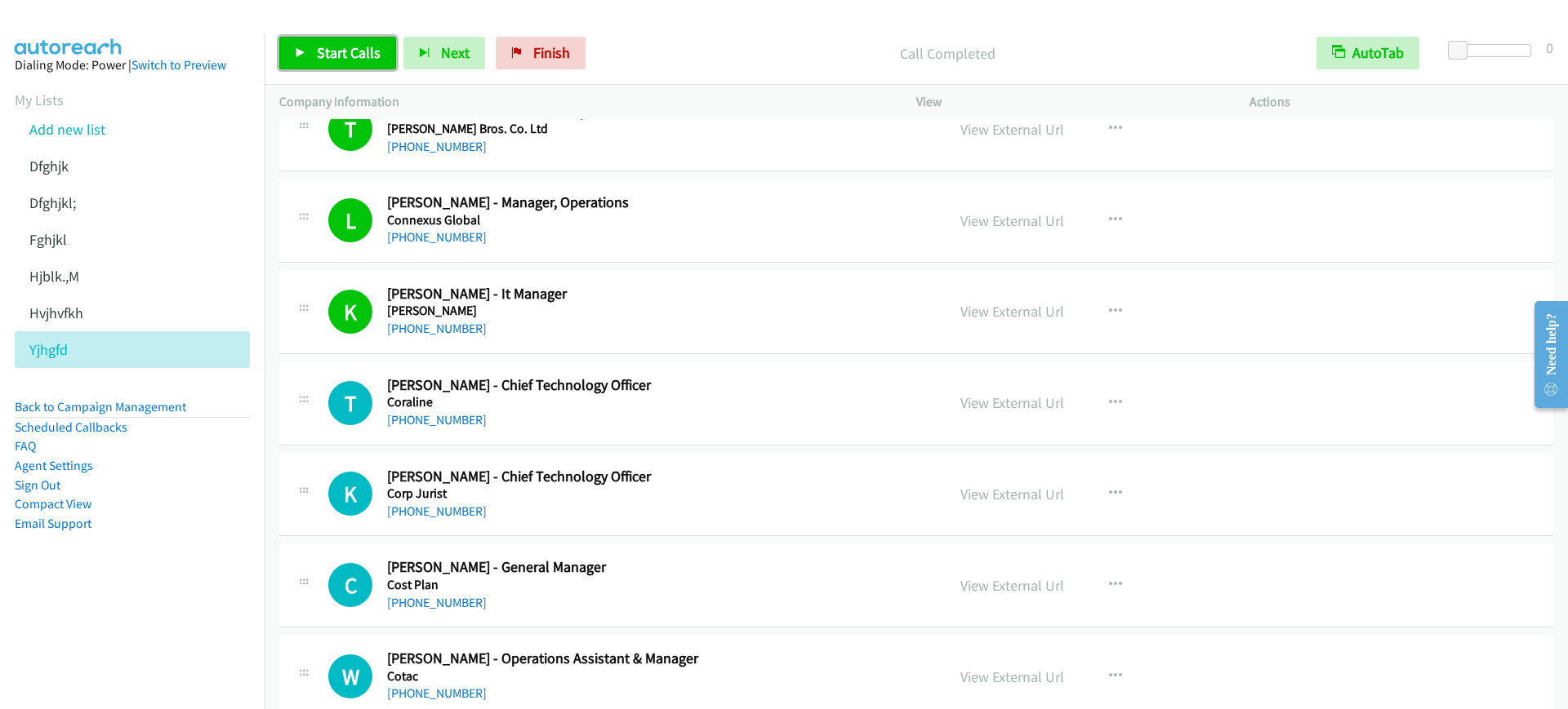
click at [356, 59] on span "Start Calls" at bounding box center [349, 52] width 64 height 19
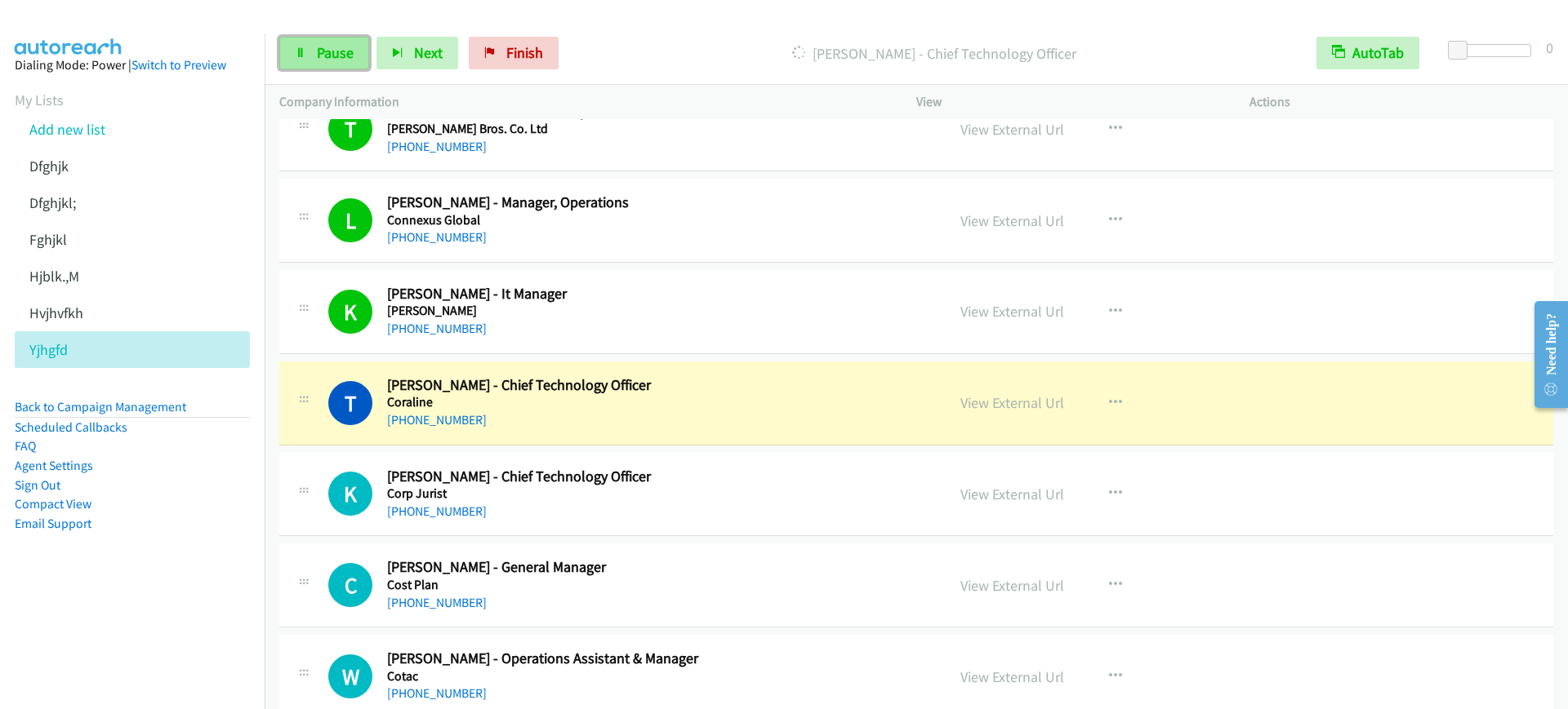
click at [305, 48] on icon at bounding box center [300, 53] width 12 height 12
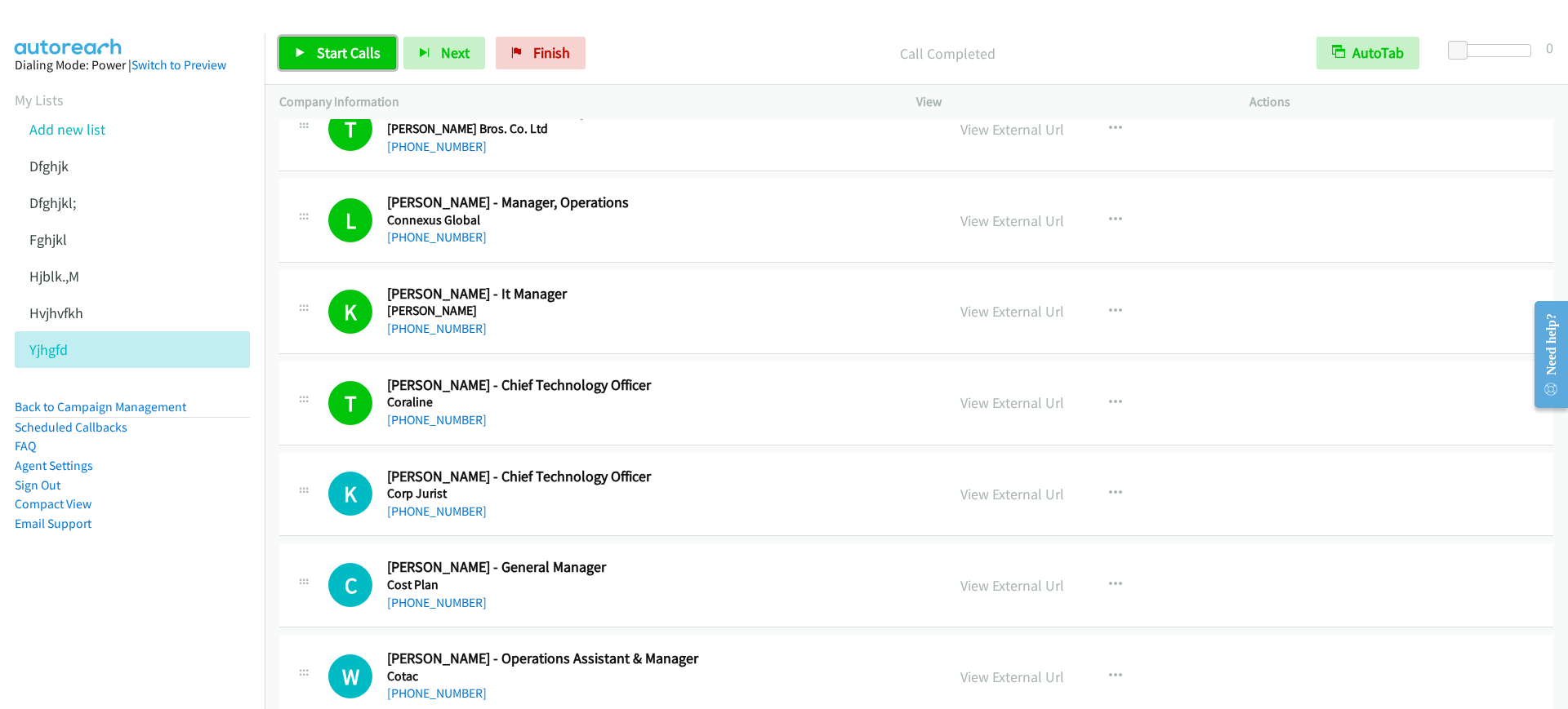
click at [360, 48] on span "Start Calls" at bounding box center [349, 52] width 64 height 19
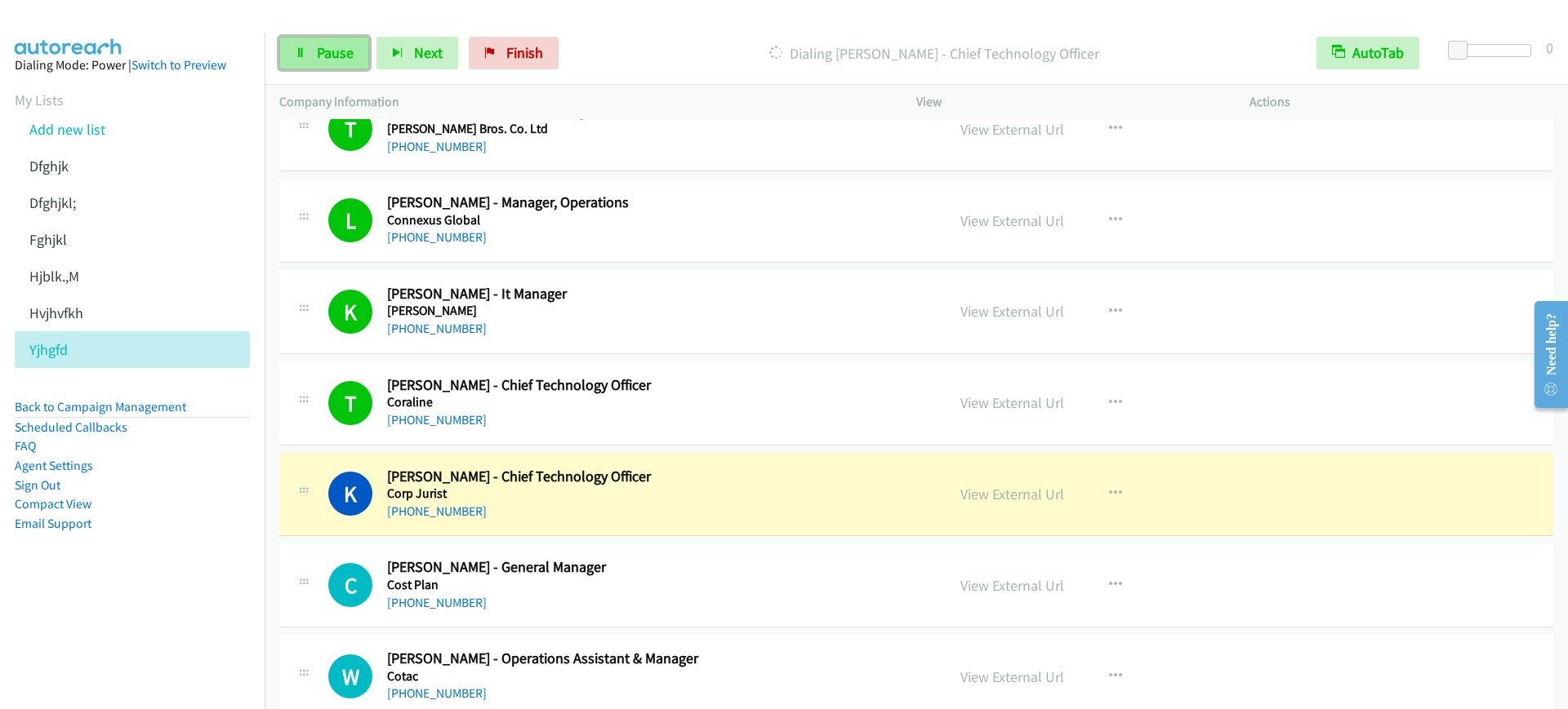
click at [337, 59] on span "Pause" at bounding box center [335, 52] width 36 height 19
